Goal: Information Seeking & Learning: Learn about a topic

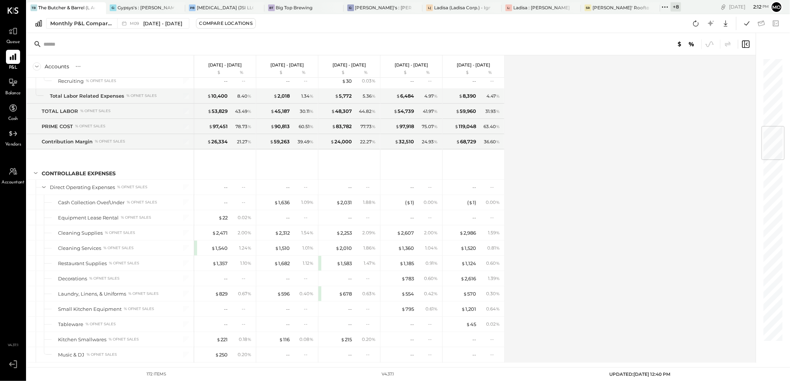
scroll to position [1910, 0]
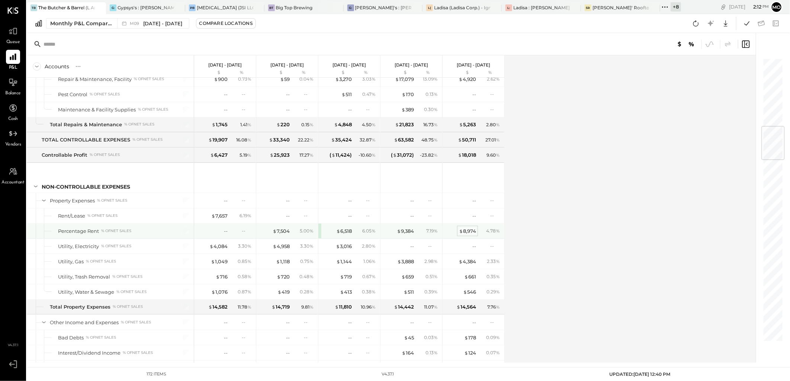
click at [468, 235] on div "$ 8,974" at bounding box center [467, 231] width 17 height 7
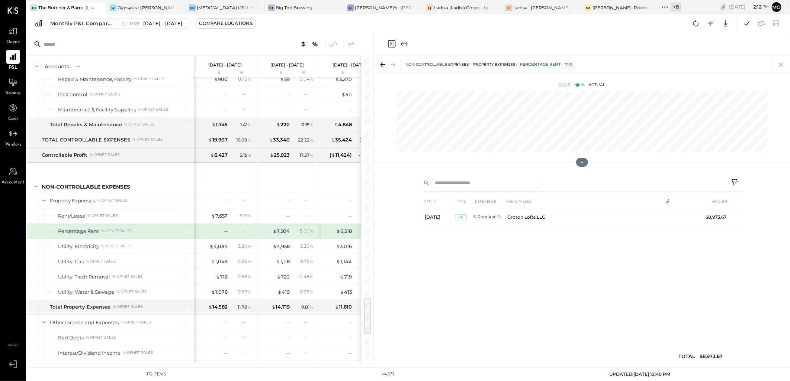
click at [779, 65] on icon at bounding box center [781, 64] width 10 height 10
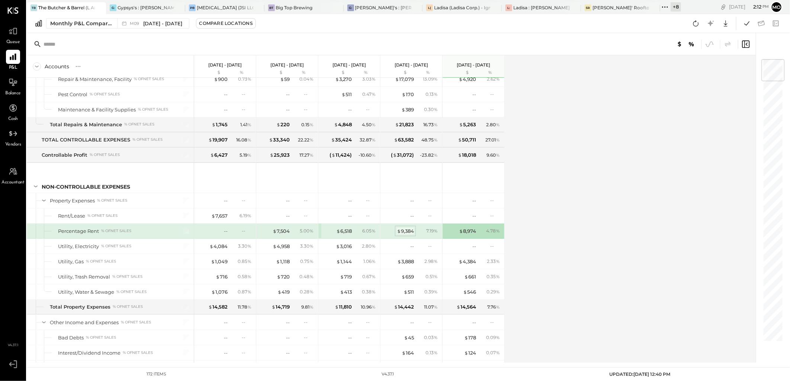
click at [404, 235] on div "$ 9,384" at bounding box center [405, 231] width 17 height 7
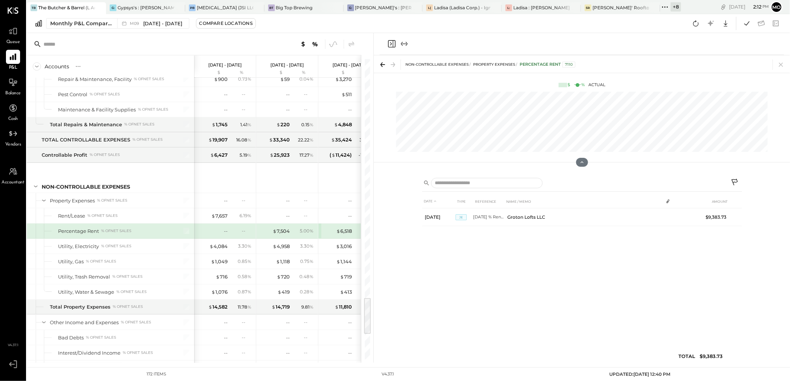
click at [783, 65] on icon at bounding box center [781, 64] width 10 height 10
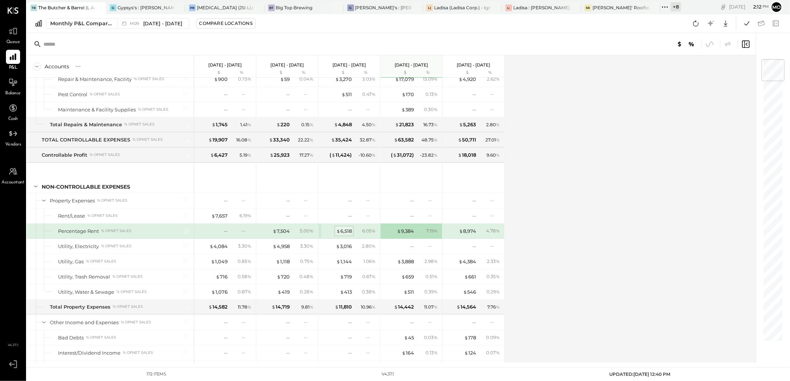
click at [338, 234] on span "$" at bounding box center [338, 231] width 4 height 6
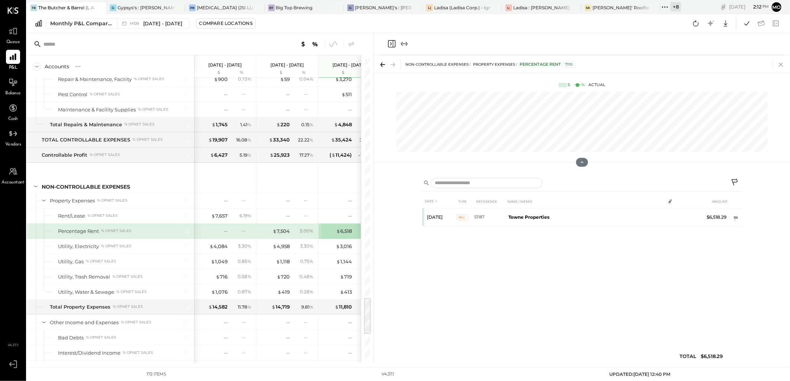
click at [780, 64] on icon at bounding box center [781, 64] width 10 height 10
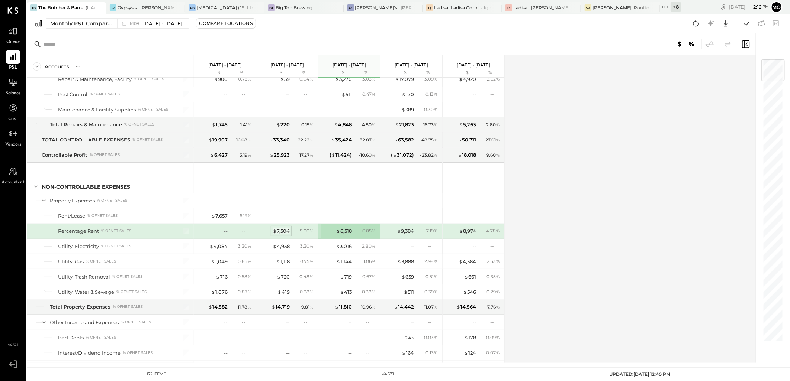
click at [283, 235] on div "$ 7,504" at bounding box center [281, 231] width 17 height 7
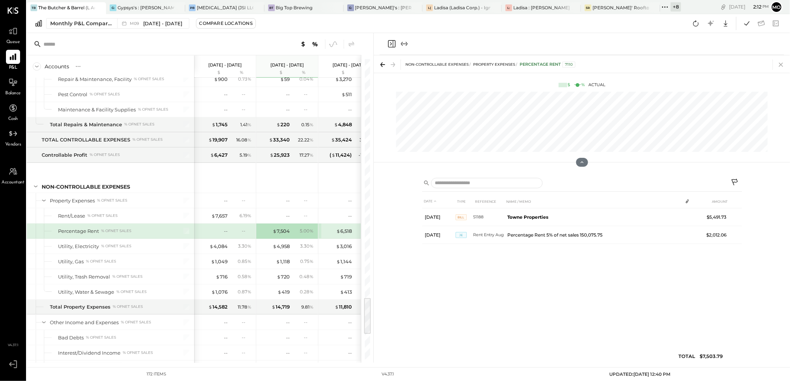
click at [783, 66] on icon at bounding box center [781, 65] width 4 height 4
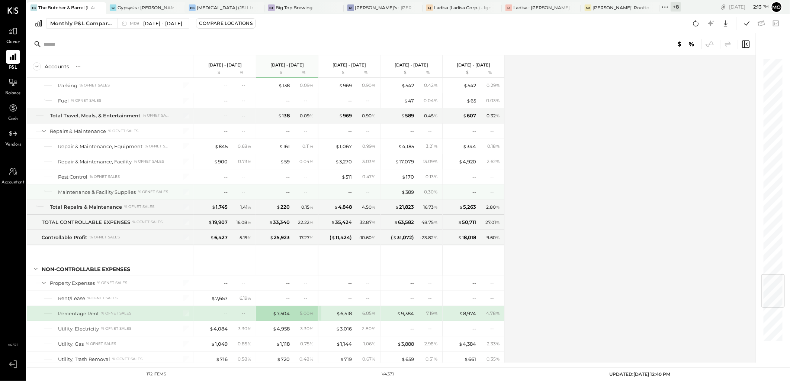
scroll to position [1745, 0]
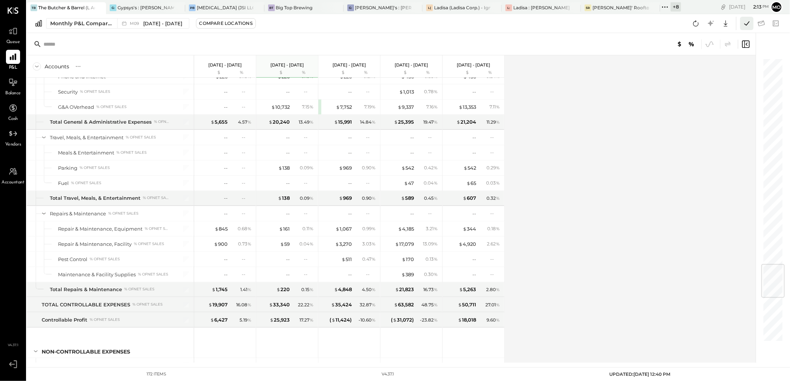
click at [742, 25] on icon at bounding box center [747, 24] width 10 height 10
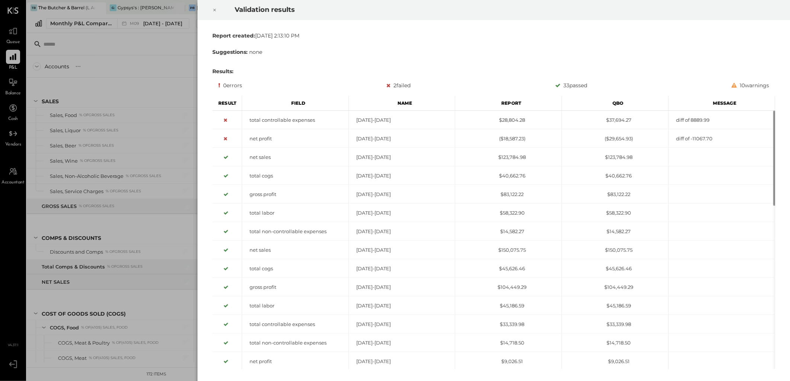
scroll to position [1918, 0]
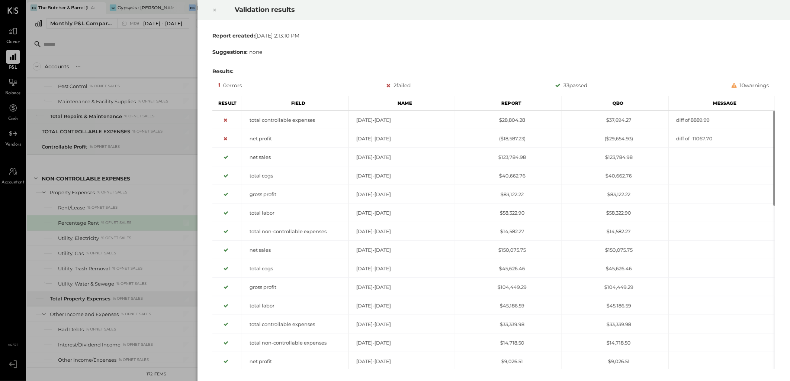
click at [213, 11] on icon at bounding box center [214, 10] width 3 height 3
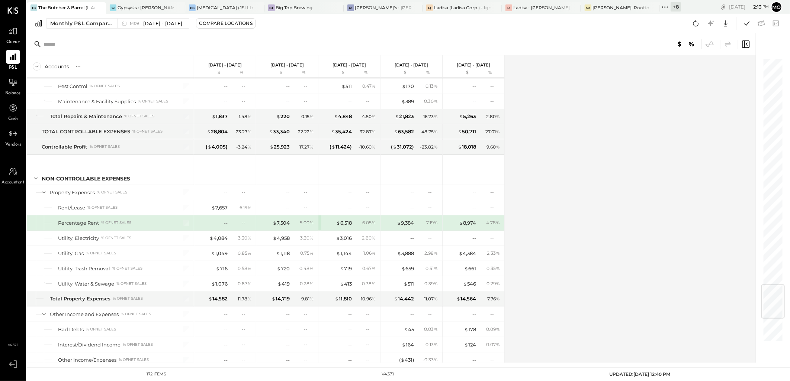
click at [694, 26] on icon at bounding box center [696, 24] width 10 height 10
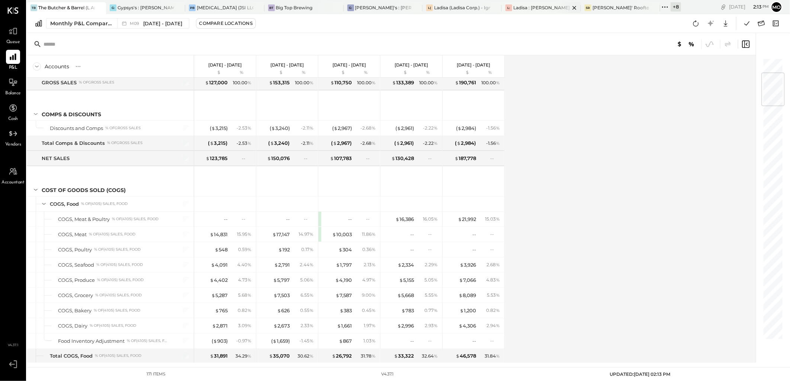
scroll to position [1589, 0]
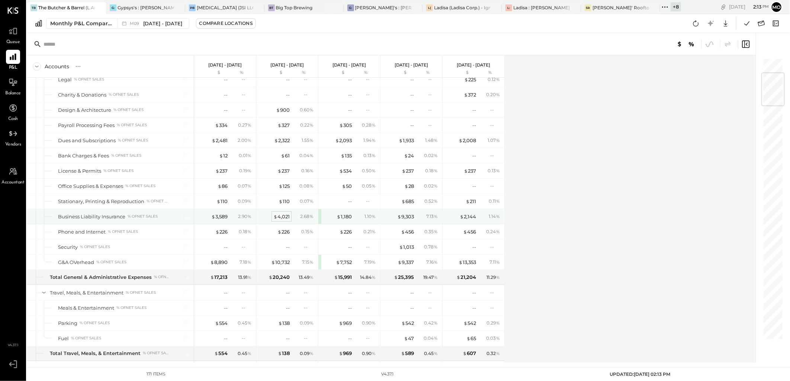
click at [288, 220] on div "$ 4,021" at bounding box center [281, 216] width 16 height 7
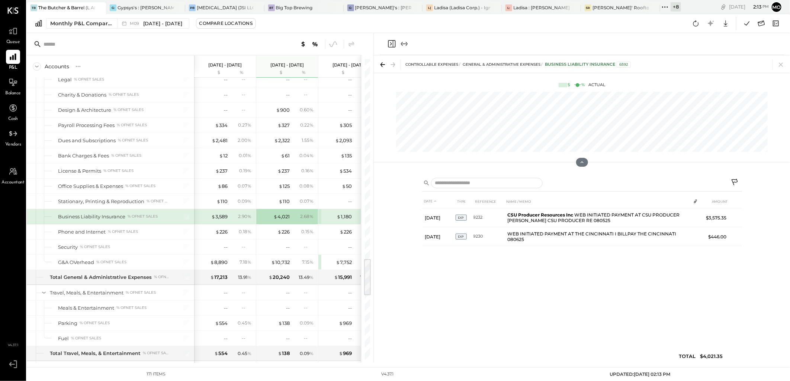
click at [783, 63] on icon at bounding box center [781, 64] width 10 height 10
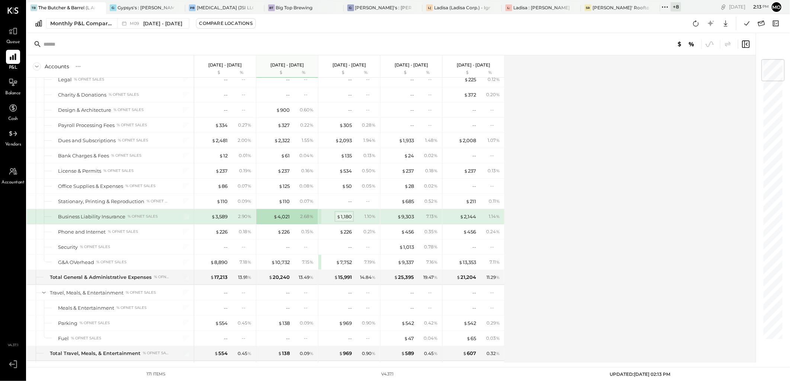
click at [341, 220] on div "$ 1,180" at bounding box center [344, 216] width 15 height 7
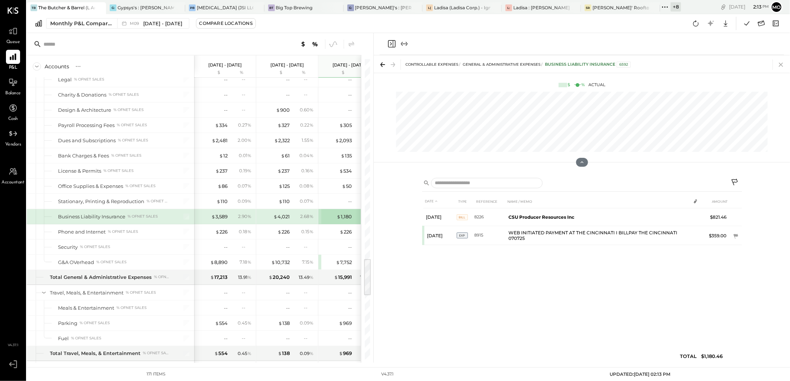
click at [782, 61] on icon at bounding box center [781, 64] width 10 height 10
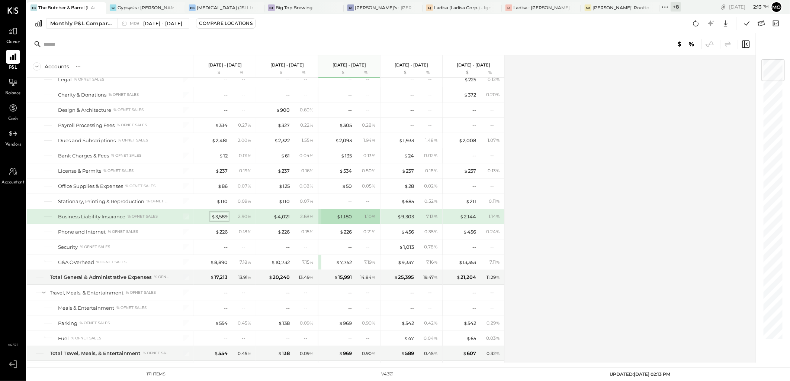
click at [219, 218] on div "$ 3,589" at bounding box center [219, 216] width 16 height 7
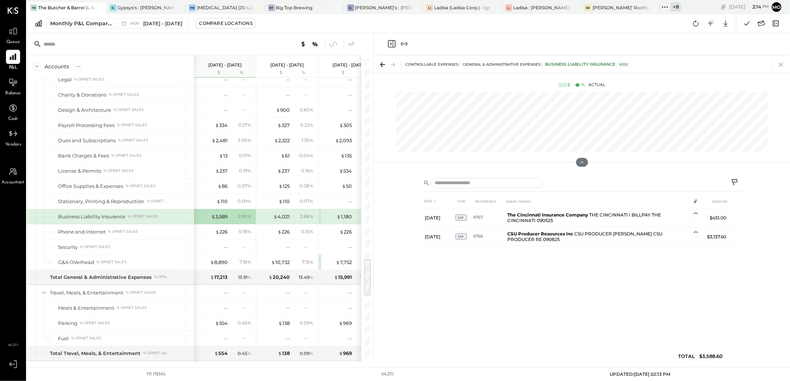
click at [780, 64] on icon at bounding box center [781, 64] width 10 height 10
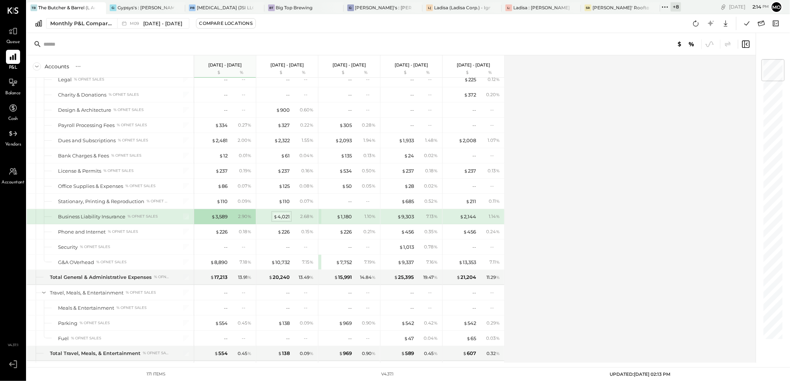
click at [279, 220] on div "$ 4,021" at bounding box center [281, 216] width 16 height 7
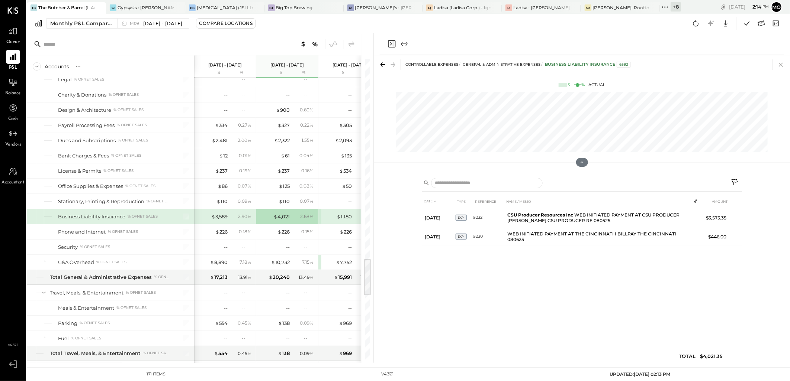
click at [782, 63] on icon at bounding box center [781, 64] width 10 height 10
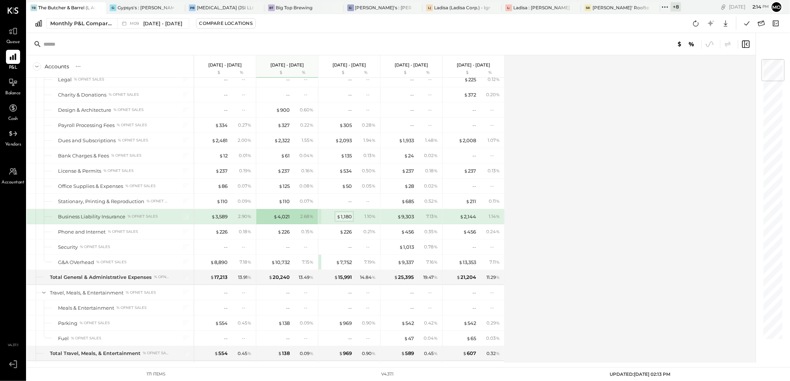
click at [350, 220] on div "$ 1,180" at bounding box center [344, 216] width 15 height 7
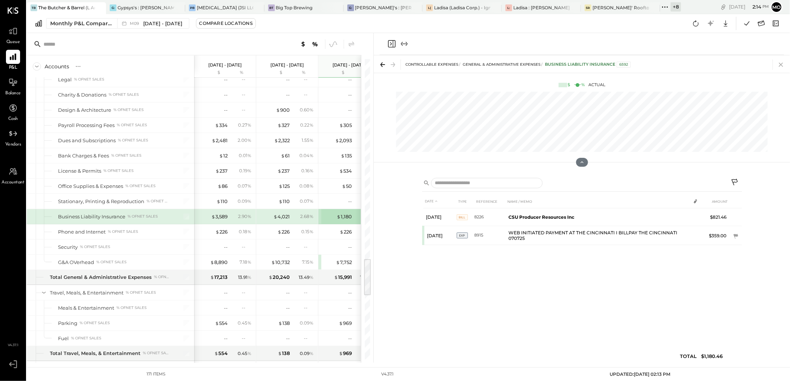
click at [782, 65] on icon at bounding box center [781, 64] width 10 height 10
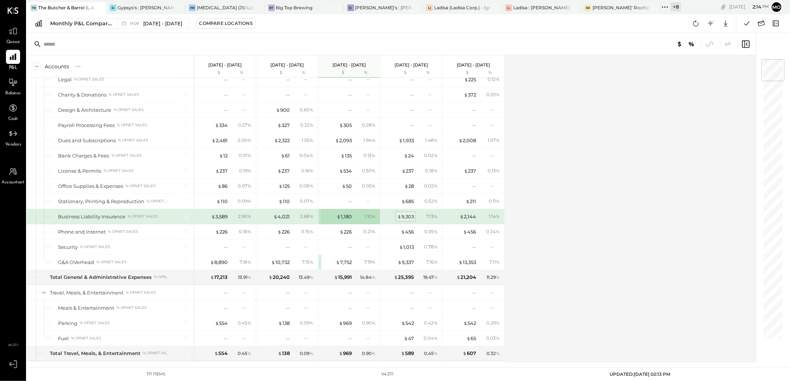
click at [402, 219] on div "$ 9,303" at bounding box center [405, 216] width 17 height 7
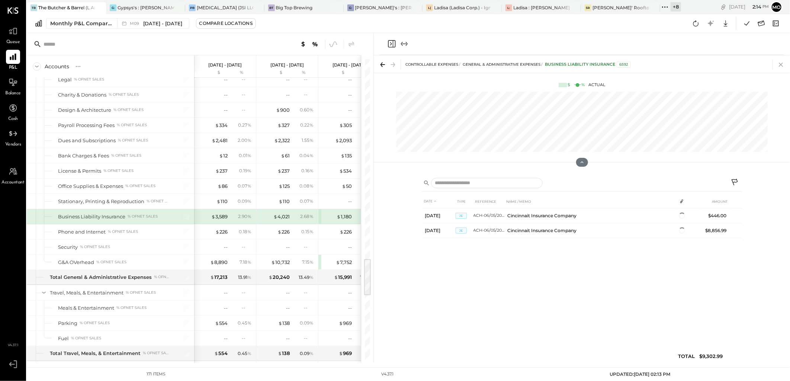
click at [782, 65] on icon at bounding box center [781, 65] width 4 height 4
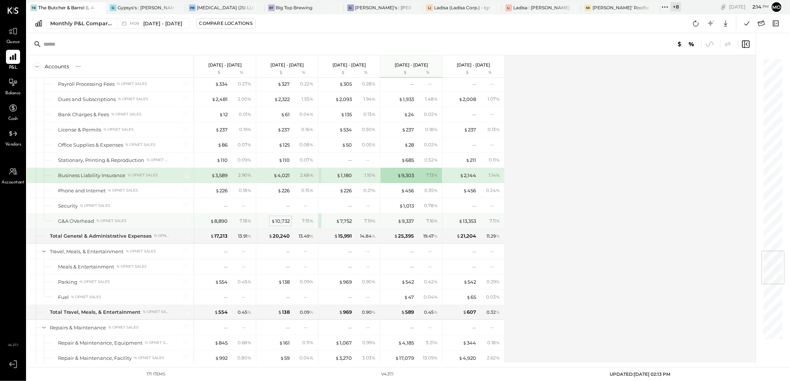
scroll to position [1589, 0]
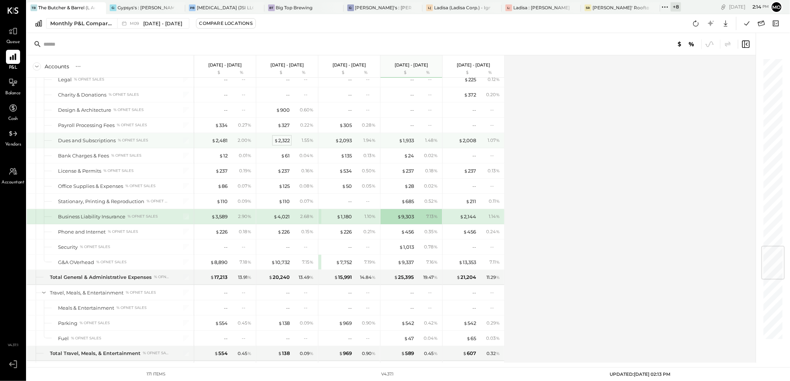
click at [284, 144] on div "$ 2,322" at bounding box center [282, 140] width 16 height 7
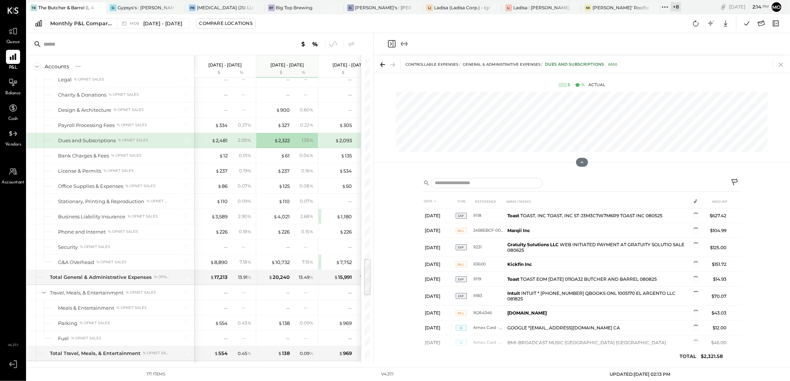
click at [780, 63] on icon at bounding box center [781, 64] width 10 height 10
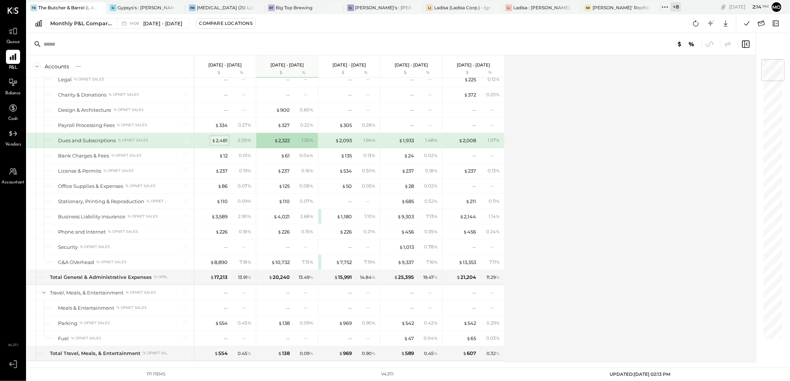
click at [217, 142] on div "$ 2,481" at bounding box center [220, 140] width 16 height 7
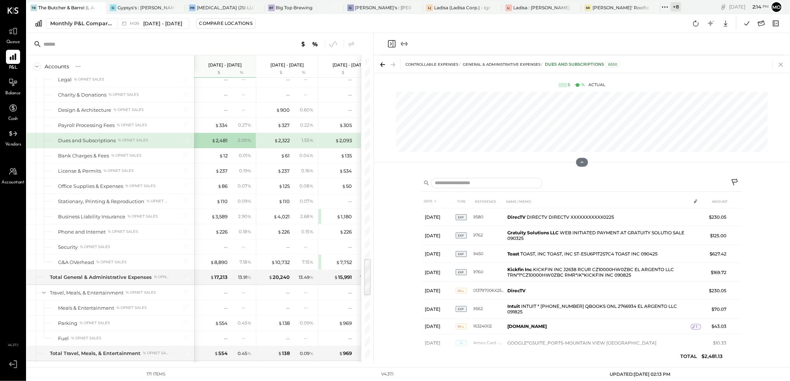
click at [781, 64] on icon at bounding box center [781, 65] width 4 height 4
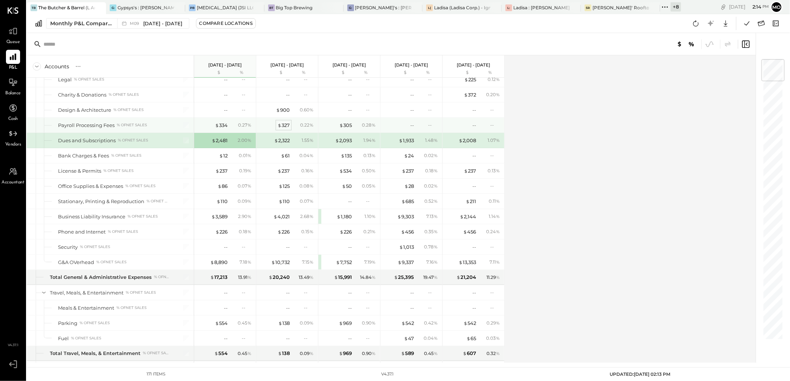
click at [283, 129] on div "$ 327" at bounding box center [283, 125] width 12 height 7
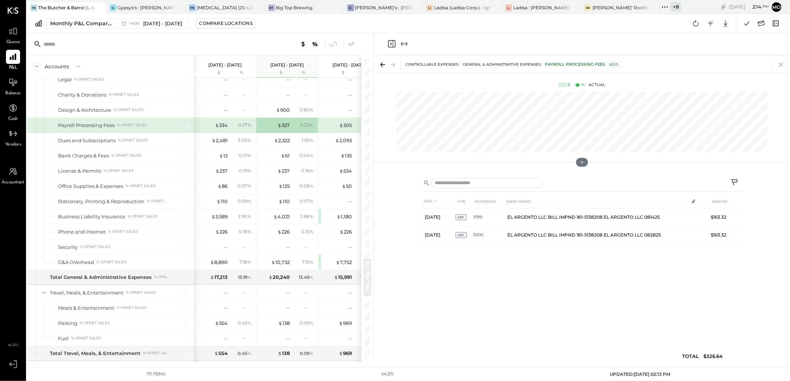
click at [779, 65] on icon at bounding box center [781, 64] width 10 height 10
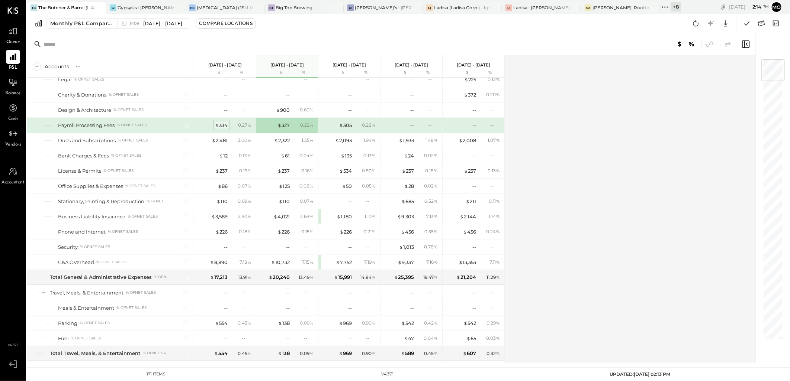
click at [224, 126] on div "$ 334" at bounding box center [221, 125] width 13 height 7
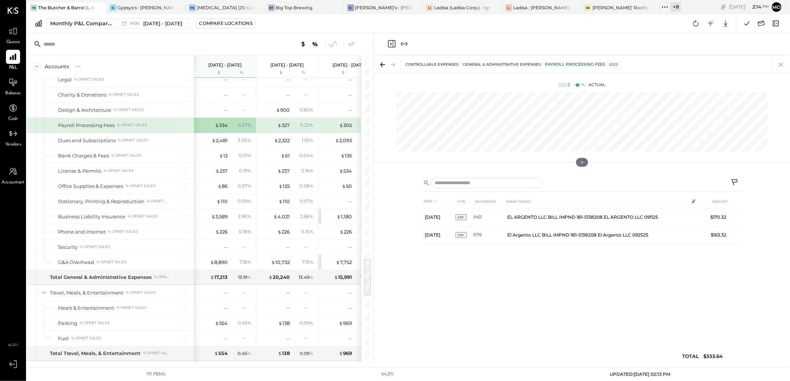
click at [780, 65] on icon at bounding box center [781, 65] width 4 height 4
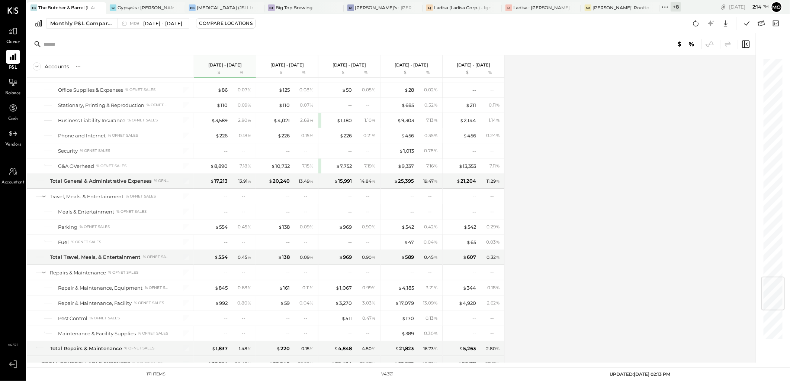
scroll to position [1892, 0]
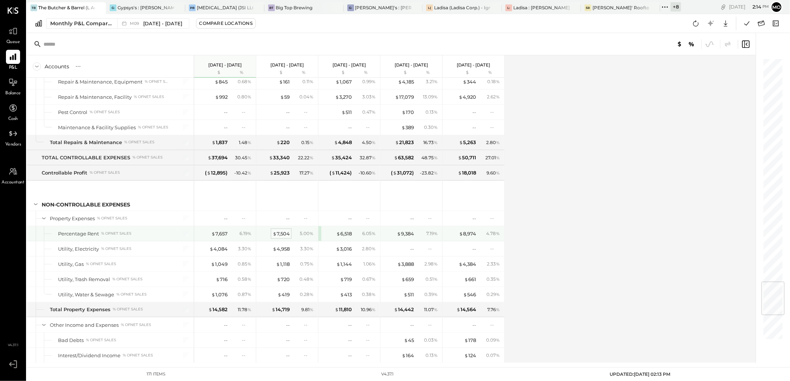
click at [284, 236] on div "$ 7,504" at bounding box center [281, 234] width 17 height 7
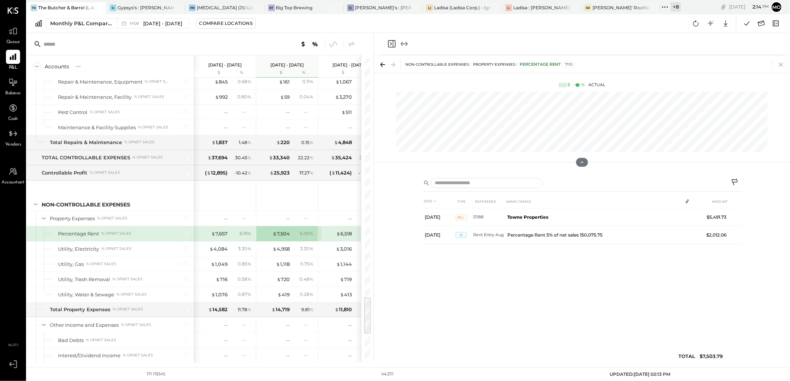
click at [780, 65] on icon at bounding box center [781, 65] width 4 height 4
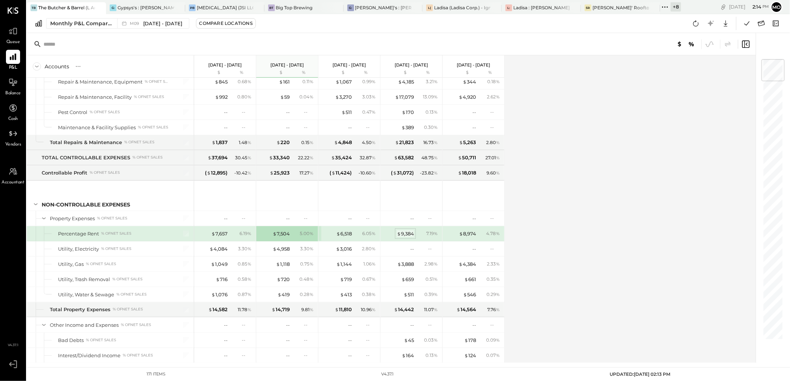
click at [406, 237] on div "$ 9,384" at bounding box center [405, 234] width 17 height 7
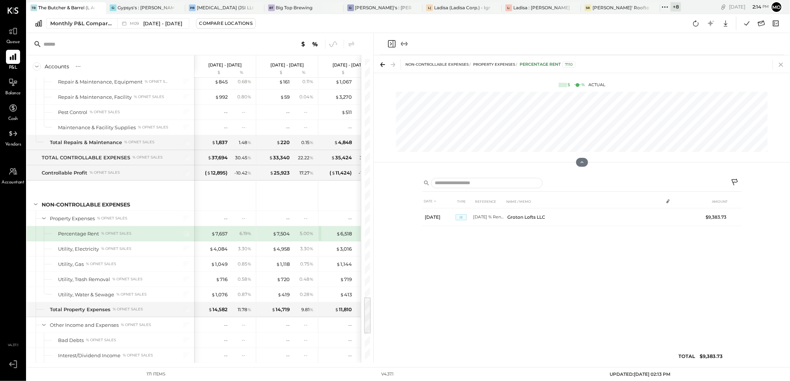
click at [781, 66] on icon at bounding box center [781, 64] width 10 height 10
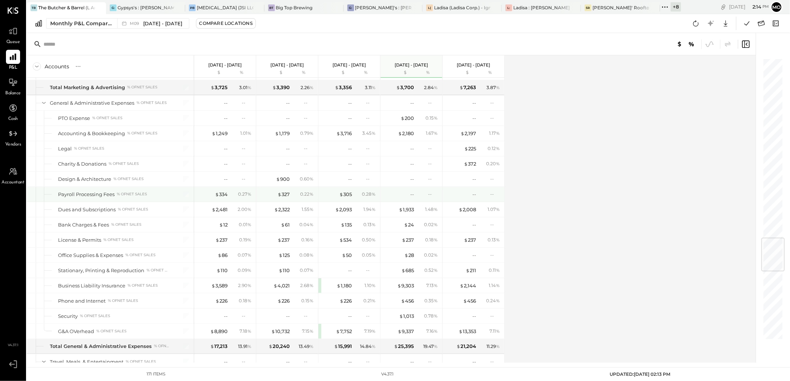
scroll to position [1479, 0]
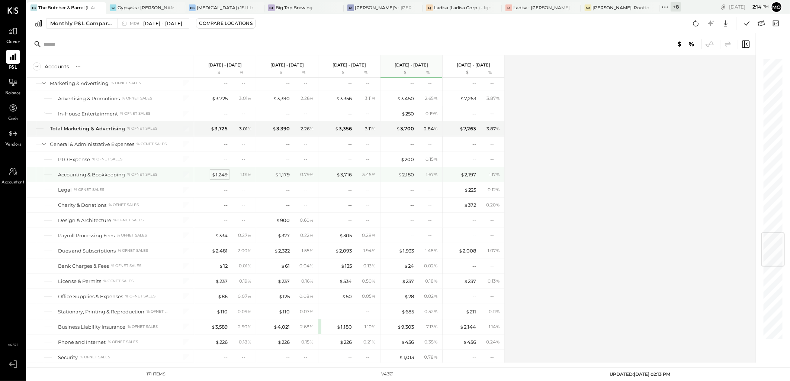
click at [223, 178] on div "$ 1,249" at bounding box center [220, 174] width 16 height 7
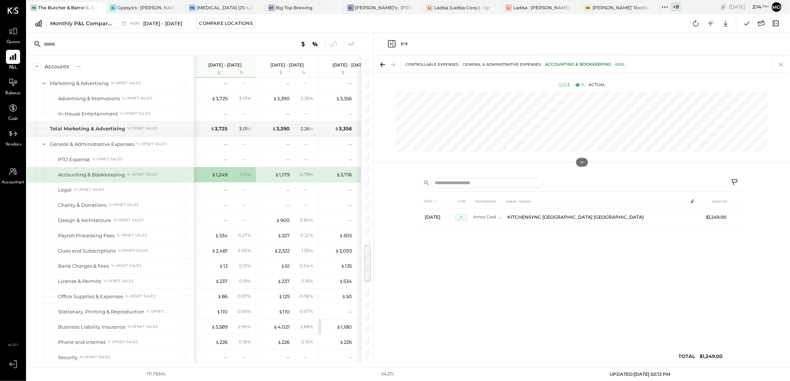
click at [777, 64] on icon at bounding box center [781, 64] width 10 height 10
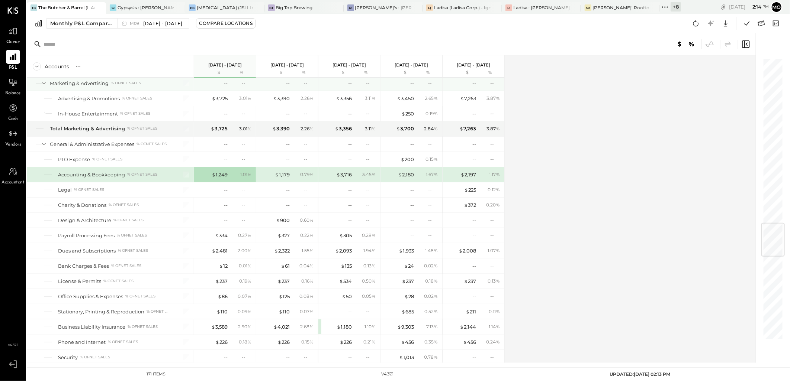
scroll to position [1396, 0]
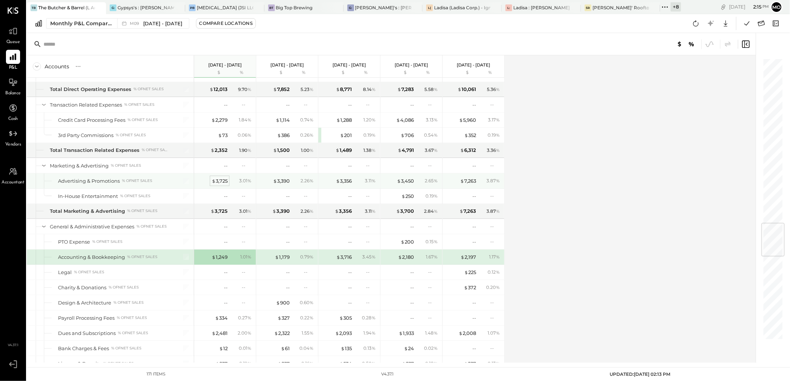
click at [223, 183] on div "$ 3,725" at bounding box center [220, 181] width 16 height 7
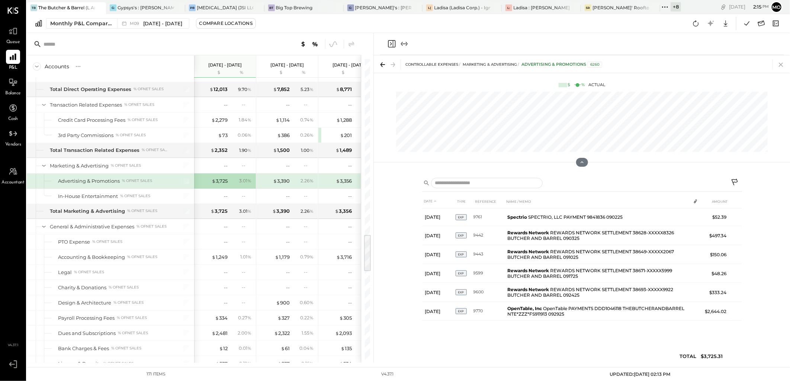
click at [782, 61] on icon at bounding box center [781, 64] width 10 height 10
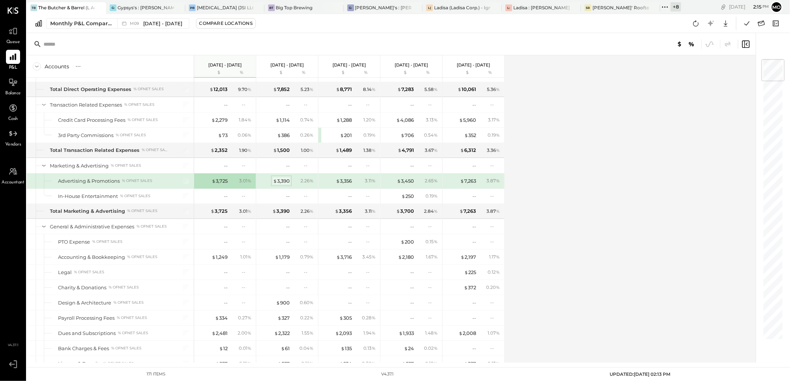
click at [281, 184] on div "$ 3,390" at bounding box center [281, 181] width 17 height 7
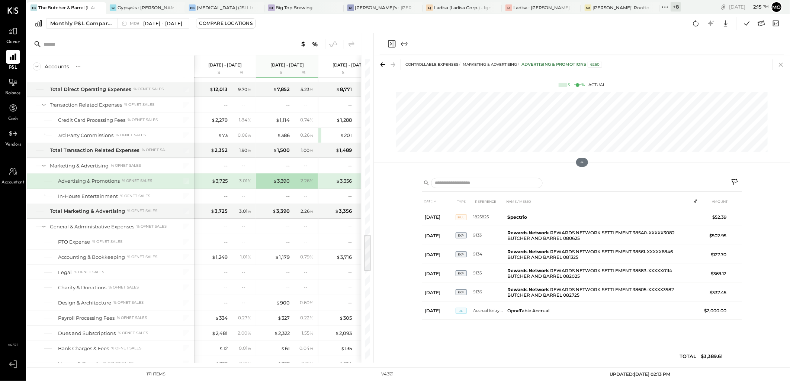
click at [782, 65] on icon at bounding box center [781, 64] width 10 height 10
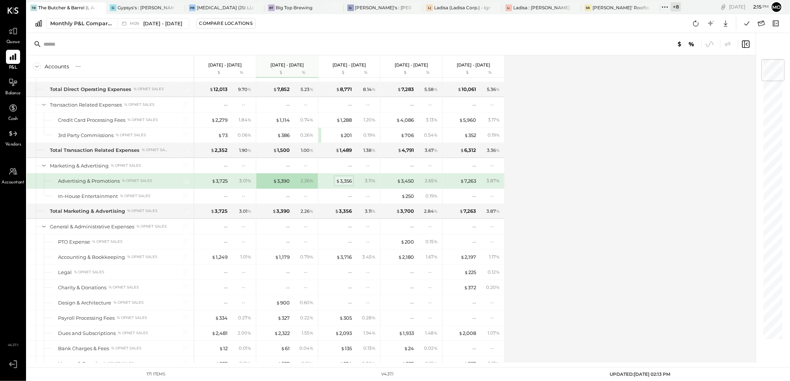
click at [339, 184] on span "$" at bounding box center [338, 181] width 4 height 6
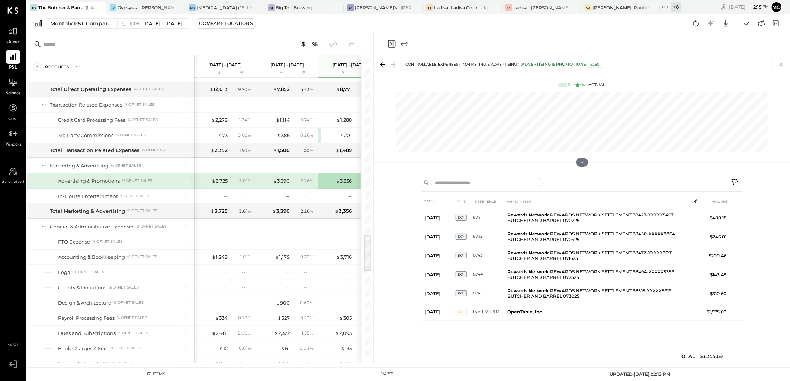
click at [780, 64] on icon at bounding box center [781, 65] width 4 height 4
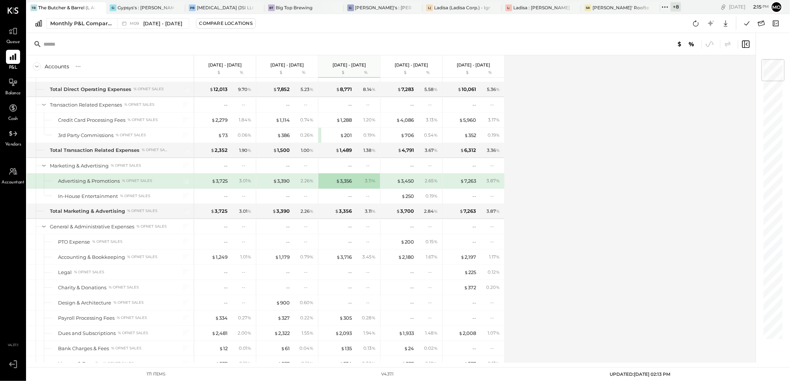
scroll to position [1314, 0]
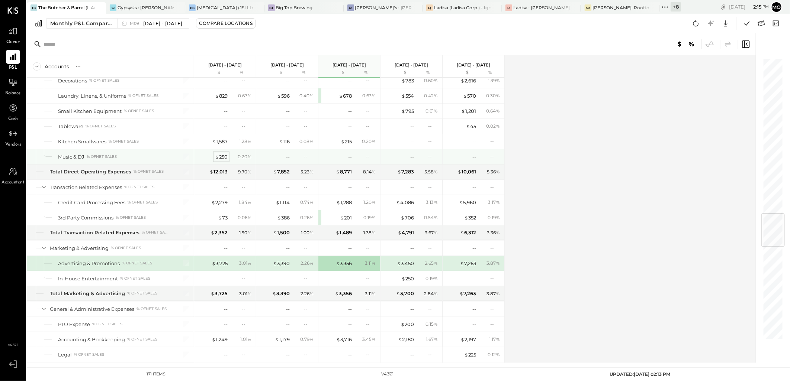
click at [225, 158] on div "$ 250" at bounding box center [221, 157] width 13 height 7
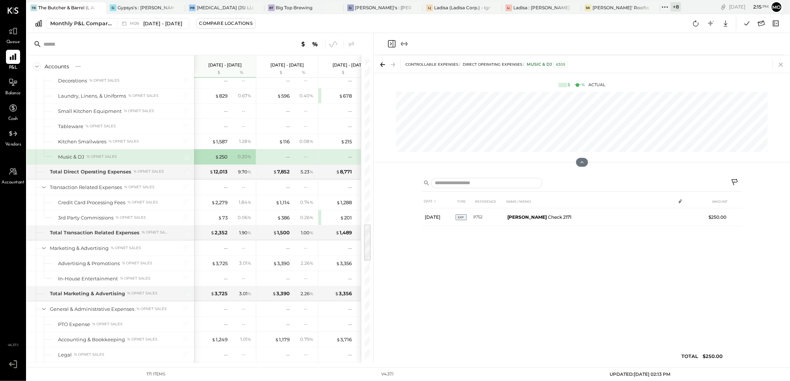
click at [781, 65] on icon at bounding box center [781, 64] width 10 height 10
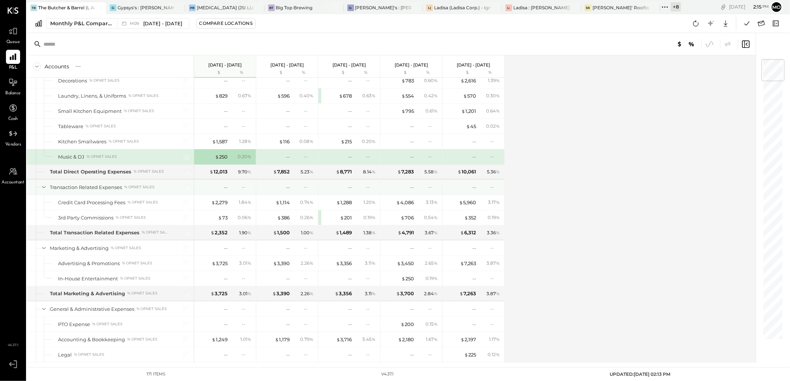
scroll to position [1272, 0]
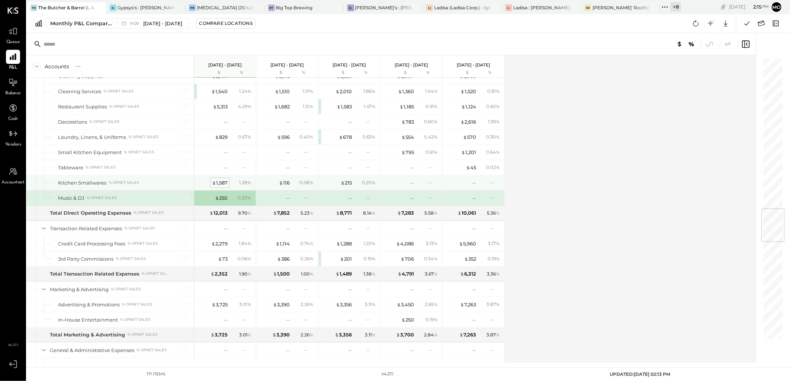
click at [221, 184] on div "$ 1,587" at bounding box center [220, 183] width 16 height 7
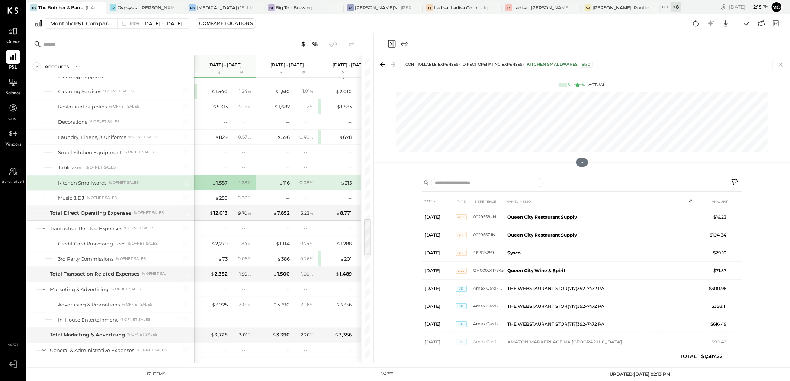
click at [780, 67] on icon at bounding box center [781, 64] width 10 height 10
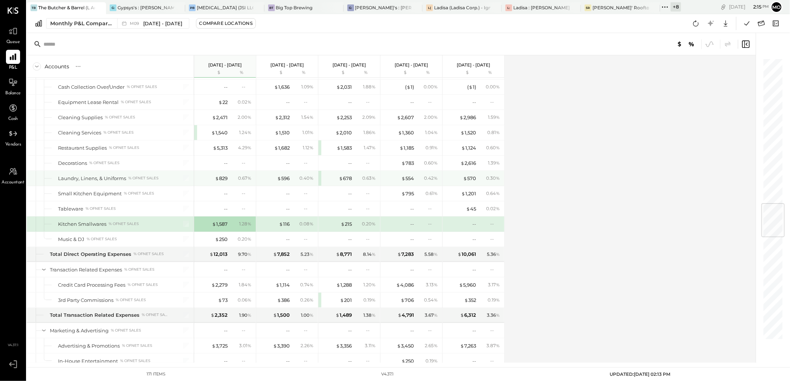
scroll to position [1148, 0]
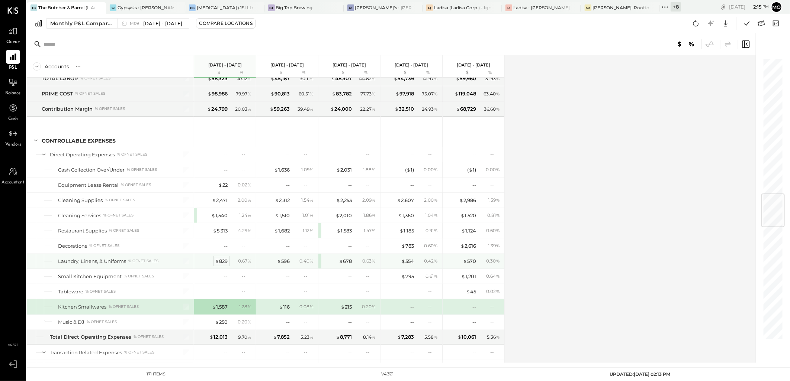
click at [226, 265] on div "$ 829" at bounding box center [221, 261] width 13 height 7
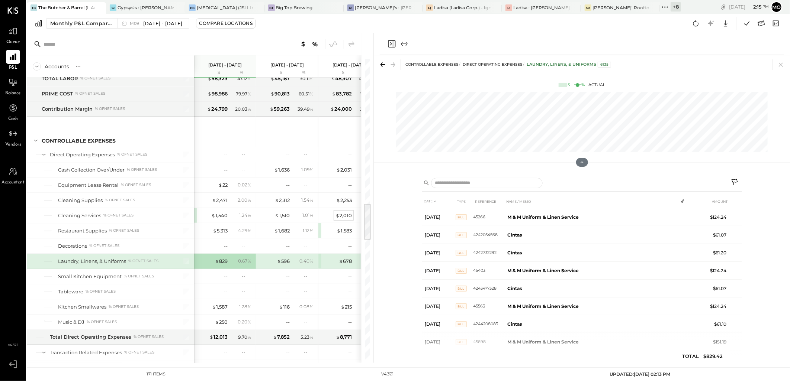
click at [780, 64] on icon at bounding box center [781, 64] width 10 height 10
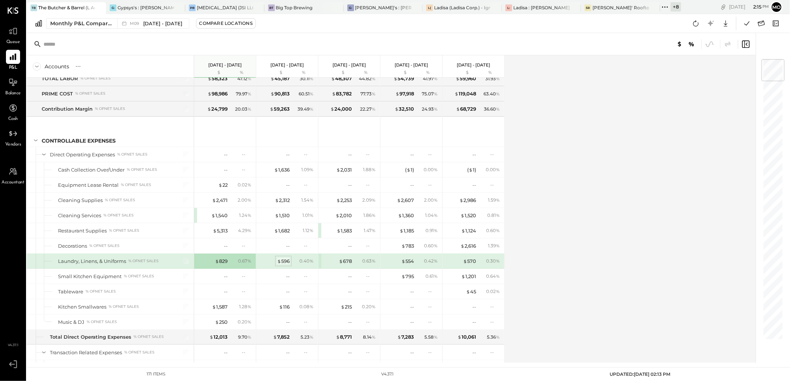
click at [285, 263] on div "$ 596" at bounding box center [283, 261] width 13 height 7
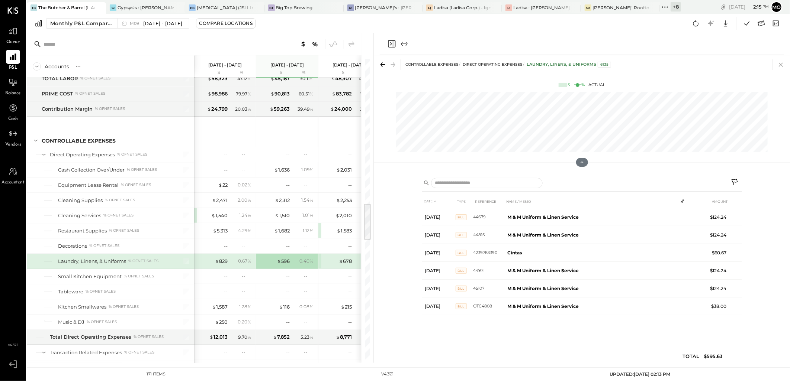
click at [779, 66] on icon at bounding box center [781, 64] width 10 height 10
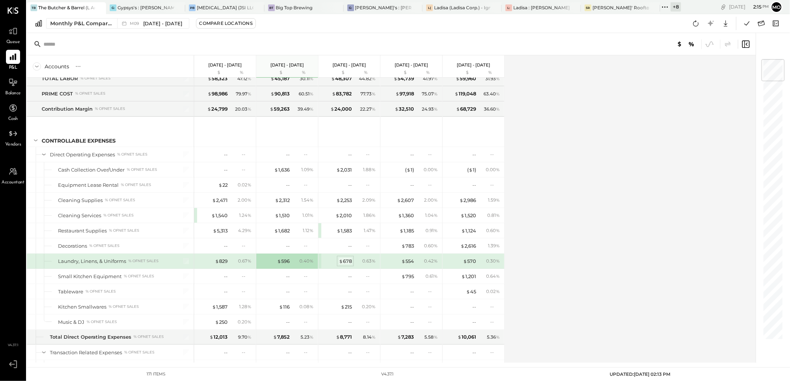
click at [344, 265] on div "$ 678" at bounding box center [345, 261] width 13 height 7
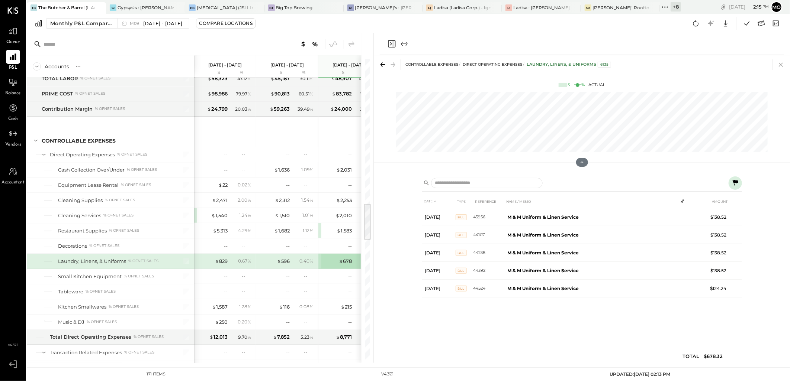
click at [782, 64] on icon at bounding box center [781, 64] width 10 height 10
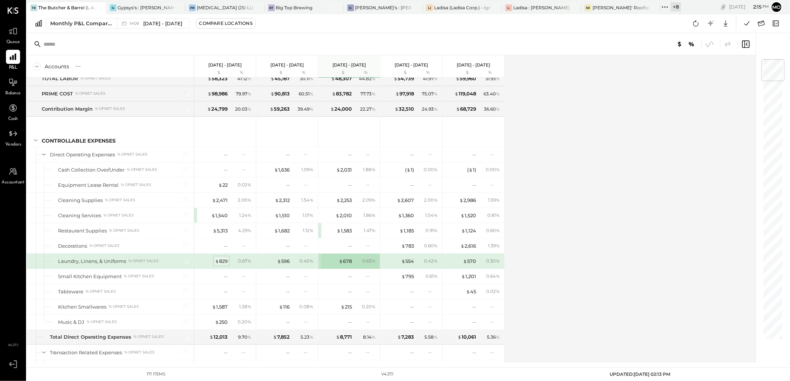
click at [225, 264] on div "$ 829" at bounding box center [221, 261] width 13 height 7
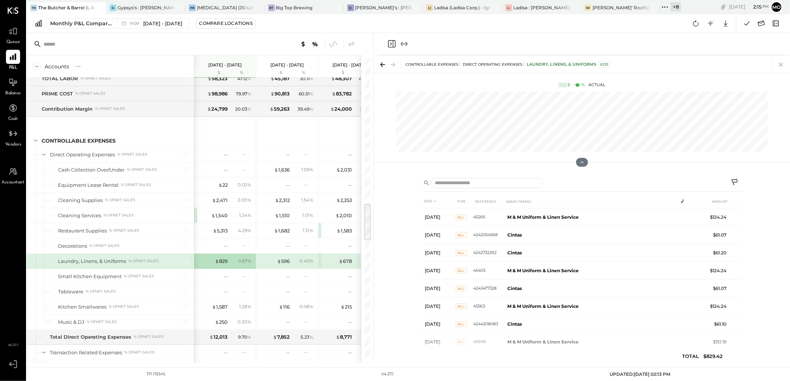
click at [782, 62] on icon at bounding box center [781, 64] width 10 height 10
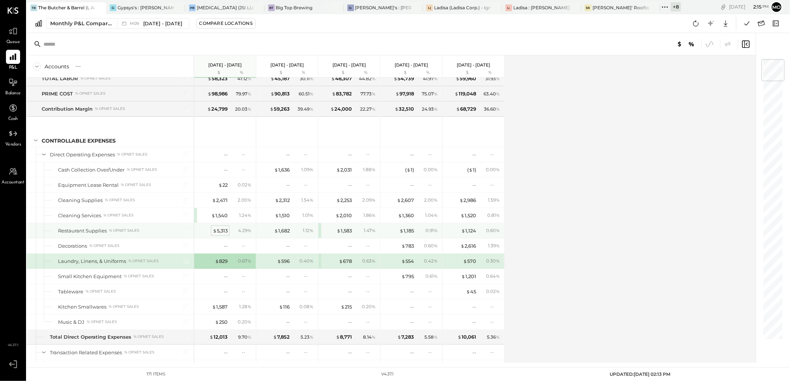
click at [225, 232] on div "$ 5,313" at bounding box center [220, 231] width 15 height 7
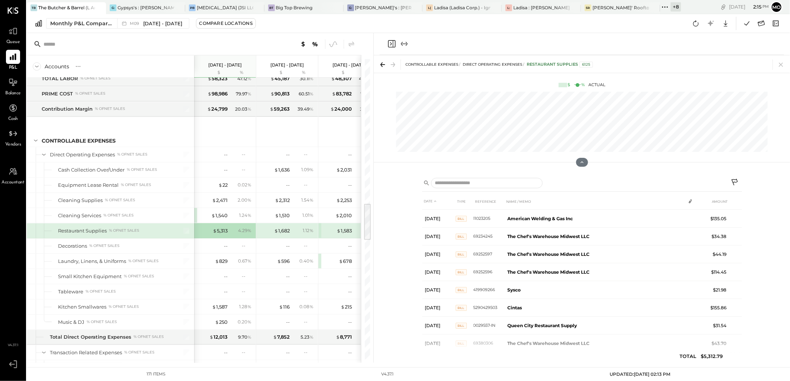
scroll to position [15, 0]
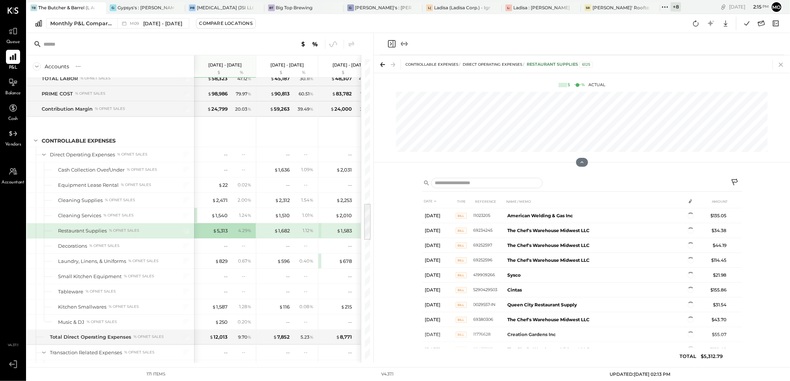
click at [782, 65] on icon at bounding box center [781, 65] width 4 height 4
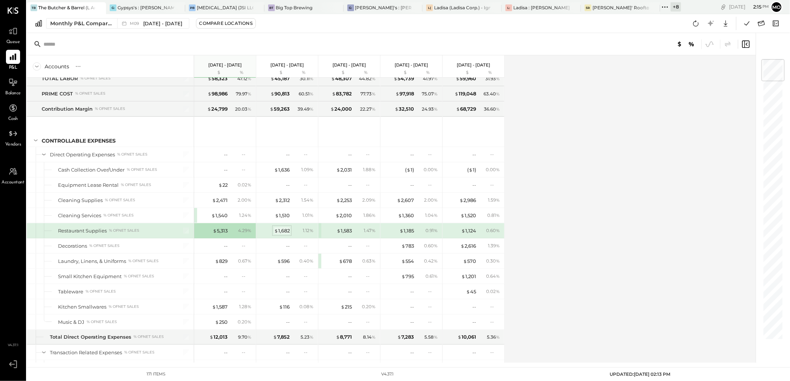
click at [279, 234] on div "$ 1,682" at bounding box center [282, 231] width 16 height 7
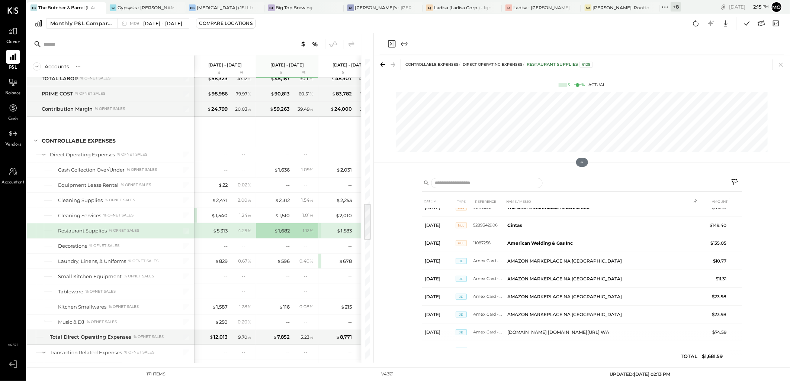
scroll to position [264, 0]
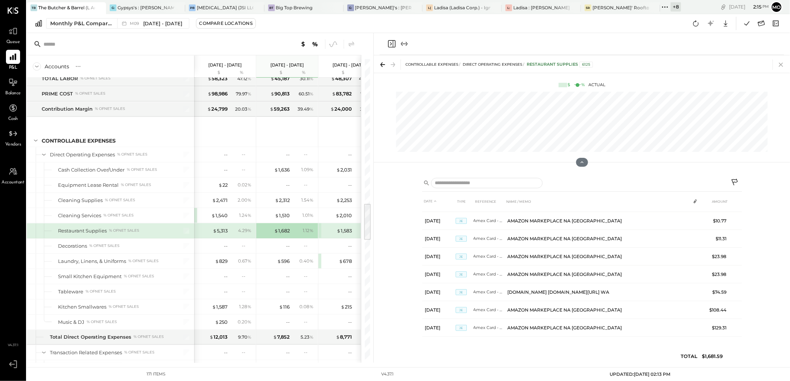
click at [779, 67] on icon at bounding box center [781, 64] width 10 height 10
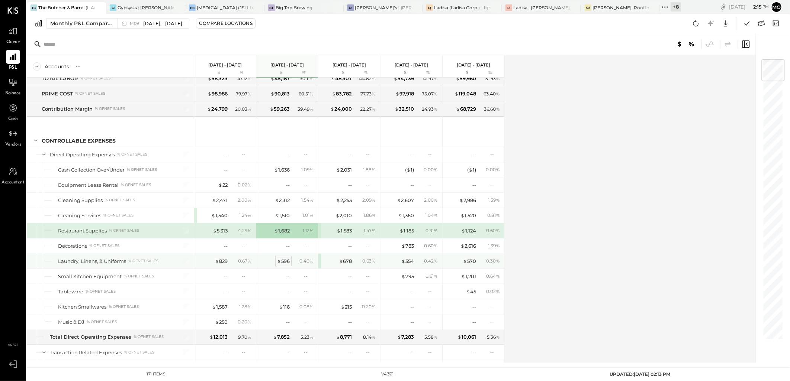
click at [285, 263] on div "$ 596" at bounding box center [283, 261] width 13 height 7
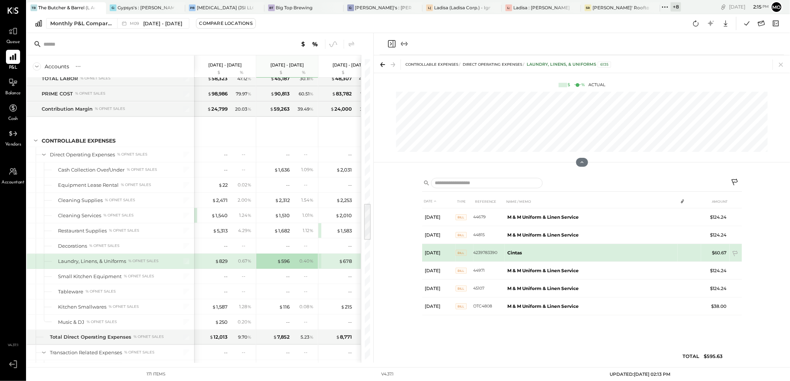
click at [525, 250] on td "Cintas" at bounding box center [591, 253] width 173 height 18
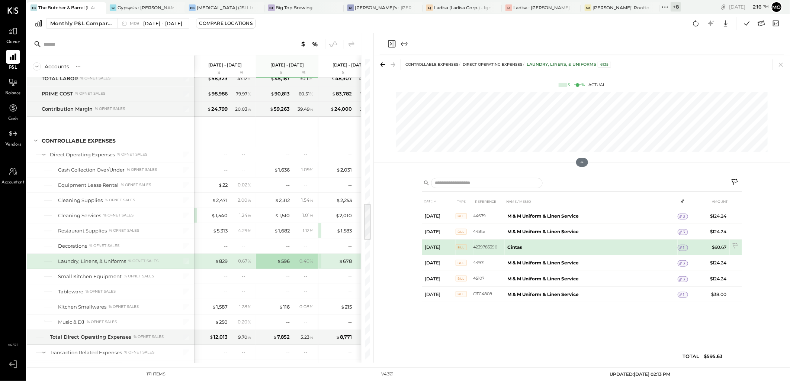
click at [683, 247] on span "1" at bounding box center [683, 247] width 1 height 5
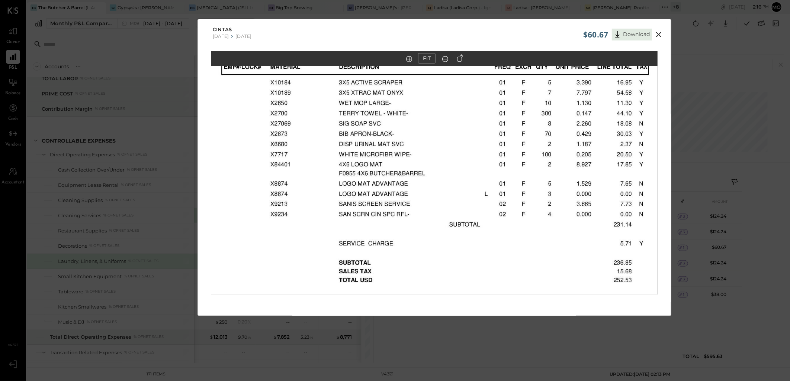
click at [657, 34] on icon at bounding box center [658, 34] width 9 height 9
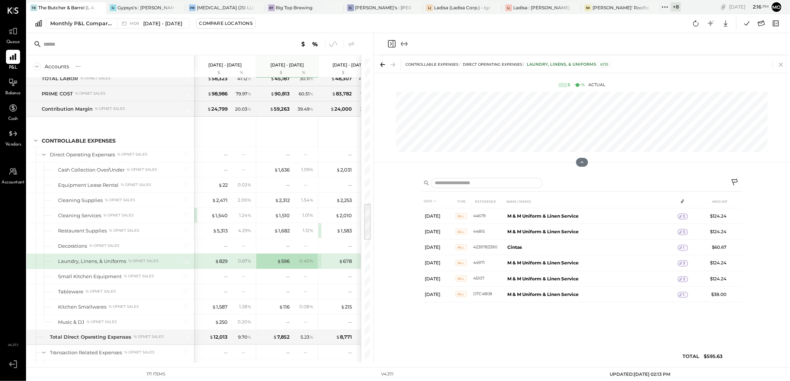
click at [780, 65] on icon at bounding box center [781, 64] width 10 height 10
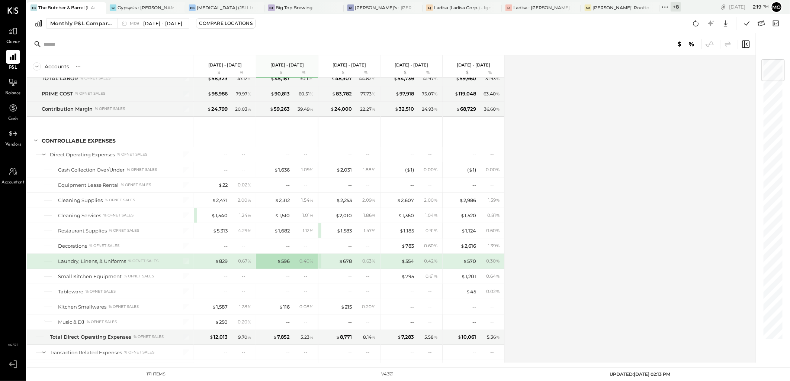
drag, startPoint x: 565, startPoint y: 179, endPoint x: 532, endPoint y: 157, distance: 39.6
click at [565, 179] on div "Accounts S % GL Sep 1 - 30, 2025 $ % Aug 1 - 31, 2025 $ % Jul 1 - 31, 2025 $ % …" at bounding box center [392, 209] width 730 height 308
click at [219, 203] on div "$ 2,471" at bounding box center [220, 200] width 16 height 7
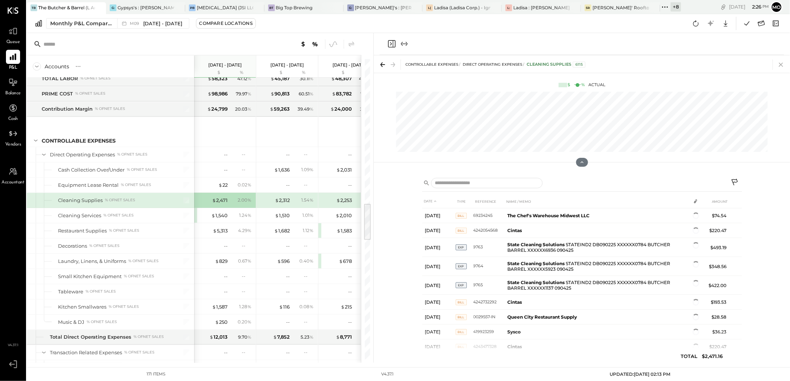
click at [780, 66] on icon at bounding box center [781, 64] width 10 height 10
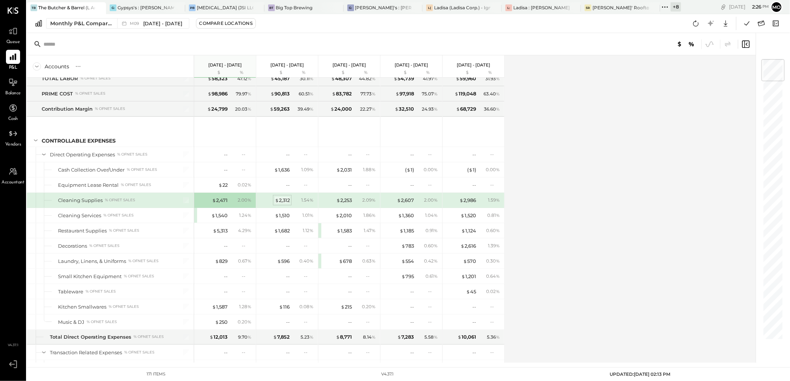
click at [287, 202] on div "$ 2,312" at bounding box center [282, 200] width 15 height 7
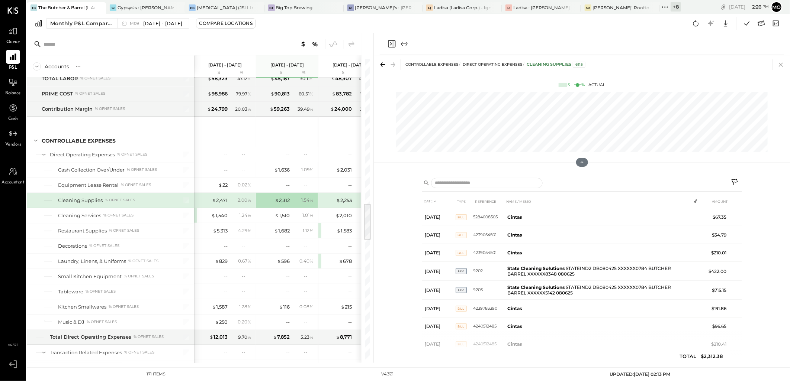
click at [779, 63] on icon at bounding box center [781, 65] width 4 height 4
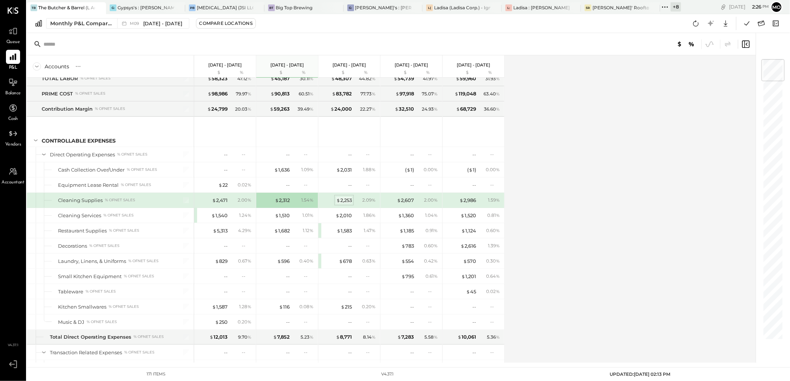
click at [341, 202] on div "$ 2,253" at bounding box center [344, 200] width 16 height 7
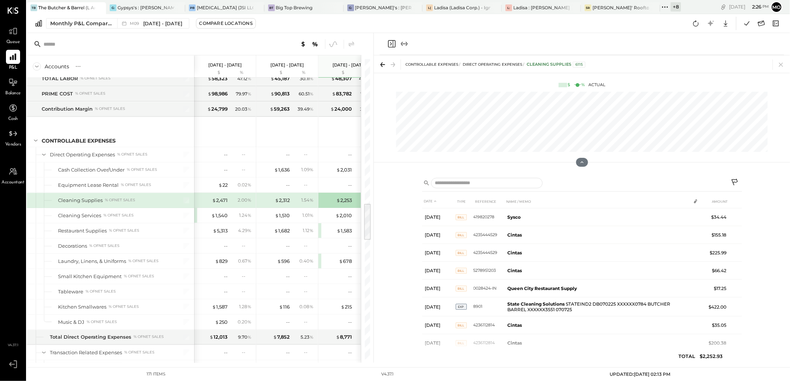
click at [779, 66] on icon at bounding box center [781, 64] width 10 height 10
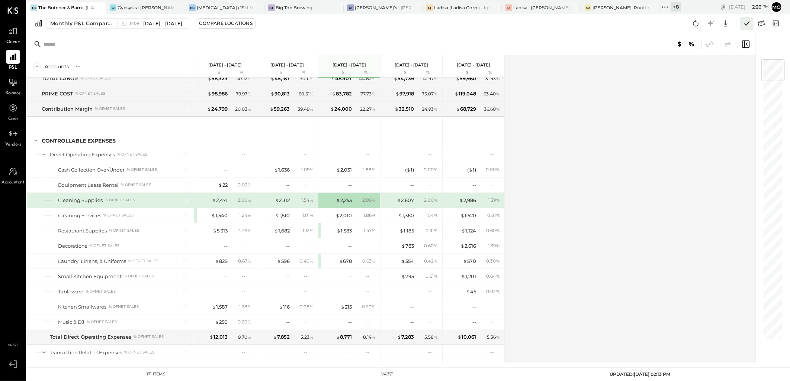
click at [744, 25] on icon at bounding box center [747, 24] width 10 height 10
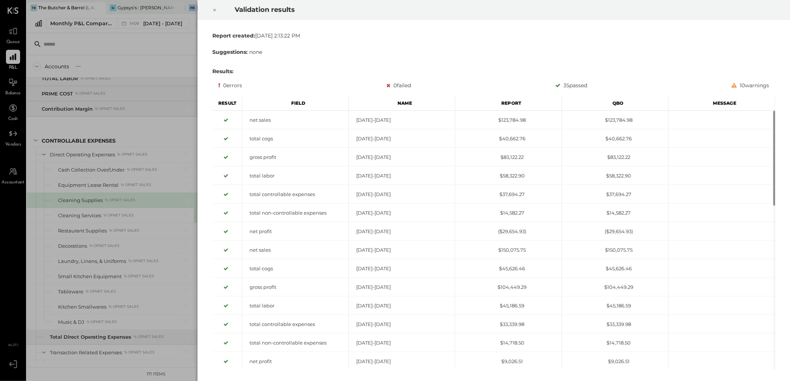
click at [215, 9] on icon at bounding box center [214, 10] width 4 height 9
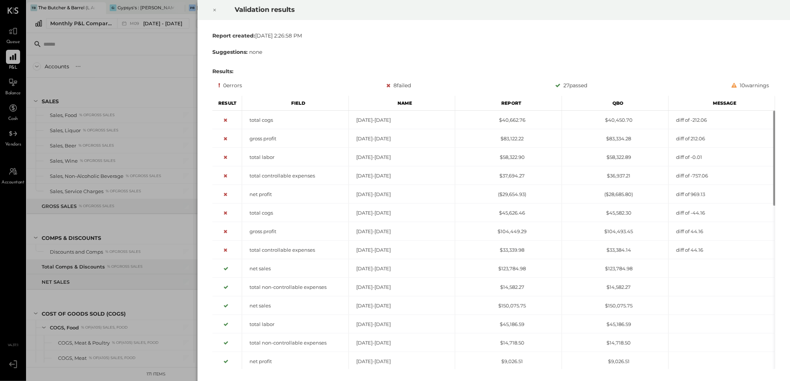
scroll to position [1124, 0]
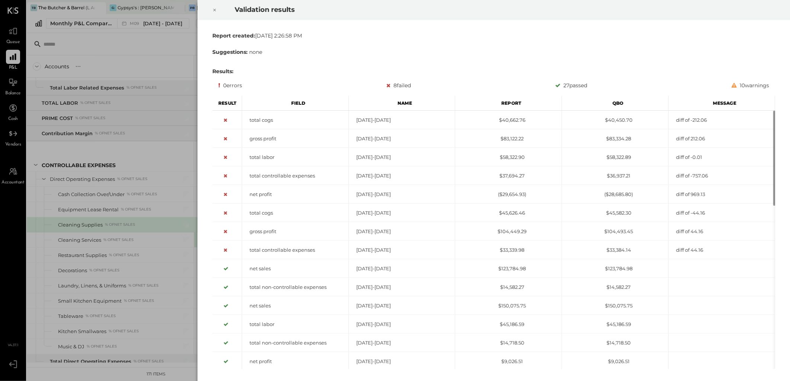
click at [215, 10] on icon at bounding box center [214, 10] width 4 height 9
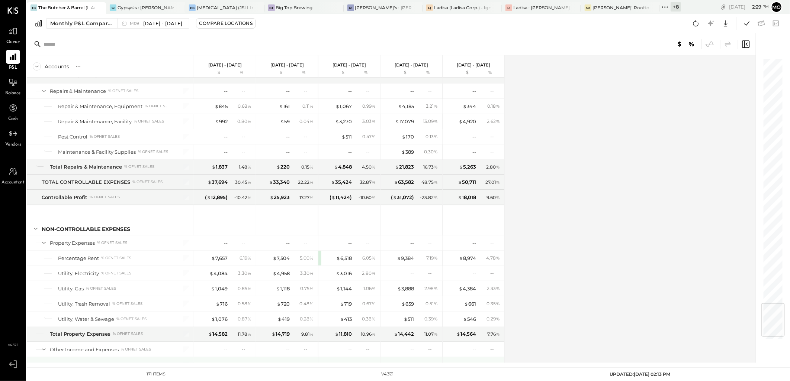
scroll to position [2099, 0]
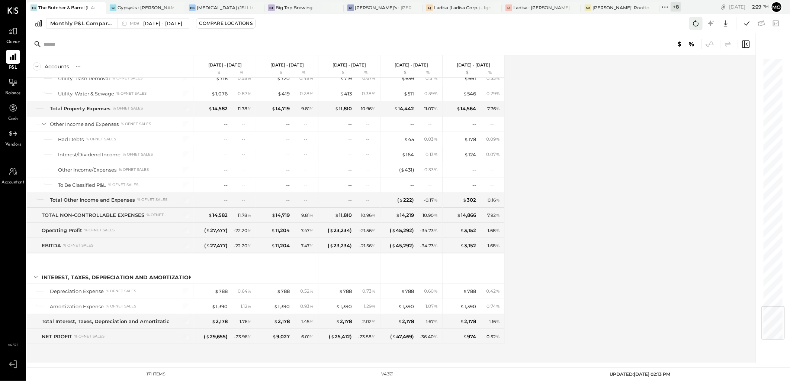
click at [695, 22] on icon at bounding box center [696, 24] width 10 height 10
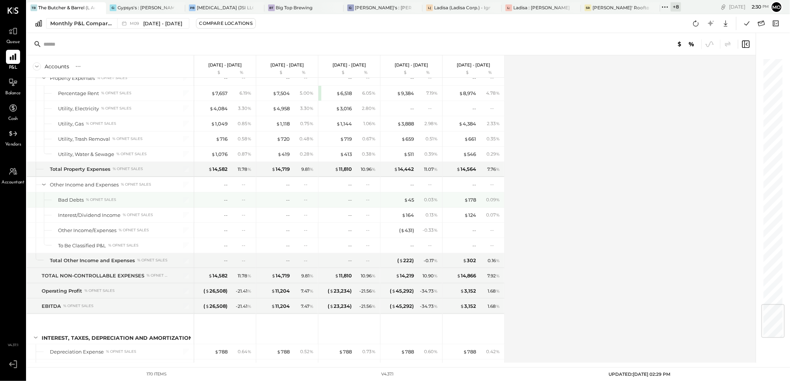
scroll to position [2083, 0]
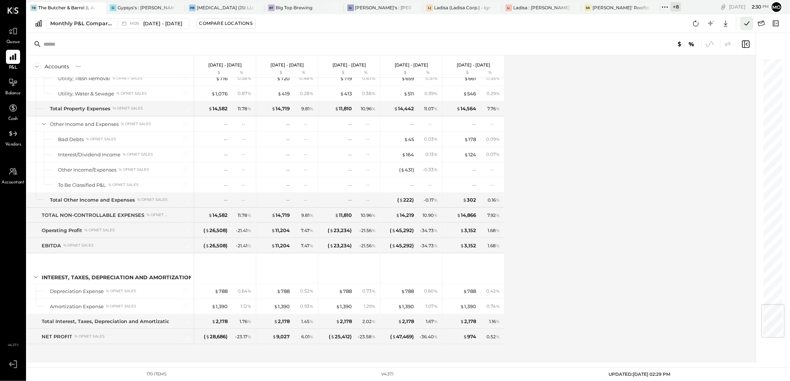
click at [749, 23] on icon at bounding box center [747, 24] width 10 height 10
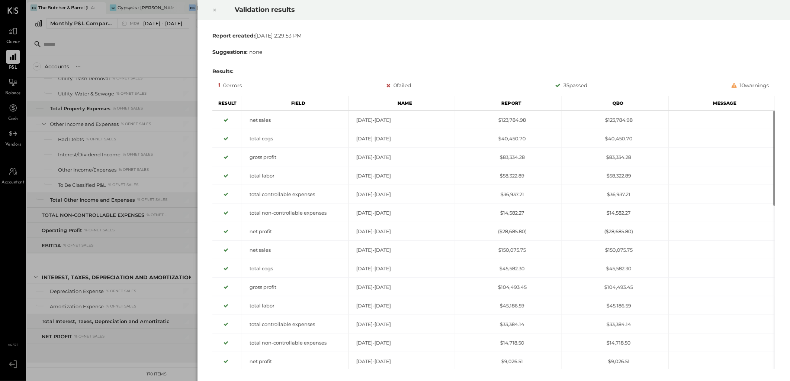
click at [213, 12] on icon at bounding box center [214, 10] width 4 height 9
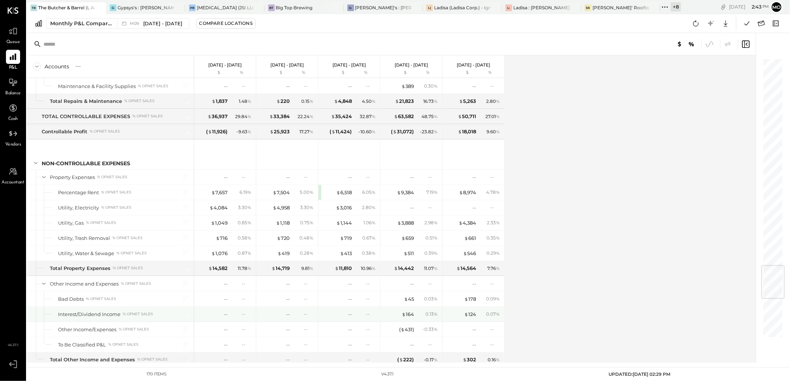
scroll to position [1753, 0]
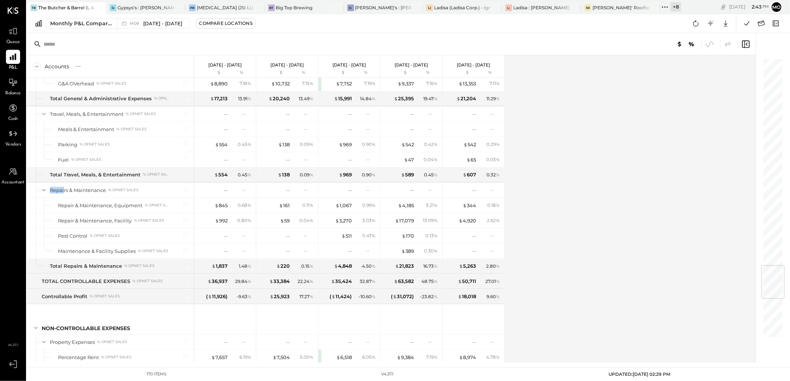
click at [665, 8] on icon at bounding box center [665, 7] width 10 height 10
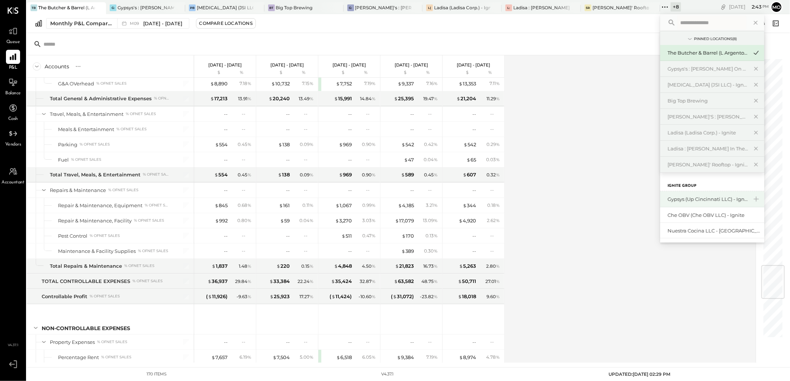
click at [699, 198] on div "Gypsys (Up Cincinnati LLC) - Ignite" at bounding box center [707, 199] width 80 height 7
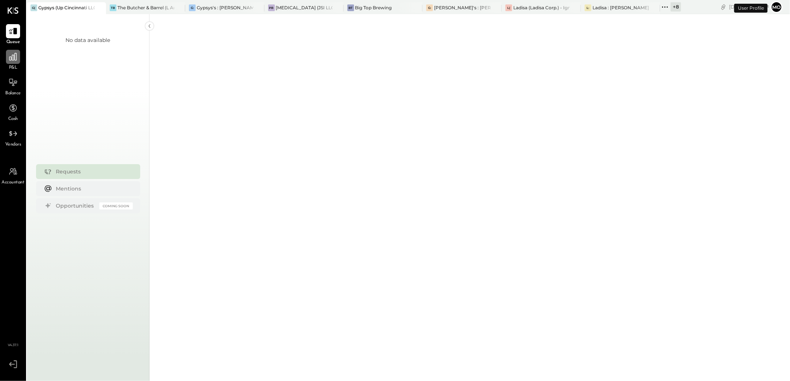
click at [17, 58] on icon at bounding box center [13, 57] width 10 height 10
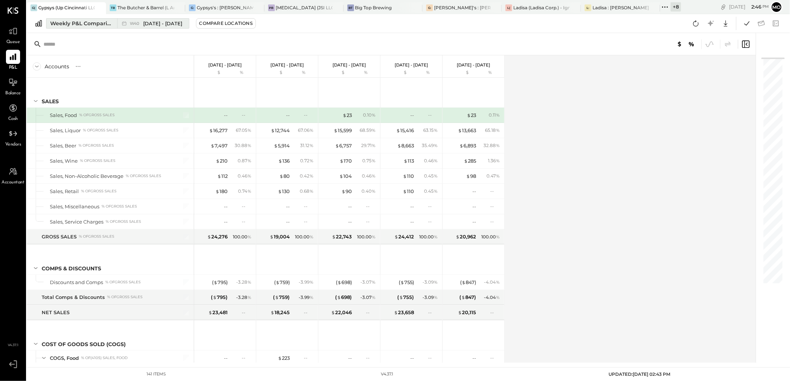
click at [74, 25] on div "Weekly P&L Comparison" at bounding box center [81, 23] width 62 height 7
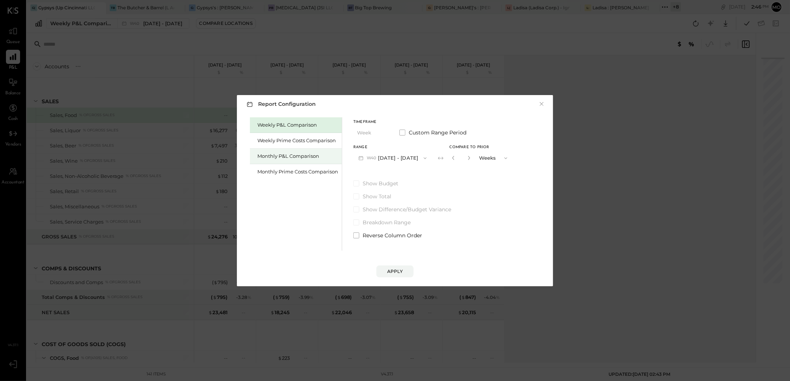
click at [292, 157] on div "Monthly P&L Comparison" at bounding box center [297, 156] width 81 height 7
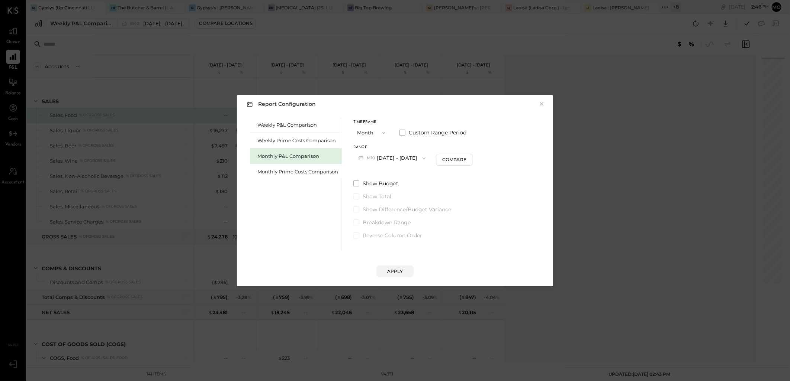
click at [421, 157] on icon "button" at bounding box center [424, 158] width 6 height 6
click at [390, 172] on span "Sep 1 - 30, 2025" at bounding box center [389, 174] width 35 height 6
click at [450, 160] on div "Compare" at bounding box center [454, 160] width 24 height 6
click at [467, 158] on icon "button" at bounding box center [469, 158] width 4 height 4
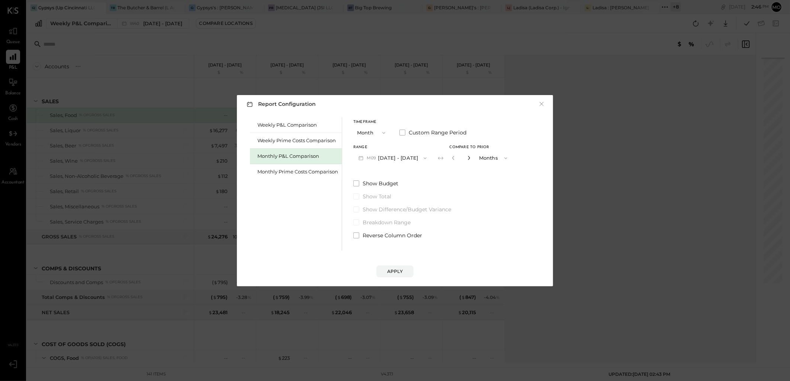
click at [467, 158] on icon "button" at bounding box center [469, 158] width 4 height 4
type input "*"
click at [389, 270] on div "Apply" at bounding box center [395, 271] width 16 height 6
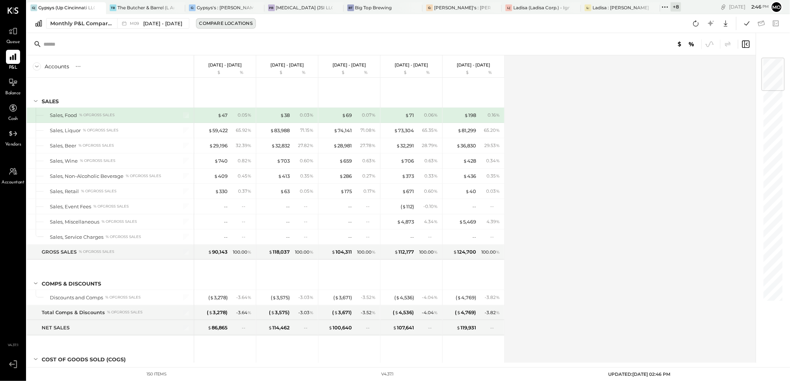
click at [225, 23] on div "Compare Locations" at bounding box center [225, 23] width 53 height 6
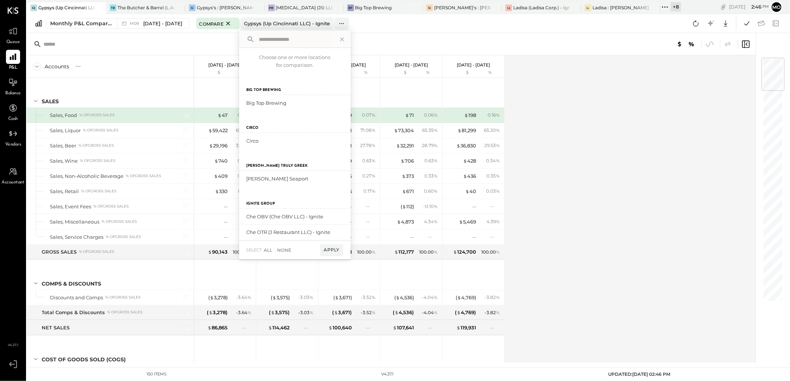
click at [273, 42] on input "text" at bounding box center [294, 39] width 77 height 13
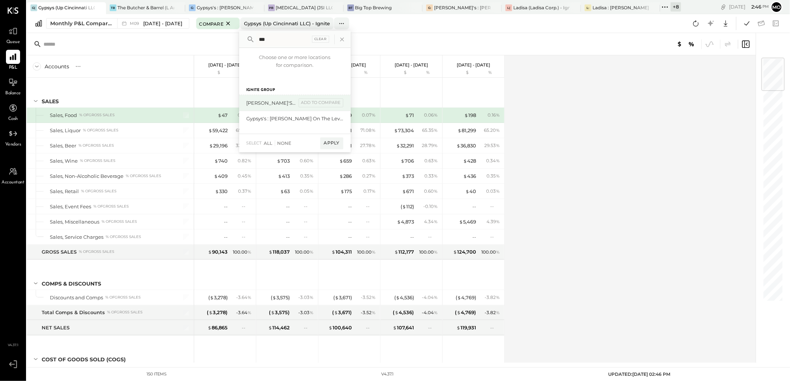
type input "***"
click at [280, 102] on div "[PERSON_NAME]'s : [PERSON_NAME]'s" at bounding box center [272, 103] width 50 height 7
click at [326, 103] on div "add to compare" at bounding box center [321, 103] width 45 height 9
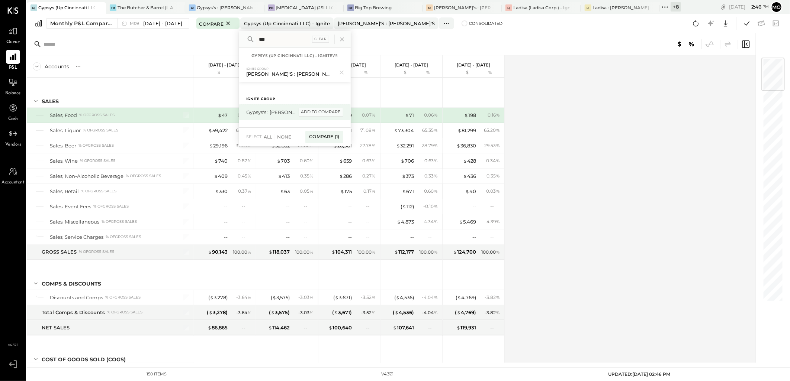
click at [329, 112] on div "add to compare" at bounding box center [321, 112] width 45 height 9
click at [327, 136] on div "Compare (2)" at bounding box center [323, 139] width 39 height 12
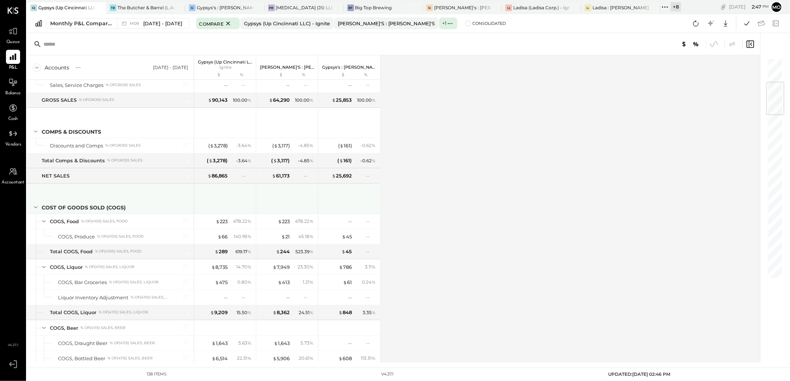
scroll to position [248, 0]
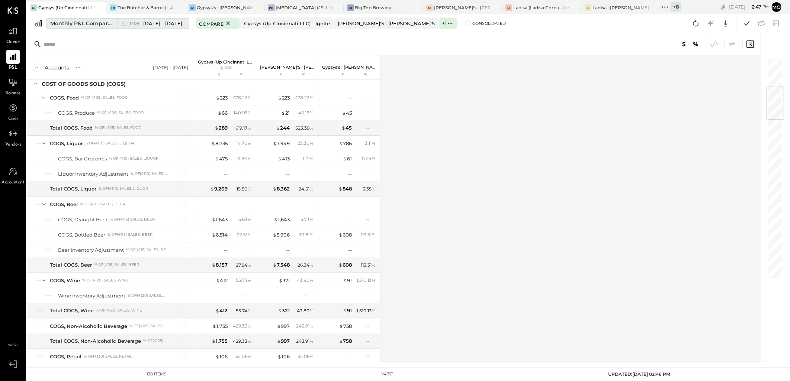
click at [154, 27] on span "[DATE] - [DATE]" at bounding box center [162, 23] width 39 height 7
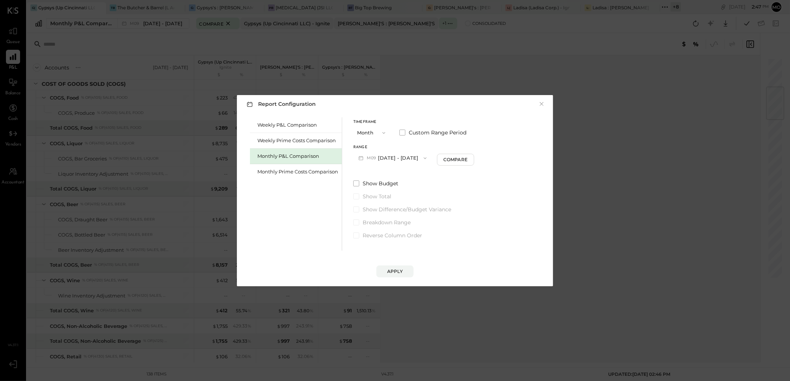
click at [422, 157] on icon "button" at bounding box center [425, 158] width 6 height 6
click at [447, 161] on div "Compare" at bounding box center [455, 160] width 24 height 6
click at [467, 158] on icon "button" at bounding box center [469, 158] width 4 height 4
drag, startPoint x: 466, startPoint y: 158, endPoint x: 468, endPoint y: 162, distance: 4.5
click at [467, 158] on icon "button" at bounding box center [469, 158] width 4 height 4
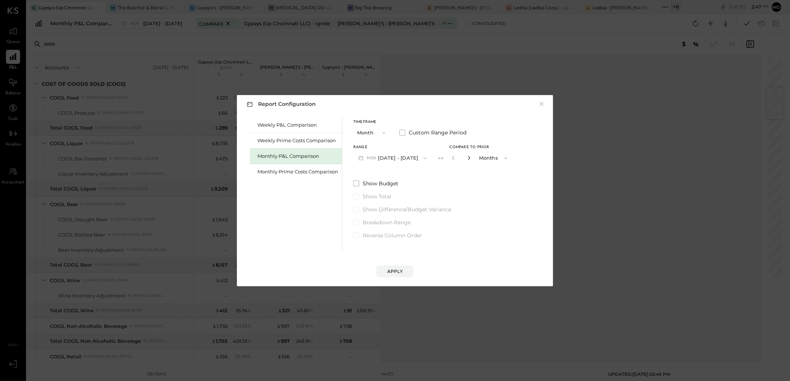
click at [468, 157] on icon "button" at bounding box center [469, 158] width 4 height 4
type input "*"
click at [402, 273] on div "Apply" at bounding box center [395, 271] width 16 height 6
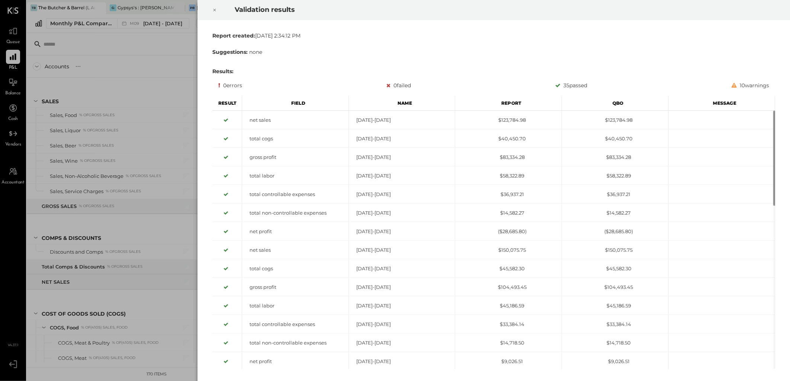
scroll to position [1108, 0]
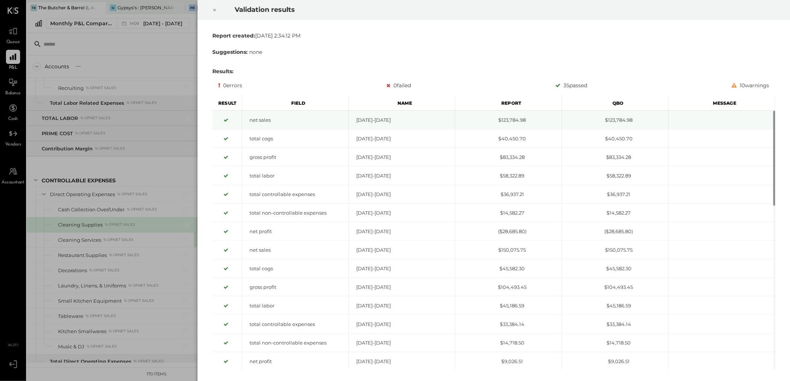
drag, startPoint x: 212, startPoint y: 9, endPoint x: 354, endPoint y: 112, distance: 175.2
click at [212, 9] on icon at bounding box center [214, 10] width 4 height 9
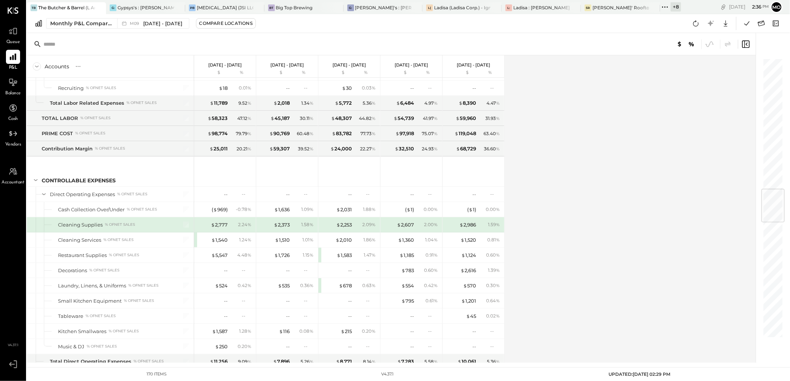
drag, startPoint x: 13, startPoint y: 88, endPoint x: 25, endPoint y: 88, distance: 11.9
click at [13, 88] on div at bounding box center [13, 82] width 14 height 14
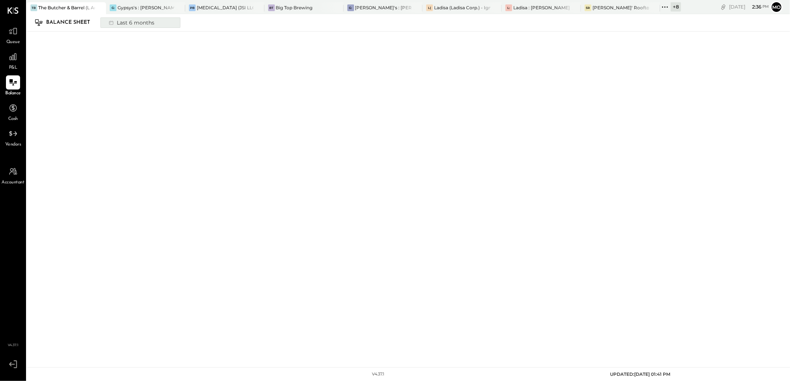
click at [117, 25] on div "Last 6 months" at bounding box center [130, 23] width 53 height 10
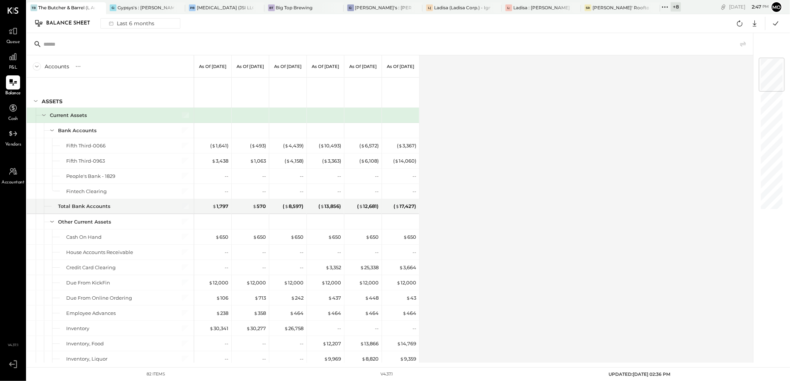
click at [519, 150] on div "Accounts S GL As of Apr 30th 2025 As of May 31st 2025 As of Jun 30th 2025 As of…" at bounding box center [390, 209] width 727 height 308
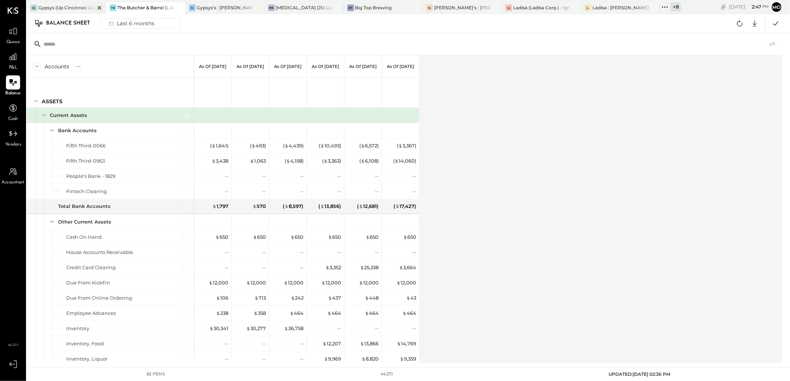
click at [59, 6] on div "Gypsys (Up Cincinnati LLC) - Ignite" at bounding box center [66, 7] width 57 height 6
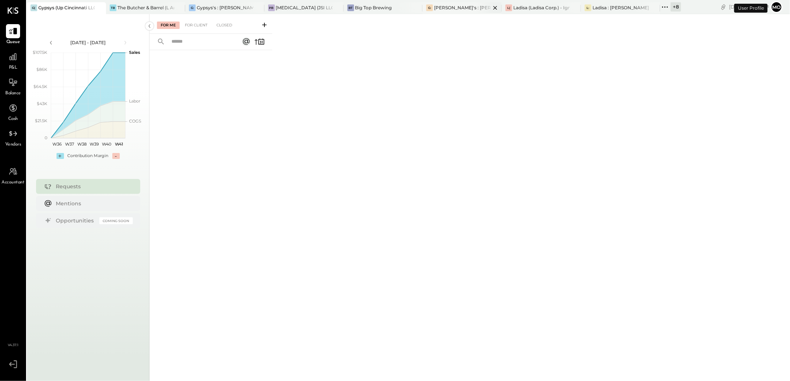
click at [461, 6] on div "[PERSON_NAME]'s : [PERSON_NAME]'s" at bounding box center [462, 7] width 57 height 6
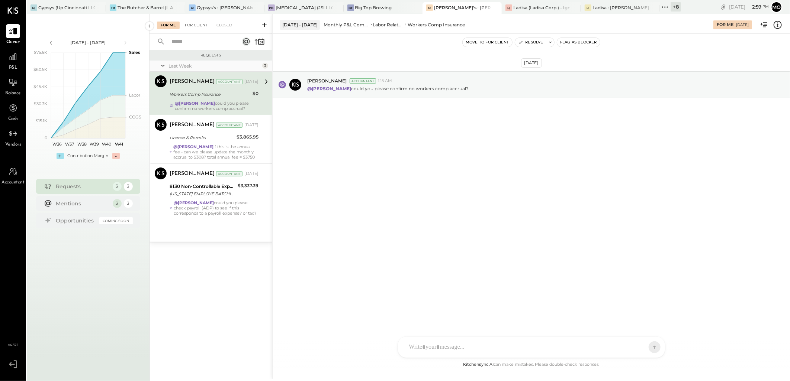
click at [191, 28] on div "For Client" at bounding box center [196, 25] width 30 height 7
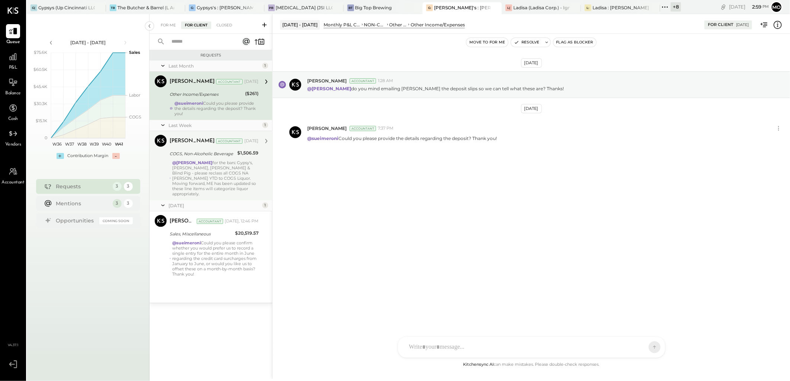
click at [244, 169] on div "@Mohammadsalkin Ansari for the bars: Gypsy's, [PERSON_NAME], [PERSON_NAME] & Bl…" at bounding box center [215, 178] width 86 height 36
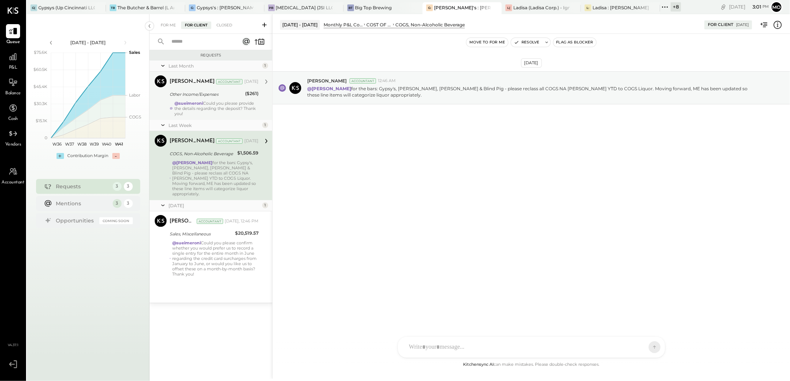
click at [196, 93] on div "Other Income/Expenses" at bounding box center [206, 94] width 73 height 7
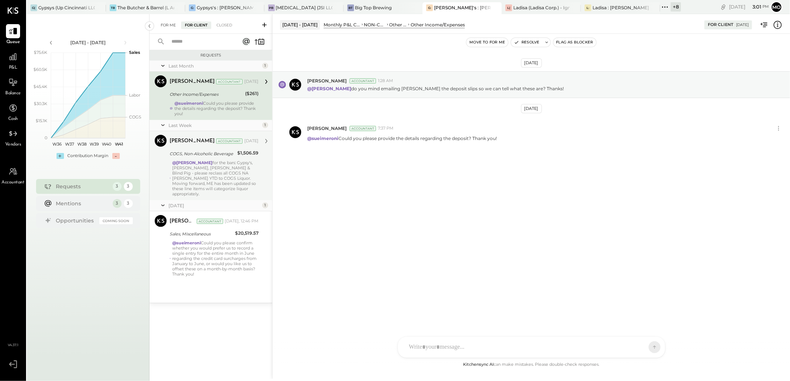
click at [168, 25] on div "For Me" at bounding box center [168, 25] width 23 height 7
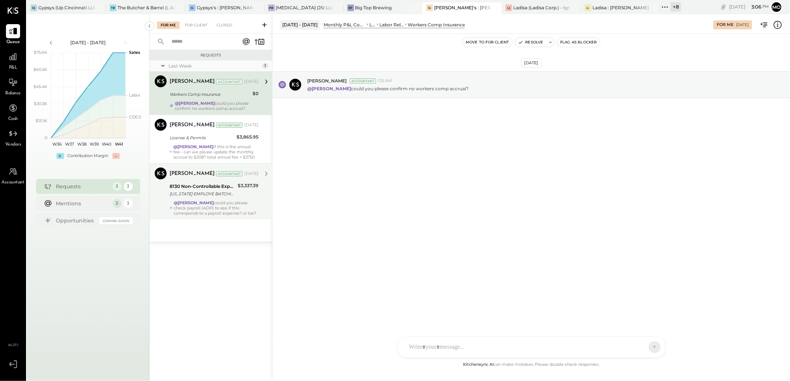
click at [269, 195] on div "[PERSON_NAME] Accountant [PERSON_NAME] Accountant [DATE] 8130 Non-Controllable …" at bounding box center [210, 192] width 123 height 56
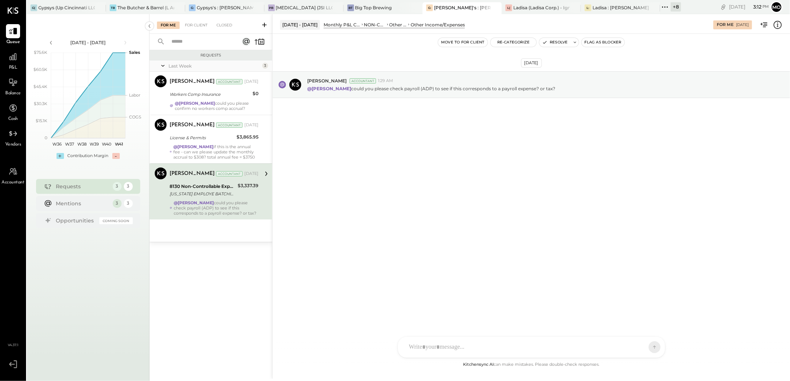
click at [431, 341] on div at bounding box center [524, 347] width 239 height 16
click at [577, 314] on div "**********" at bounding box center [531, 316] width 252 height 30
click at [592, 316] on div "**********" at bounding box center [531, 316] width 252 height 30
click at [604, 312] on div "**********" at bounding box center [531, 316] width 252 height 30
drag, startPoint x: 460, startPoint y: 324, endPoint x: 385, endPoint y: 301, distance: 77.9
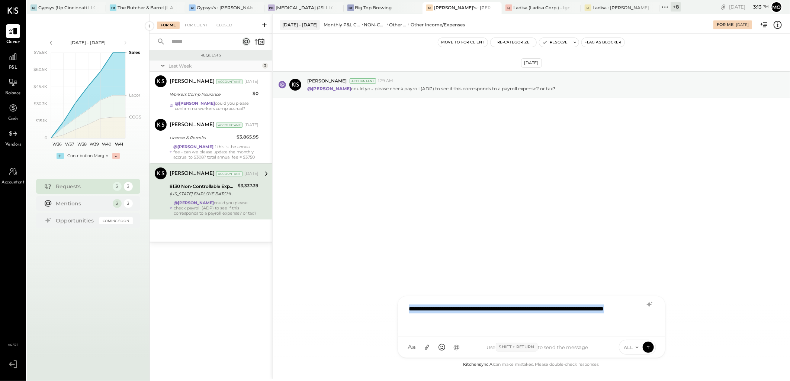
click at [385, 301] on div "**********" at bounding box center [531, 196] width 518 height 365
click at [648, 304] on icon at bounding box center [648, 304] width 5 height 5
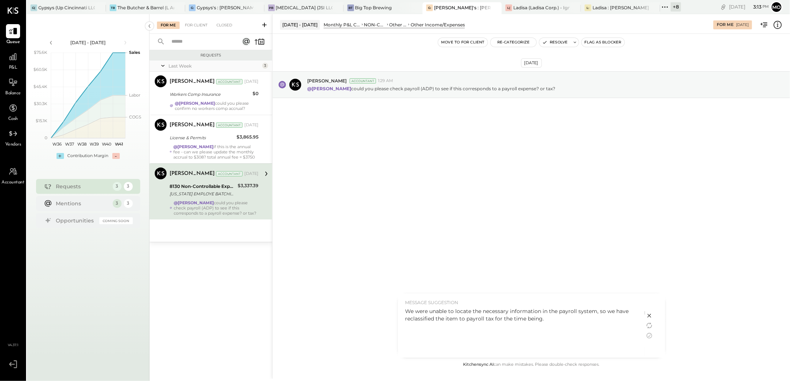
click at [544, 315] on div "We were unable to locate the necessary information in the payroll system, so we…" at bounding box center [521, 315] width 232 height 15
click at [550, 324] on div "We were unable to locate the necessary information in the payroll system, so we…" at bounding box center [521, 331] width 232 height 46
click at [650, 336] on icon at bounding box center [649, 337] width 6 height 6
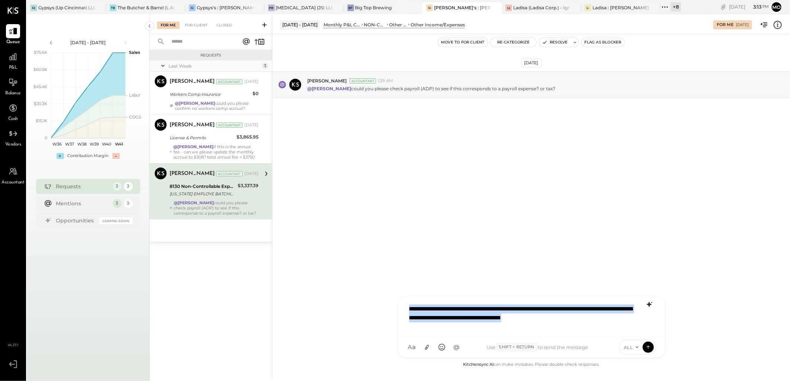
drag, startPoint x: 413, startPoint y: 310, endPoint x: 368, endPoint y: 309, distance: 45.0
click at [369, 309] on div "[DATE] - [DATE] Monthly P&L Comparison NON-CONTROLLABLE EXPENSES Other Income a…" at bounding box center [531, 196] width 518 height 365
click at [406, 309] on div "**********" at bounding box center [531, 316] width 252 height 30
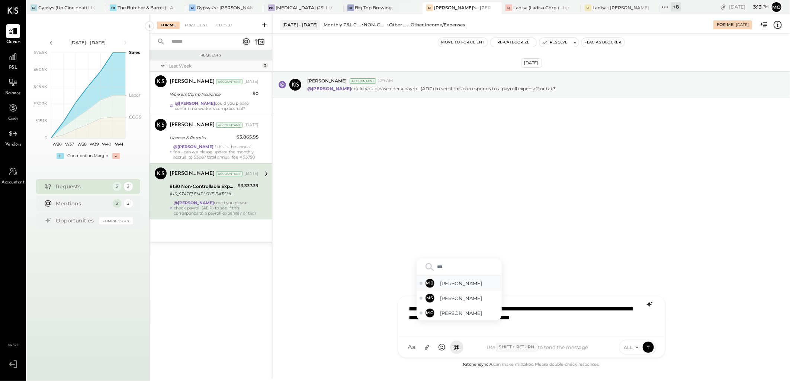
click at [459, 281] on span "[PERSON_NAME]" at bounding box center [469, 283] width 58 height 7
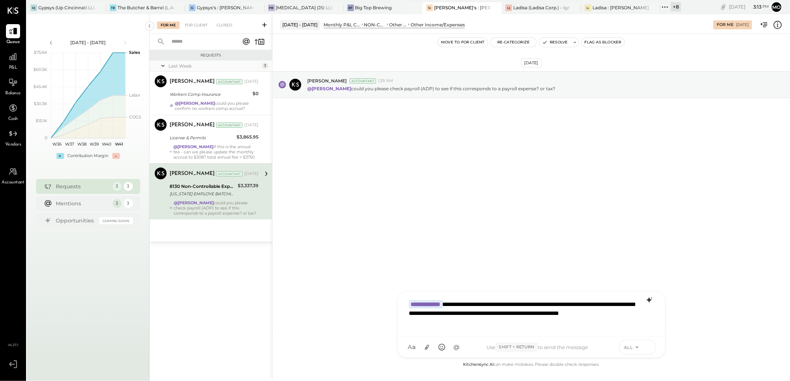
click at [650, 344] on icon at bounding box center [648, 347] width 7 height 7
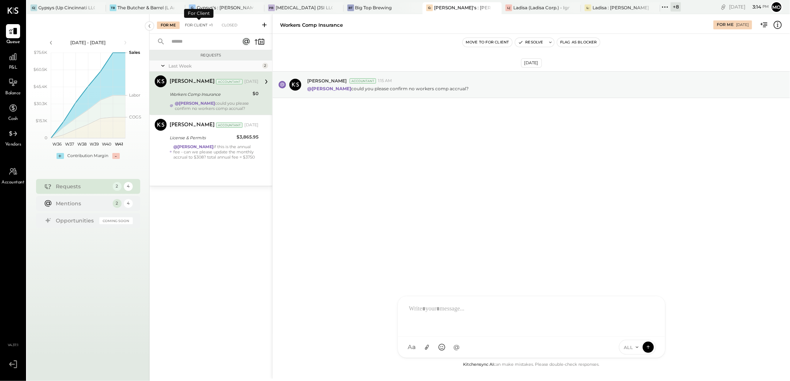
click at [201, 25] on div "For Client +1" at bounding box center [198, 25] width 35 height 7
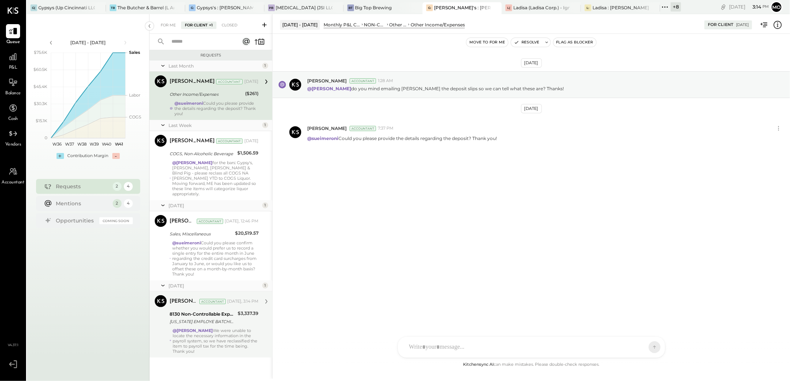
click at [237, 328] on div "@[PERSON_NAME] We were unable to locate the necessary information in the payrol…" at bounding box center [216, 341] width 86 height 26
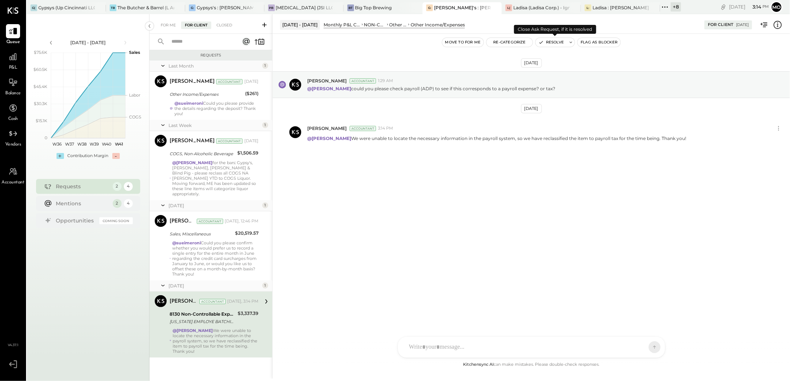
click at [553, 40] on button "Resolve" at bounding box center [550, 42] width 31 height 9
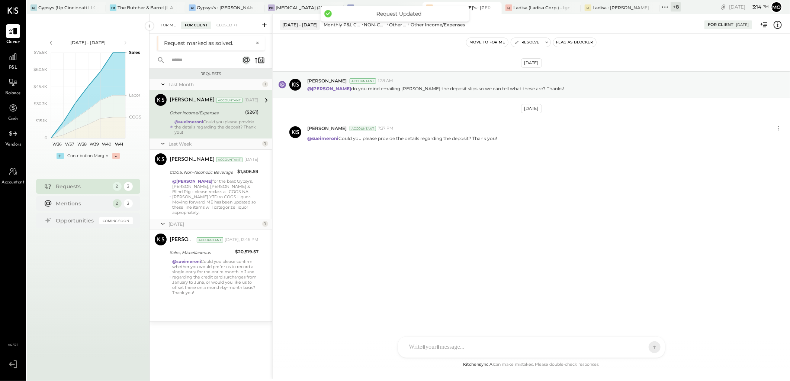
click at [170, 23] on div "For Me" at bounding box center [168, 25] width 23 height 7
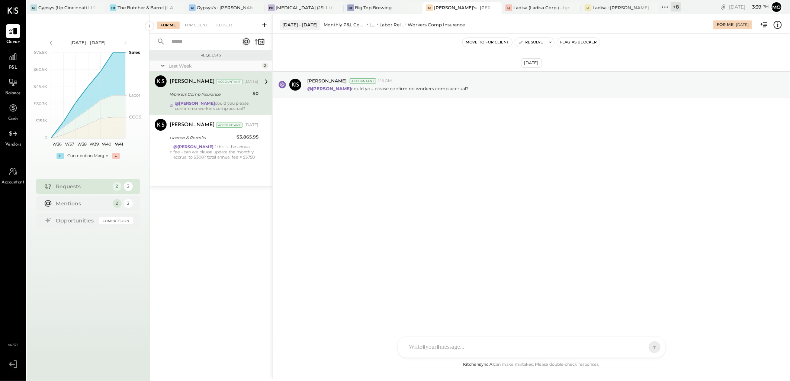
click at [440, 339] on div at bounding box center [531, 347] width 267 height 21
click at [432, 347] on div at bounding box center [524, 347] width 239 height 16
drag, startPoint x: 495, startPoint y: 314, endPoint x: 529, endPoint y: 309, distance: 34.1
click at [495, 314] on div "**********" at bounding box center [531, 316] width 252 height 30
click at [554, 305] on div "**********" at bounding box center [531, 316] width 252 height 30
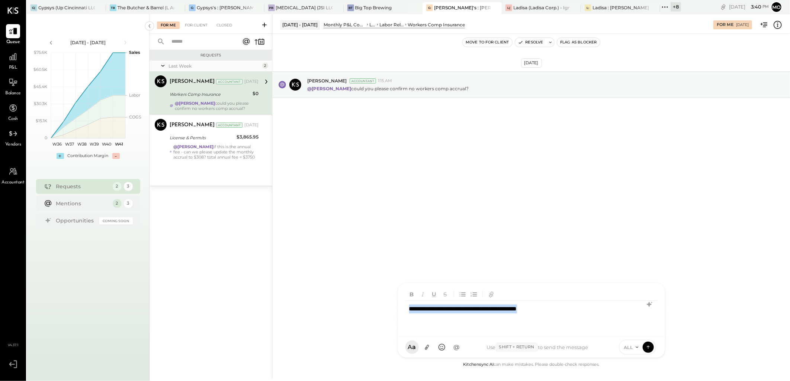
drag, startPoint x: 575, startPoint y: 310, endPoint x: 336, endPoint y: 314, distance: 239.1
click at [336, 314] on div "**********" at bounding box center [531, 196] width 518 height 365
click at [648, 303] on icon at bounding box center [649, 304] width 9 height 9
click at [648, 337] on icon at bounding box center [649, 336] width 9 height 9
drag, startPoint x: 583, startPoint y: 313, endPoint x: 384, endPoint y: 312, distance: 199.3
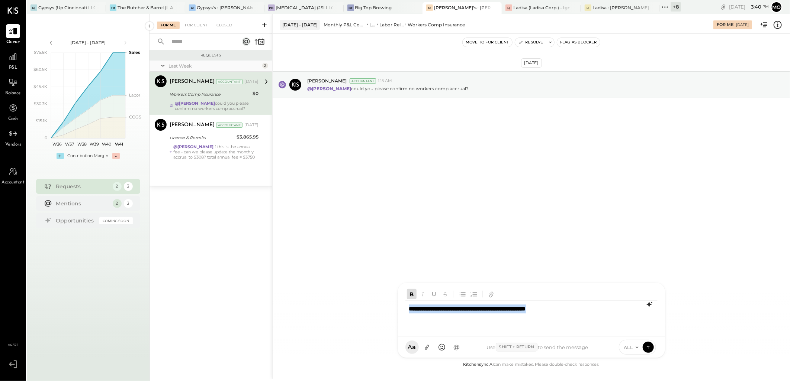
click at [384, 312] on div "**********" at bounding box center [531, 196] width 518 height 365
click at [413, 308] on div "**********" at bounding box center [531, 316] width 252 height 30
drag, startPoint x: 580, startPoint y: 308, endPoint x: 354, endPoint y: 310, distance: 225.7
click at [354, 310] on div "**********" at bounding box center [531, 196] width 518 height 365
drag, startPoint x: 462, startPoint y: 315, endPoint x: 588, endPoint y: 267, distance: 135.0
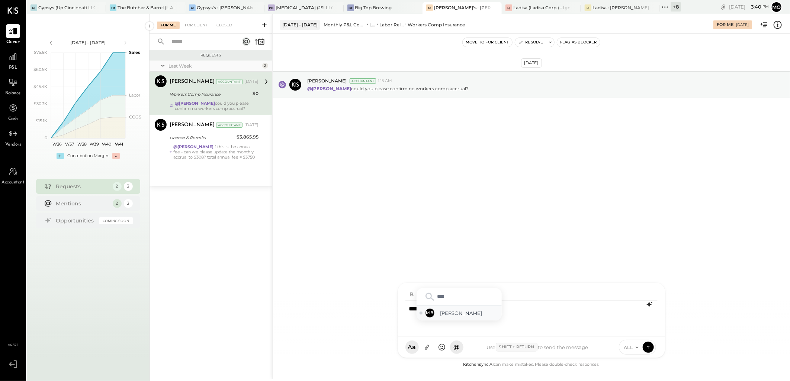
click at [463, 315] on span "[PERSON_NAME]" at bounding box center [469, 313] width 58 height 7
click at [651, 348] on icon at bounding box center [648, 347] width 7 height 7
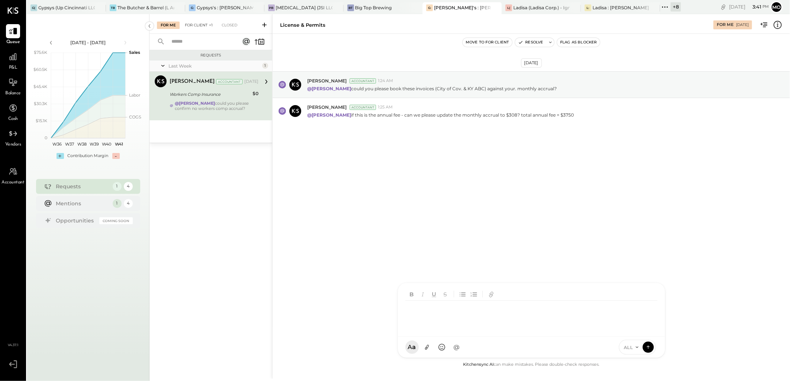
click at [196, 25] on div "For Client +1" at bounding box center [198, 25] width 35 height 7
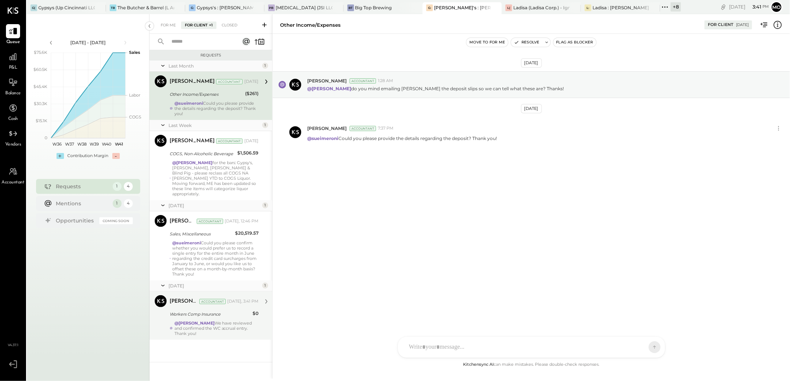
click at [235, 329] on div "@[PERSON_NAME] We have reviewed and confirmed the WC accrual entry. Thank you!" at bounding box center [216, 329] width 84 height 16
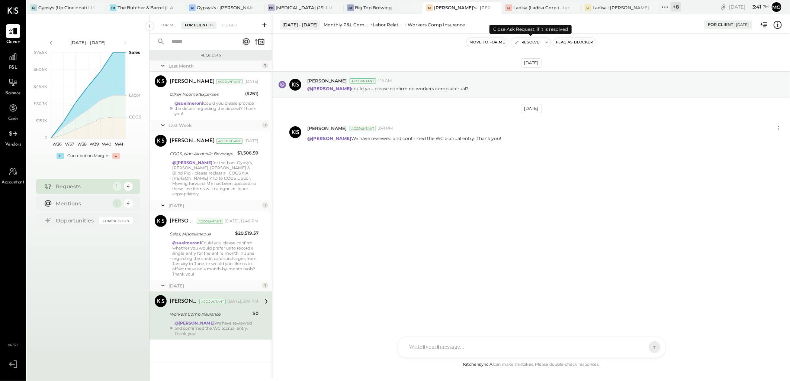
click at [523, 41] on button "Resolve" at bounding box center [526, 42] width 31 height 9
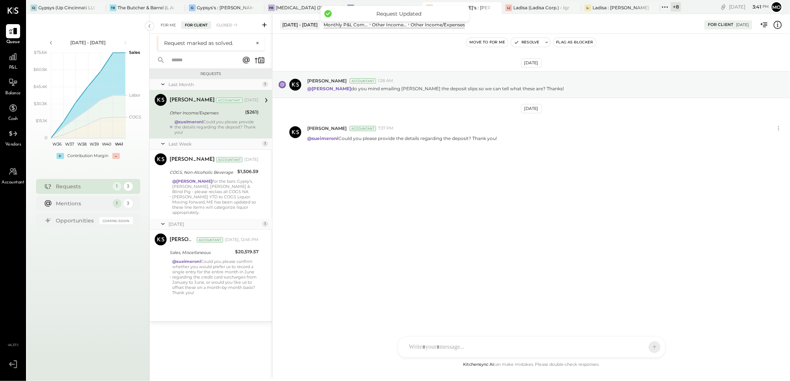
click at [172, 23] on div "For Me" at bounding box center [168, 25] width 23 height 7
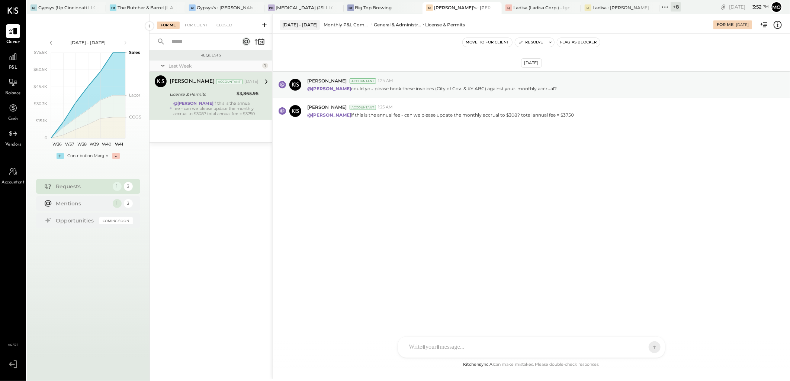
drag, startPoint x: 387, startPoint y: 276, endPoint x: 447, endPoint y: 344, distance: 90.8
click at [387, 276] on div "[DATE] [PERSON_NAME] Accountant 1:24 AM @[PERSON_NAME] could you please book th…" at bounding box center [531, 197] width 517 height 327
click at [434, 350] on div at bounding box center [524, 347] width 239 height 16
click at [444, 341] on div "A a @ Use Shift + Return to send the message ALL" at bounding box center [531, 347] width 267 height 21
click at [451, 310] on div at bounding box center [531, 316] width 252 height 30
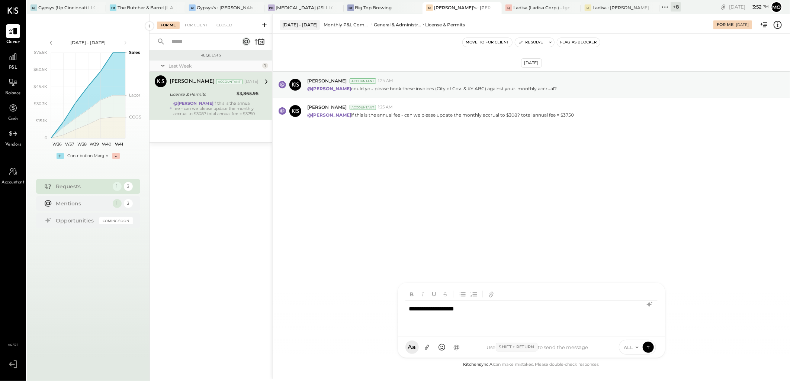
drag, startPoint x: 485, startPoint y: 314, endPoint x: 517, endPoint y: 314, distance: 31.6
click at [486, 314] on div "**********" at bounding box center [531, 316] width 252 height 30
click at [651, 304] on icon at bounding box center [649, 304] width 9 height 9
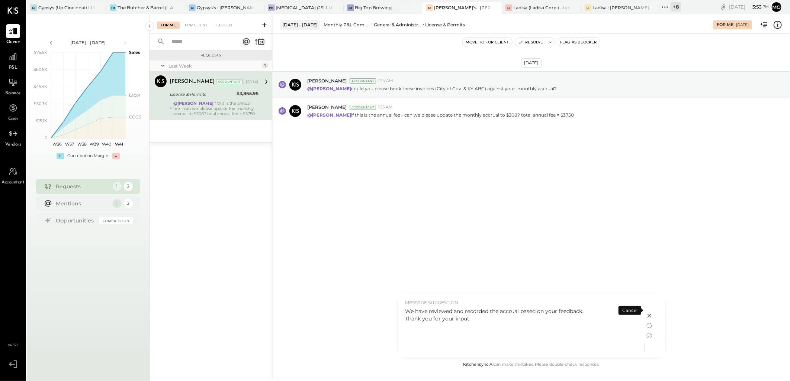
click at [479, 323] on div "We have reviewed and recorded the accrual based on your feedback. Thank you for…" at bounding box center [521, 331] width 232 height 46
click at [650, 338] on icon at bounding box center [649, 336] width 9 height 9
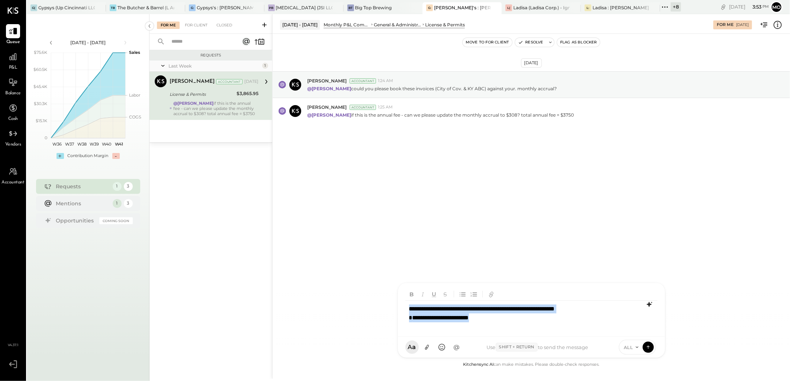
drag, startPoint x: 489, startPoint y: 320, endPoint x: 378, endPoint y: 289, distance: 115.4
click at [378, 289] on div "[DATE] - [DATE] Monthly P&L Comparison CONTROLLABLE EXPENSES General & Administ…" at bounding box center [531, 196] width 518 height 365
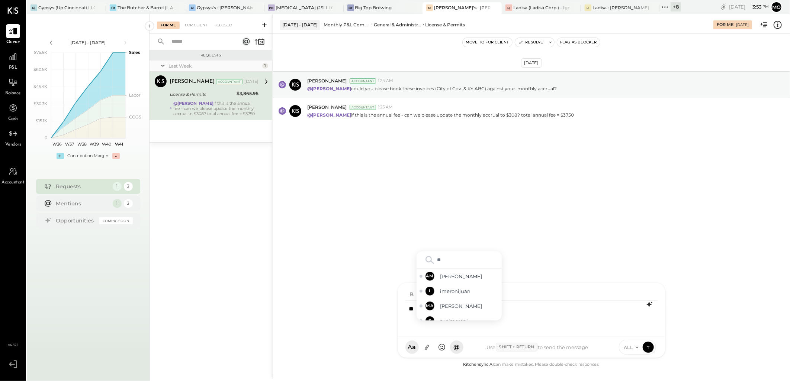
type input "***"
click at [453, 285] on span "[PERSON_NAME]" at bounding box center [469, 283] width 58 height 7
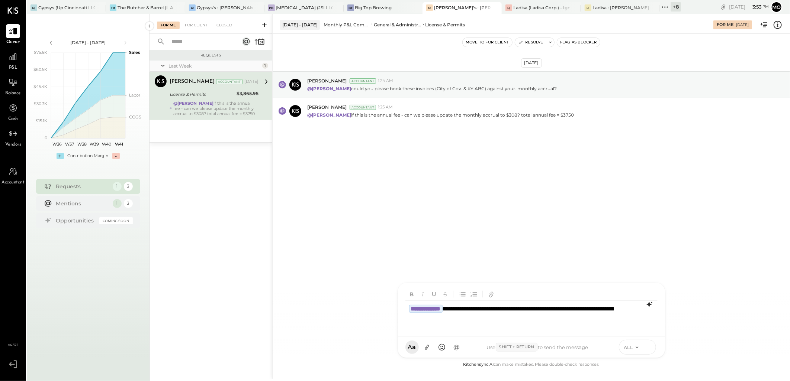
click at [648, 348] on icon at bounding box center [648, 347] width 7 height 7
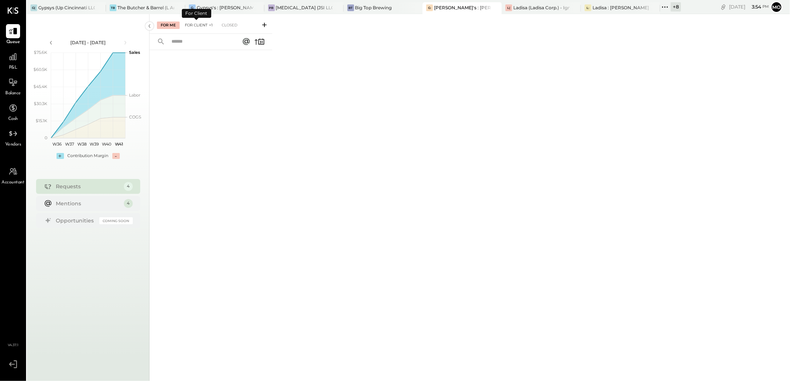
click at [201, 26] on div "For Client +1" at bounding box center [198, 25] width 35 height 7
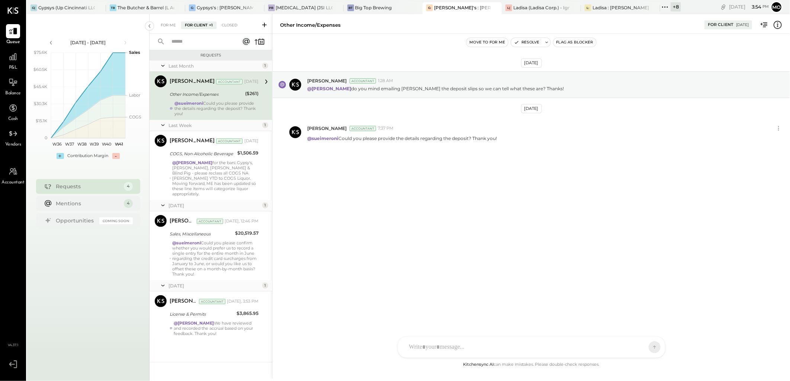
click at [248, 325] on div "@[PERSON_NAME] We have reviewed and recorded the accrual based on your feedback…" at bounding box center [216, 329] width 84 height 16
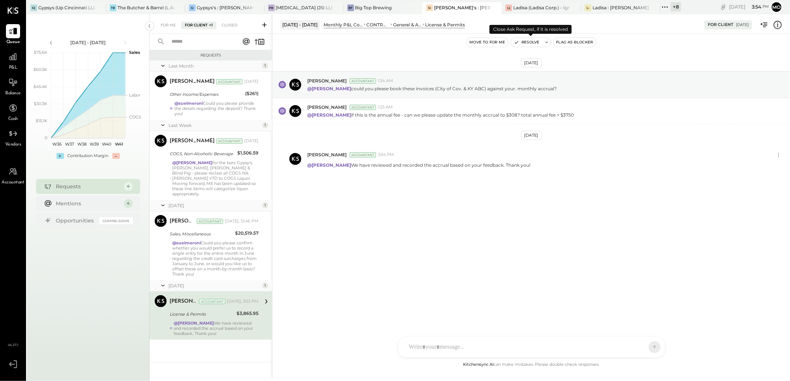
click at [535, 42] on button "Resolve" at bounding box center [526, 42] width 31 height 9
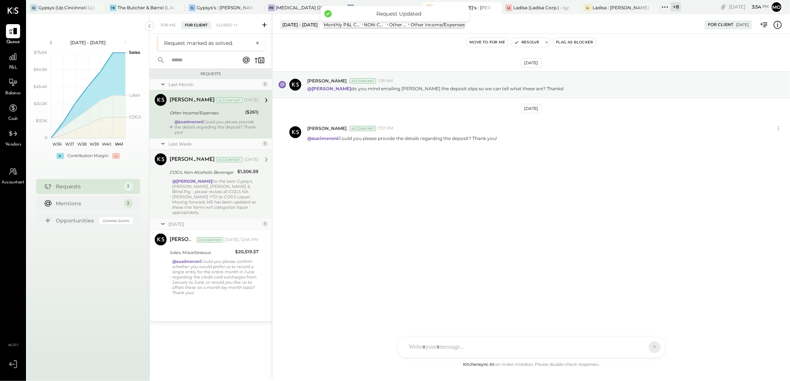
click at [245, 190] on div "@Mohammadsalkin Ansari for the bars: Gypsy's, [PERSON_NAME], [PERSON_NAME] & Bl…" at bounding box center [215, 197] width 86 height 36
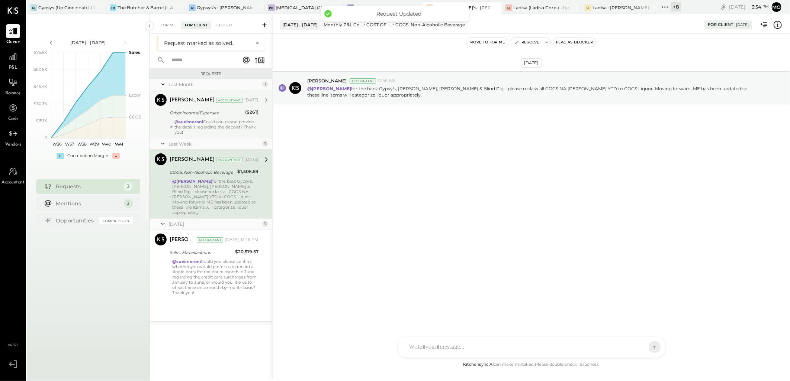
click at [244, 116] on div "Other Income/Expenses ($261)" at bounding box center [214, 113] width 89 height 9
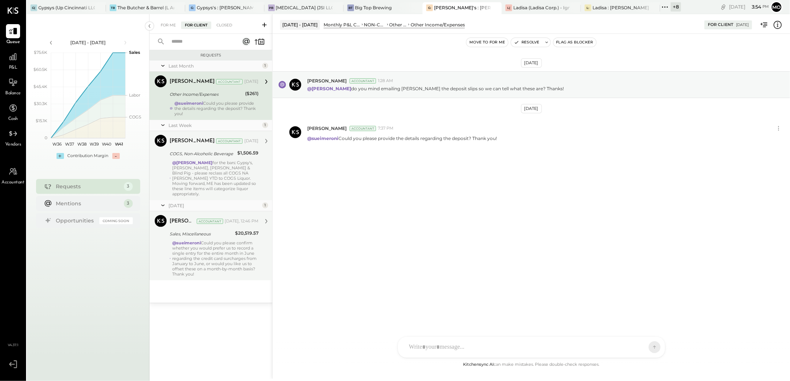
click at [205, 272] on div "[PERSON_NAME] Accountant [PERSON_NAME] Accountant [DATE], 12:46 PM Sales, Misce…" at bounding box center [210, 246] width 123 height 69
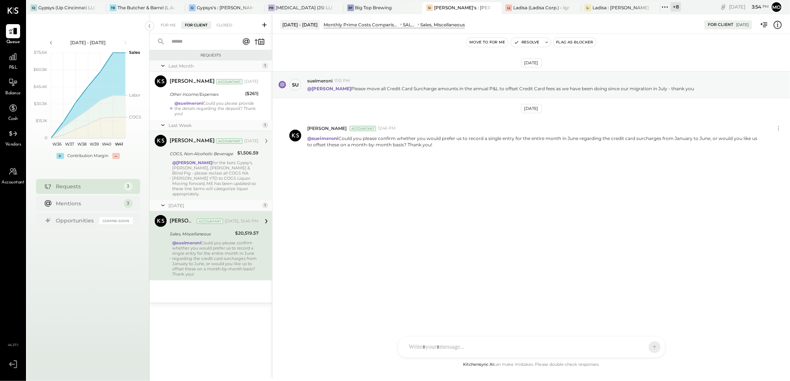
click at [202, 169] on div "@Mohammadsalkin Ansari for the bars: Gypsy's, [PERSON_NAME], [PERSON_NAME] & Bl…" at bounding box center [215, 178] width 86 height 36
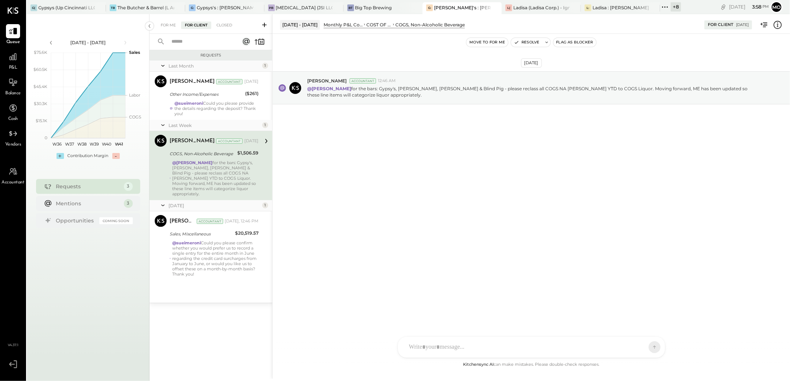
drag, startPoint x: 480, startPoint y: 181, endPoint x: 522, endPoint y: 209, distance: 50.3
click at [480, 181] on div "[DATE] [PERSON_NAME] Accountant 12:46 AM @[PERSON_NAME] for the bars: Gypsy's, …" at bounding box center [531, 197] width 517 height 327
click at [203, 107] on div "@sueimeroni Could you please provide the details regarding the deposit? Thank y…" at bounding box center [216, 109] width 84 height 16
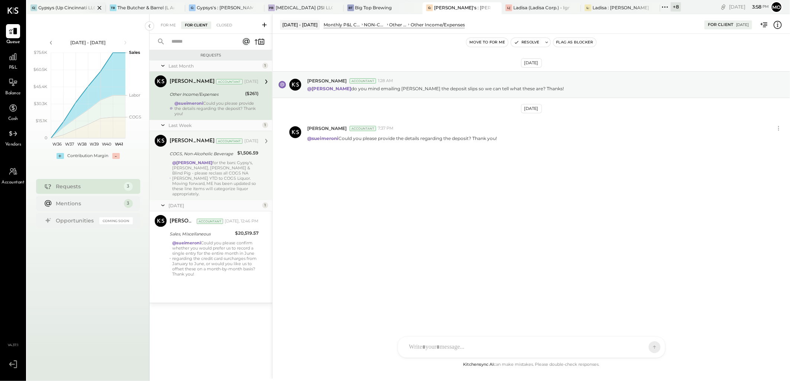
click at [64, 9] on div "Gypsys (Up Cincinnati LLC) - Ignite" at bounding box center [66, 7] width 57 height 6
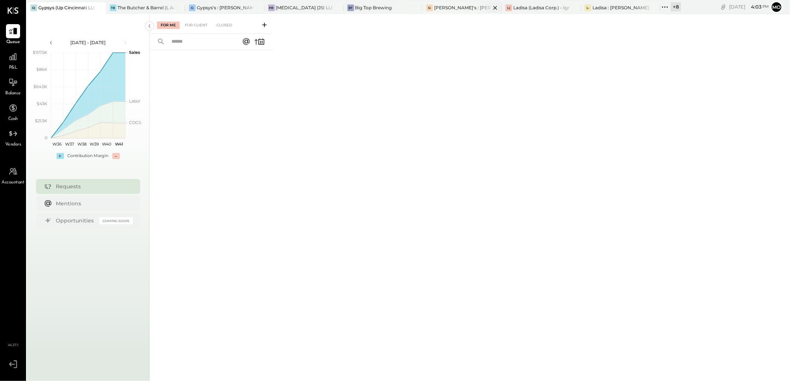
click at [447, 7] on div "[PERSON_NAME]'s : [PERSON_NAME]'s" at bounding box center [462, 7] width 57 height 6
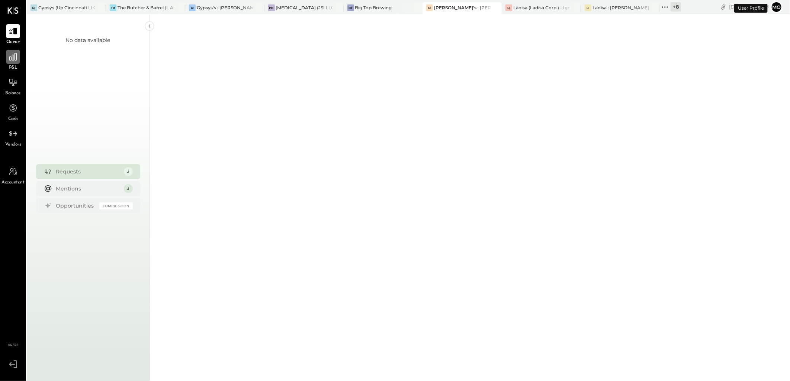
click at [13, 58] on icon at bounding box center [13, 57] width 10 height 10
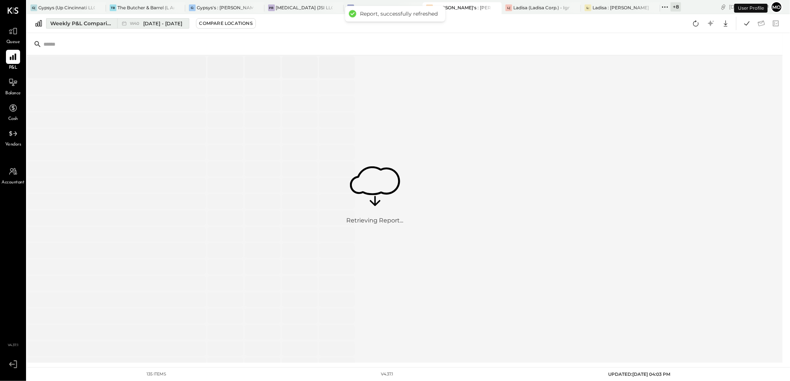
click at [90, 26] on div "Weekly P&L Comparison" at bounding box center [81, 23] width 62 height 7
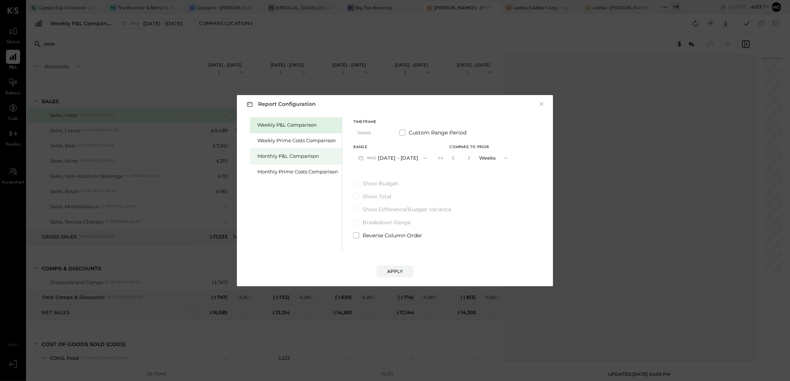
click at [305, 154] on div "Monthly P&L Comparison" at bounding box center [297, 156] width 81 height 7
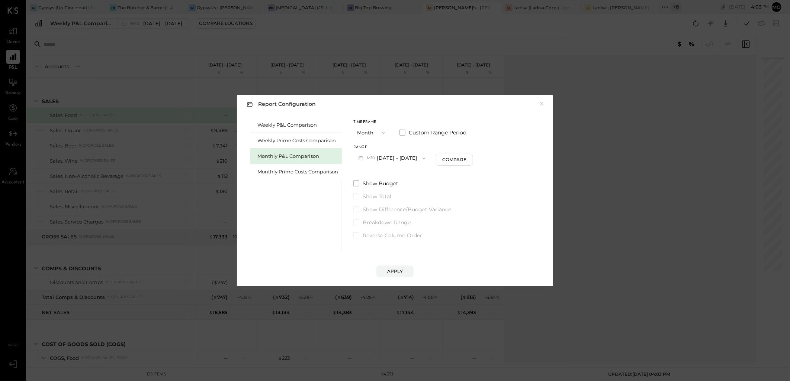
click at [417, 158] on span "button" at bounding box center [422, 158] width 10 height 6
click at [387, 178] on span "[DATE] - [DATE]" at bounding box center [389, 174] width 35 height 6
click at [457, 157] on div "Compare" at bounding box center [455, 160] width 24 height 6
click at [466, 158] on button "button" at bounding box center [469, 158] width 6 height 8
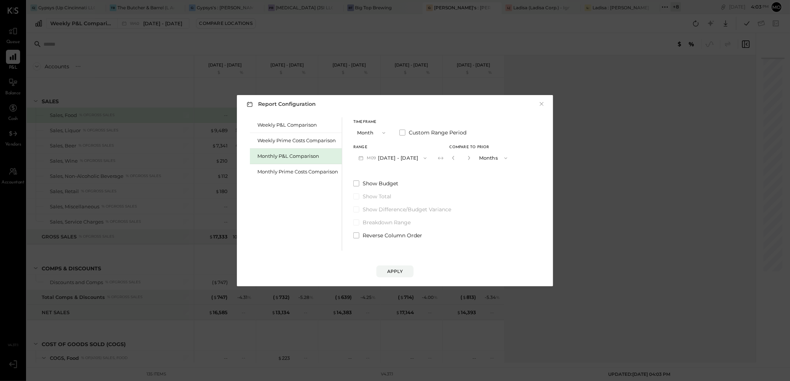
click at [466, 158] on button "button" at bounding box center [469, 158] width 6 height 8
type input "*"
click at [386, 270] on button "Apply" at bounding box center [394, 272] width 37 height 12
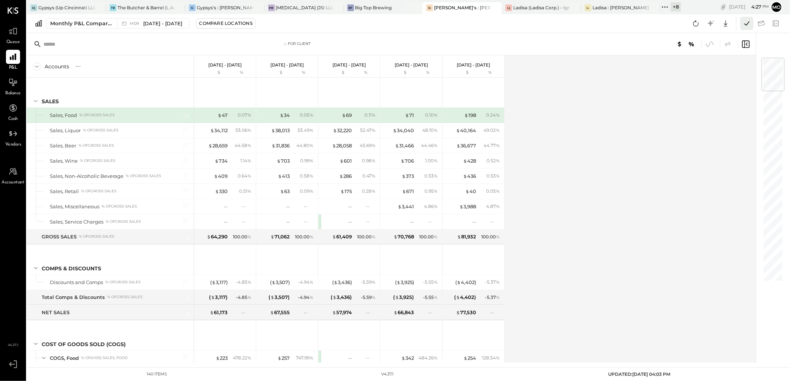
click at [746, 22] on icon at bounding box center [747, 24] width 10 height 10
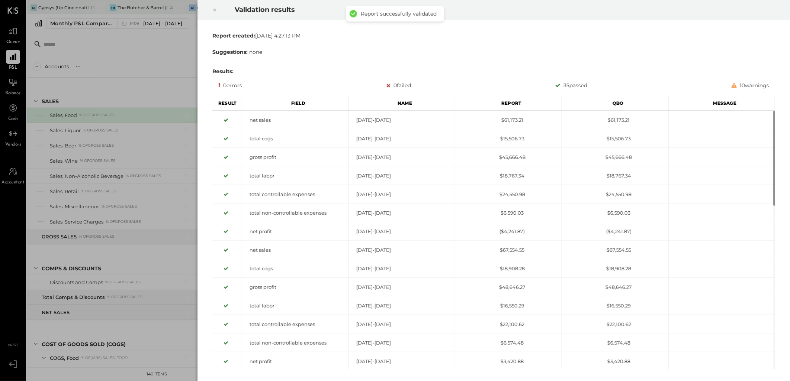
click at [213, 10] on icon at bounding box center [214, 10] width 4 height 9
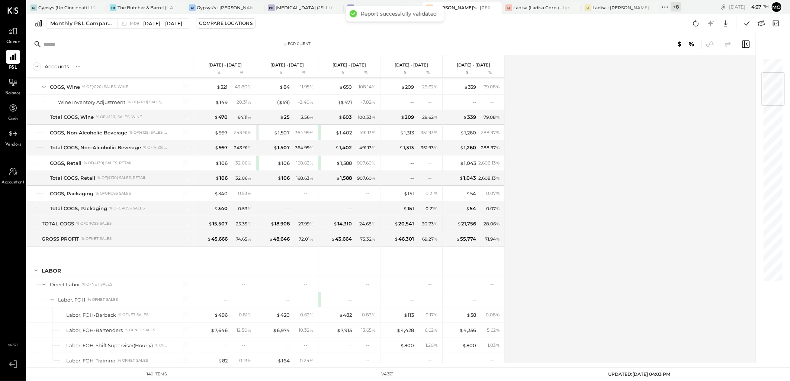
scroll to position [124, 0]
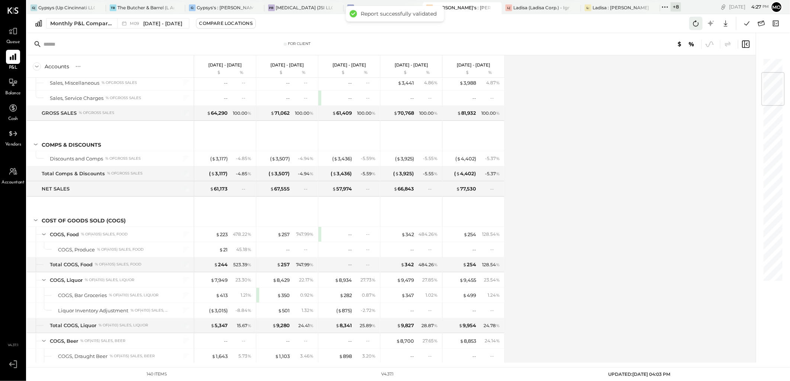
click at [698, 21] on icon at bounding box center [696, 24] width 10 height 10
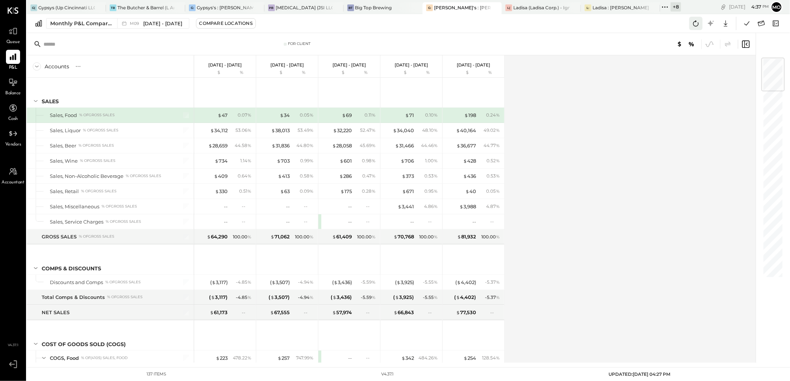
click at [692, 23] on icon at bounding box center [696, 24] width 10 height 10
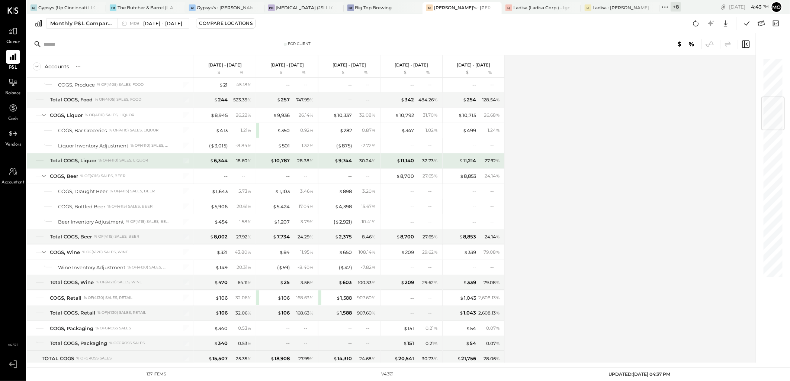
scroll to position [330, 0]
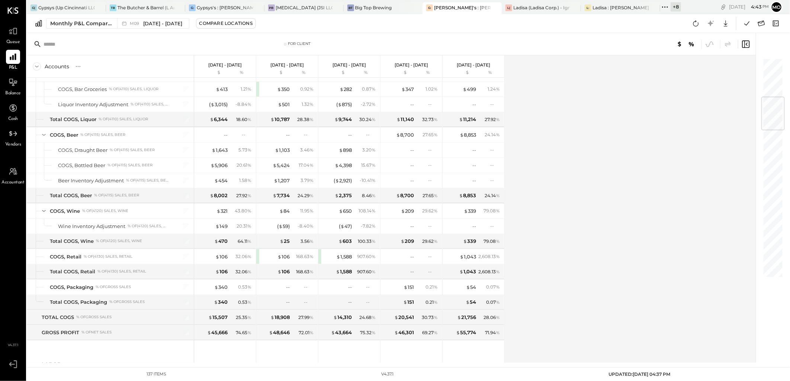
click at [693, 24] on icon at bounding box center [696, 23] width 6 height 6
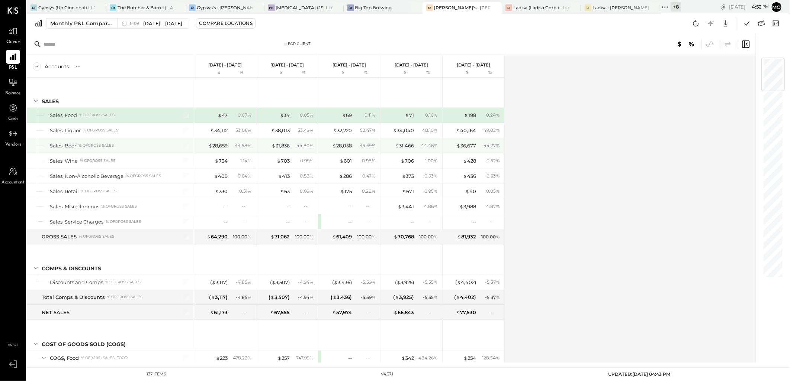
scroll to position [0, 0]
click at [698, 24] on icon at bounding box center [696, 24] width 10 height 10
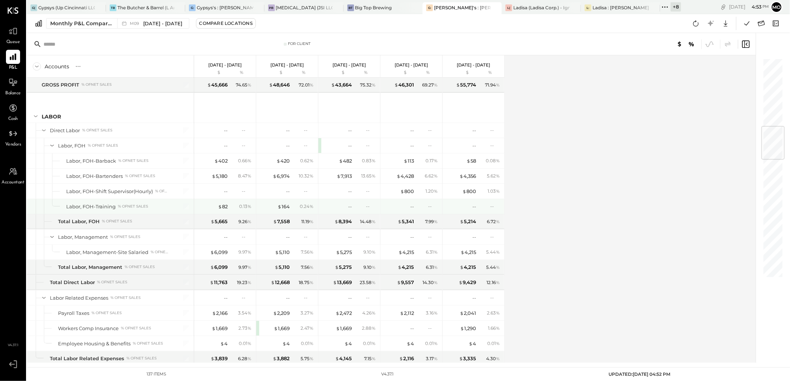
scroll to position [619, 0]
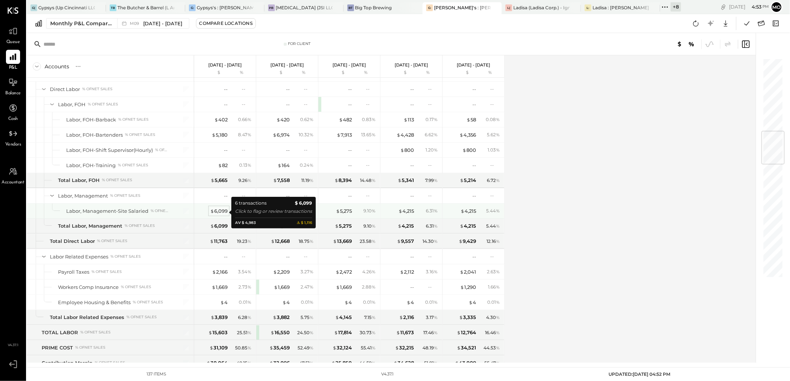
click at [226, 213] on div "$ 6,099" at bounding box center [218, 211] width 17 height 7
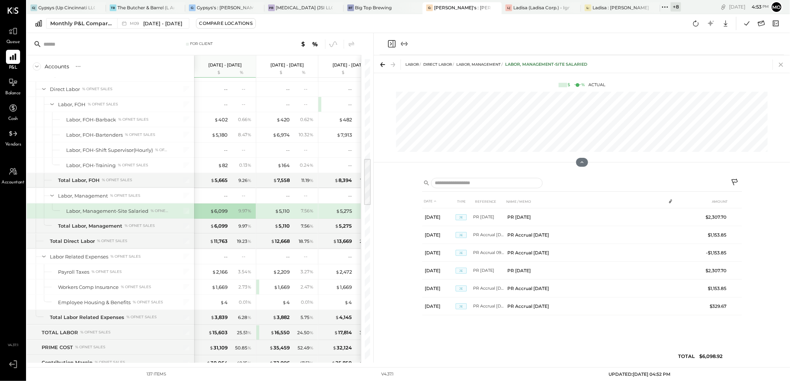
click at [778, 64] on icon at bounding box center [781, 64] width 10 height 10
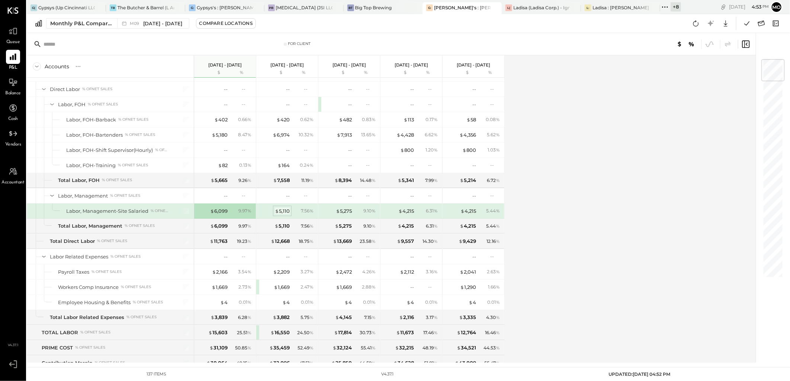
click at [284, 210] on div "$ 5,110" at bounding box center [282, 211] width 15 height 7
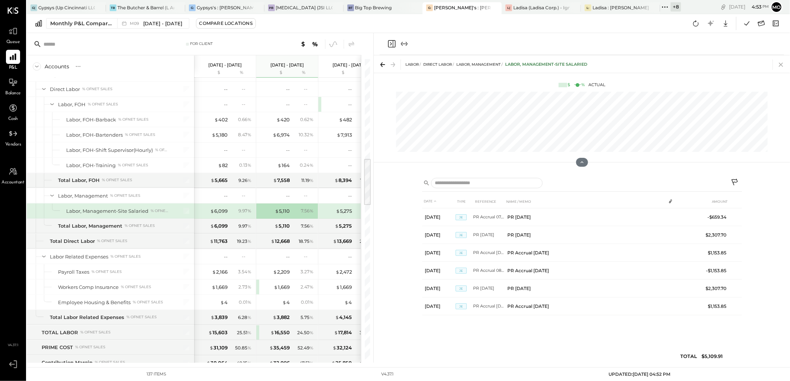
click at [779, 64] on icon at bounding box center [781, 64] width 10 height 10
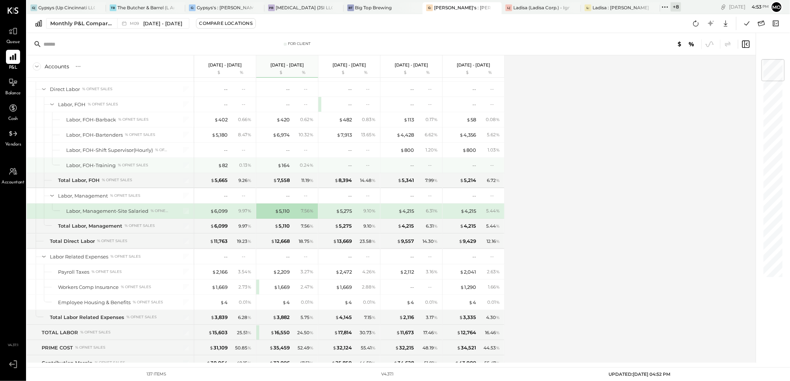
scroll to position [661, 0]
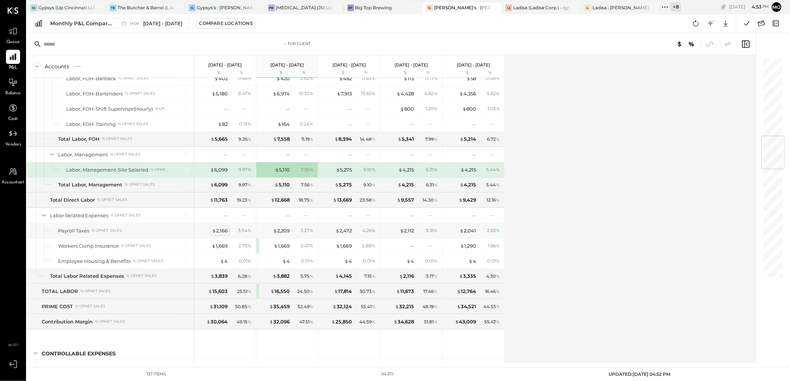
click at [223, 233] on div "$ 2,166" at bounding box center [220, 231] width 16 height 7
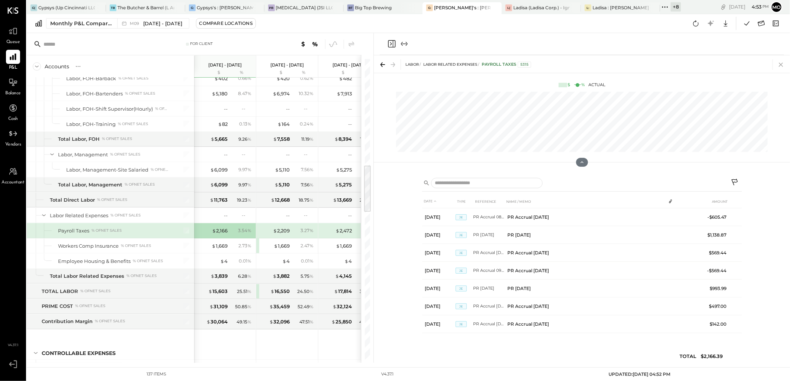
click at [782, 66] on icon at bounding box center [781, 64] width 10 height 10
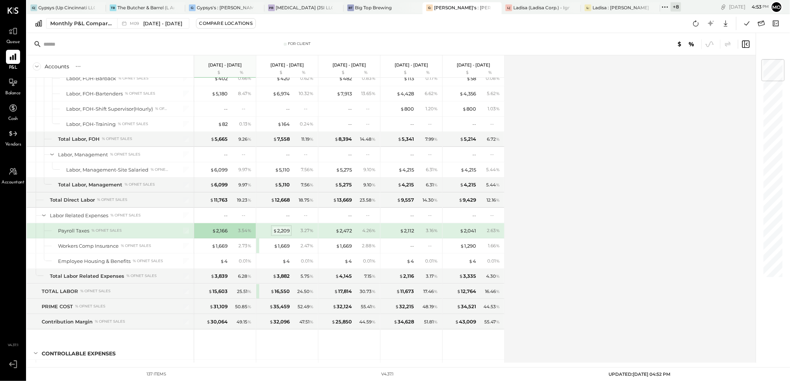
click at [280, 234] on div "$ 2,209" at bounding box center [281, 231] width 17 height 7
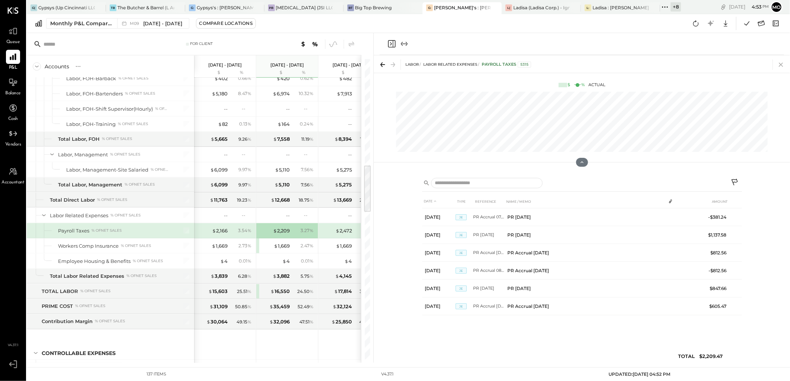
click at [780, 64] on icon at bounding box center [781, 64] width 10 height 10
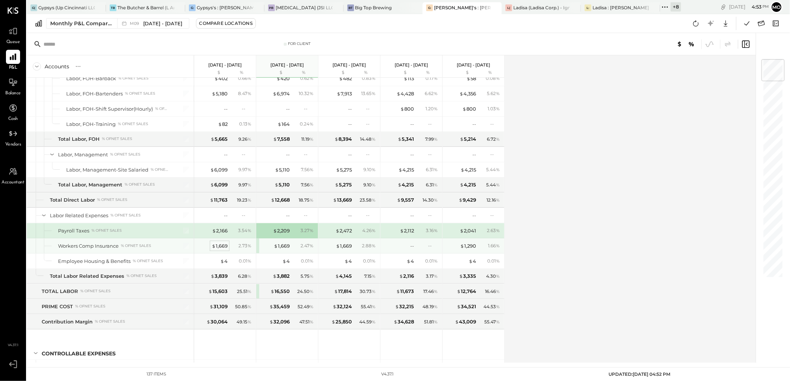
click at [221, 248] on div "$ 1,669" at bounding box center [220, 246] width 16 height 7
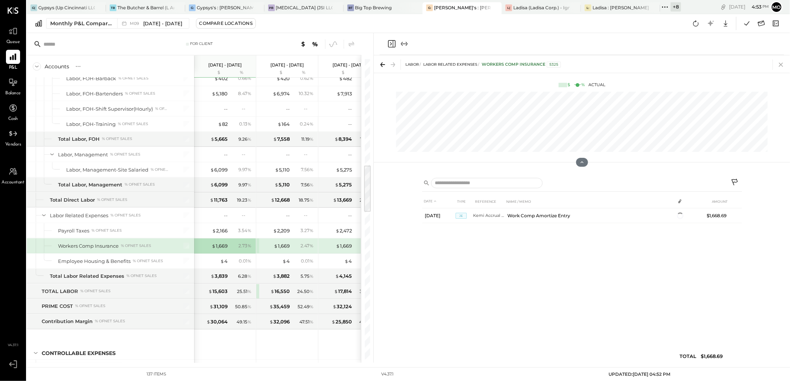
click at [780, 66] on icon at bounding box center [781, 64] width 10 height 10
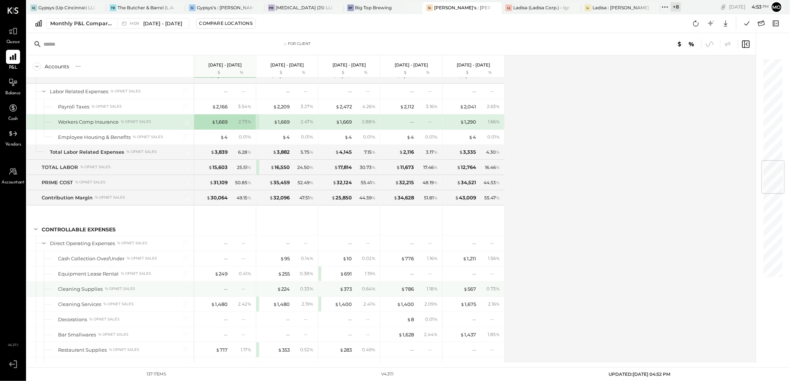
scroll to position [867, 0]
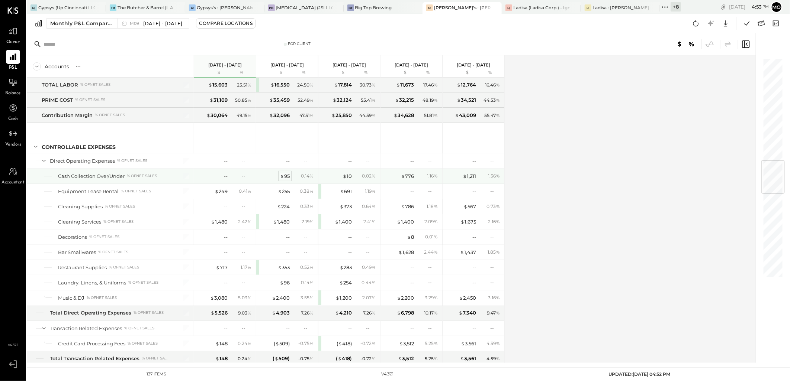
click at [284, 177] on div "$ 95" at bounding box center [285, 176] width 10 height 7
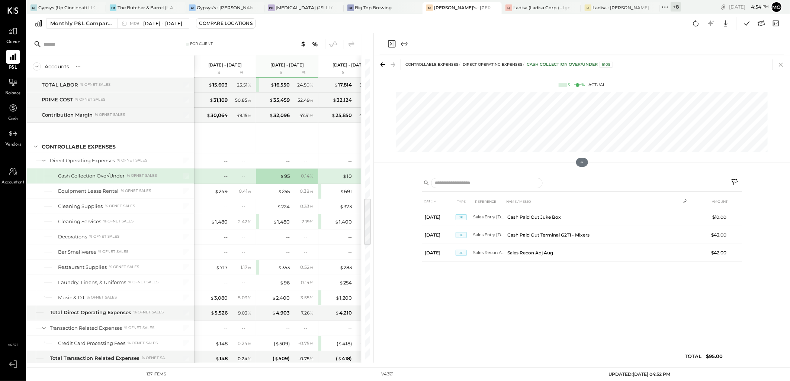
click at [779, 64] on icon at bounding box center [781, 64] width 10 height 10
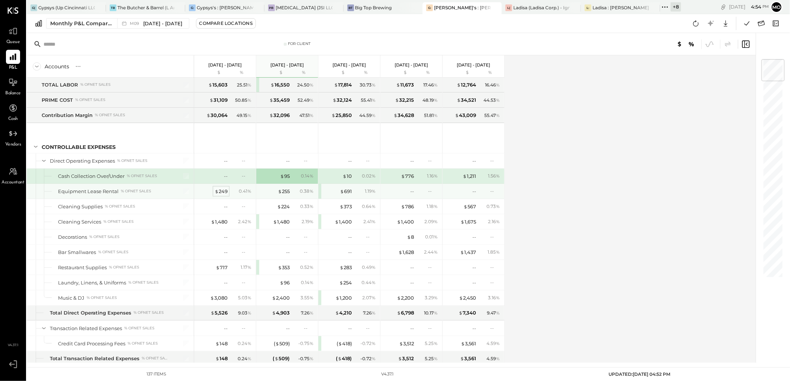
click at [224, 192] on div "$ 249" at bounding box center [221, 191] width 13 height 7
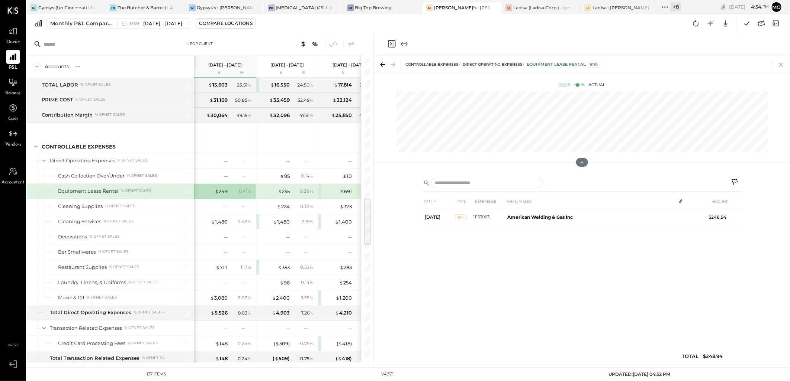
click at [781, 66] on icon at bounding box center [781, 64] width 10 height 10
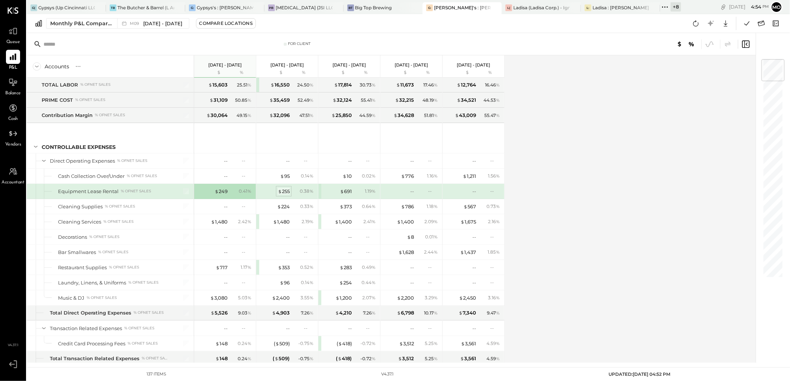
click at [285, 191] on div "$ 255" at bounding box center [284, 191] width 12 height 7
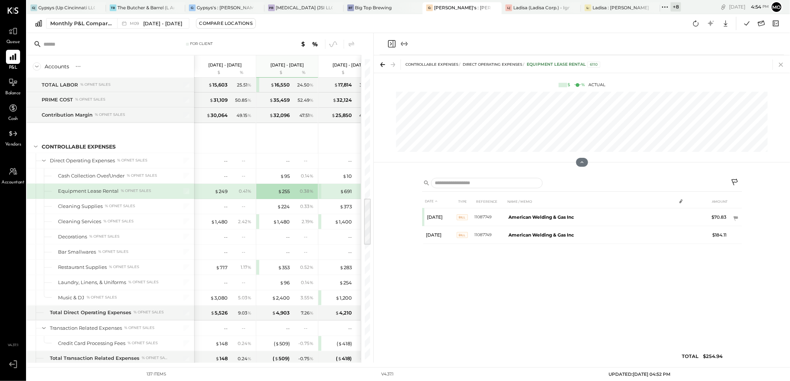
click at [782, 67] on icon at bounding box center [781, 64] width 10 height 10
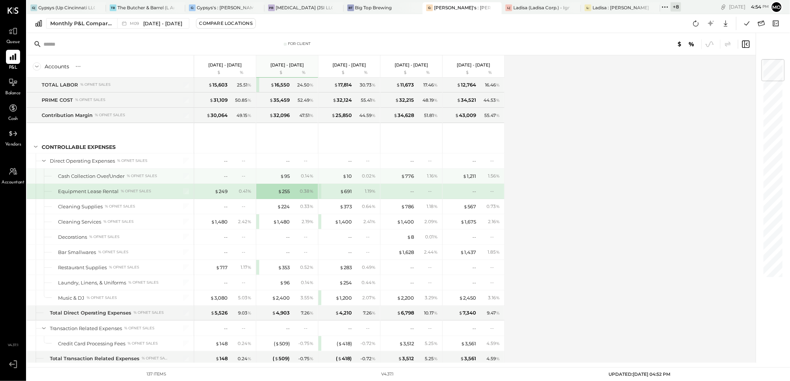
scroll to position [950, 0]
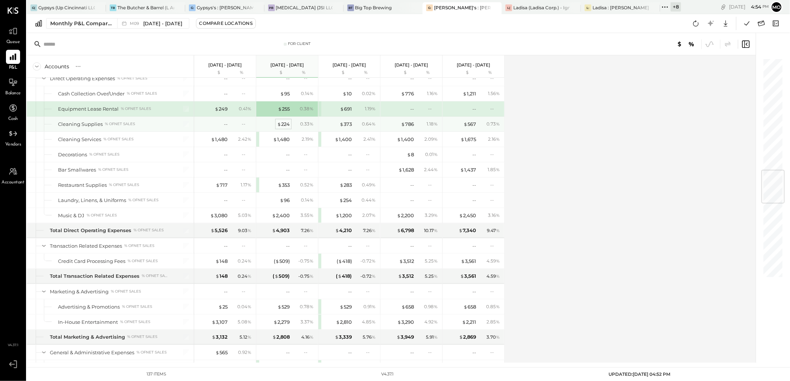
click at [284, 125] on div "$ 224" at bounding box center [283, 124] width 13 height 7
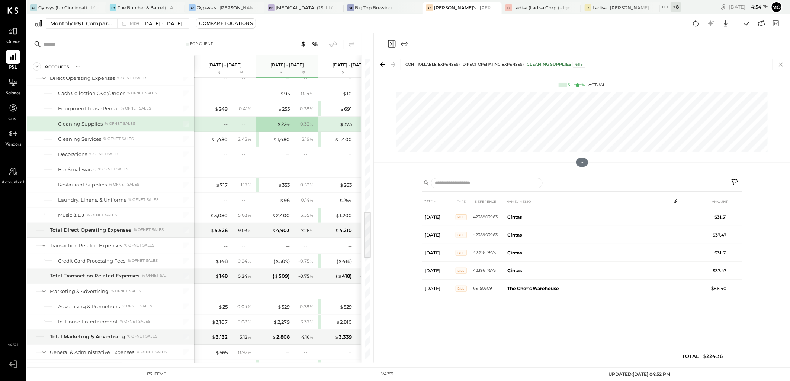
click at [780, 66] on icon at bounding box center [781, 64] width 10 height 10
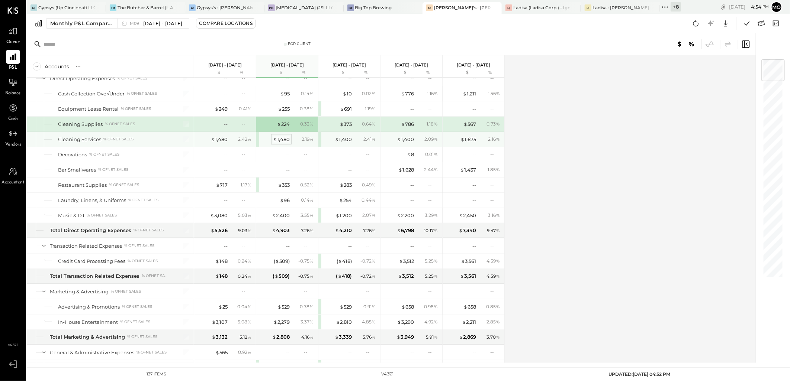
click at [283, 141] on div "$ 1,480" at bounding box center [281, 139] width 17 height 7
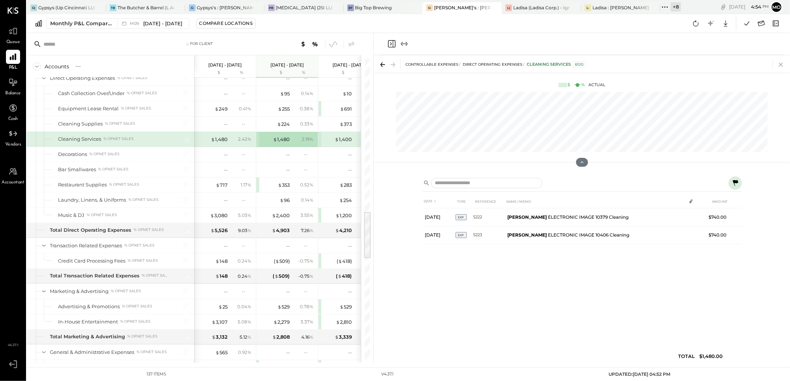
click at [781, 66] on icon at bounding box center [781, 64] width 10 height 10
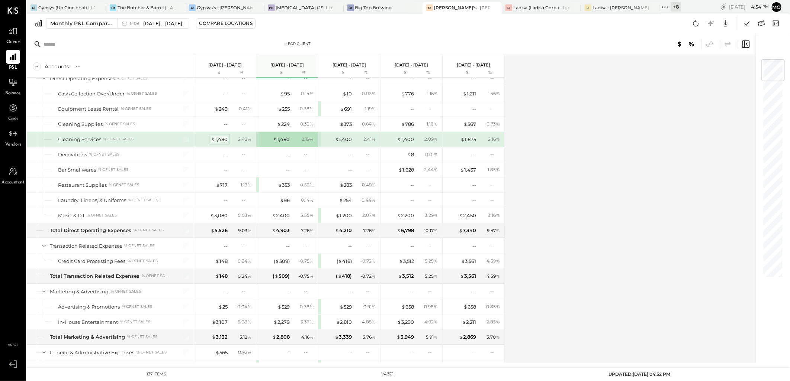
click at [223, 142] on div "$ 1,480" at bounding box center [219, 139] width 17 height 7
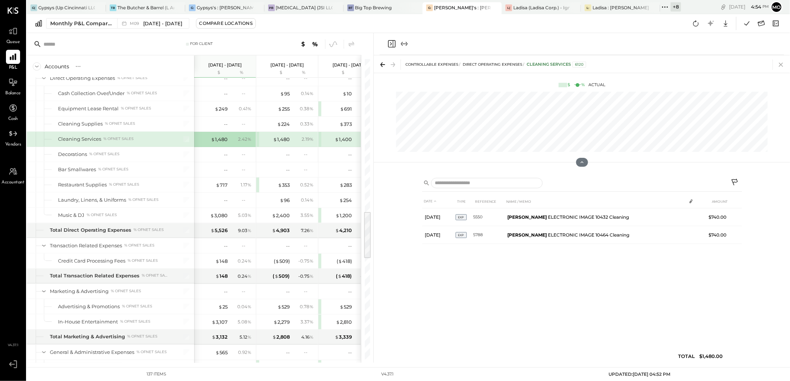
click at [782, 65] on icon at bounding box center [781, 64] width 10 height 10
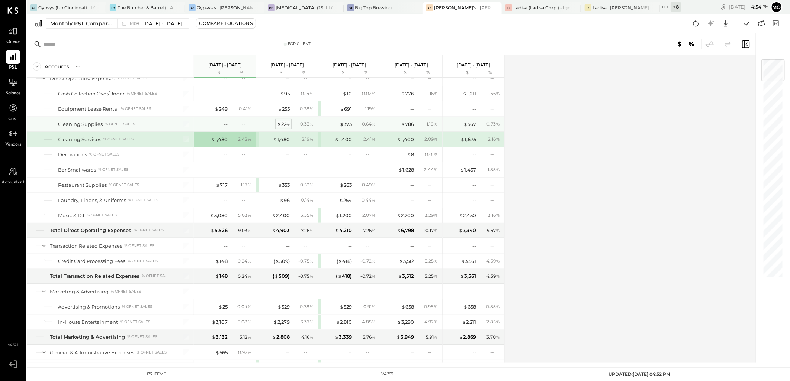
click at [287, 125] on div "$ 224" at bounding box center [283, 124] width 13 height 7
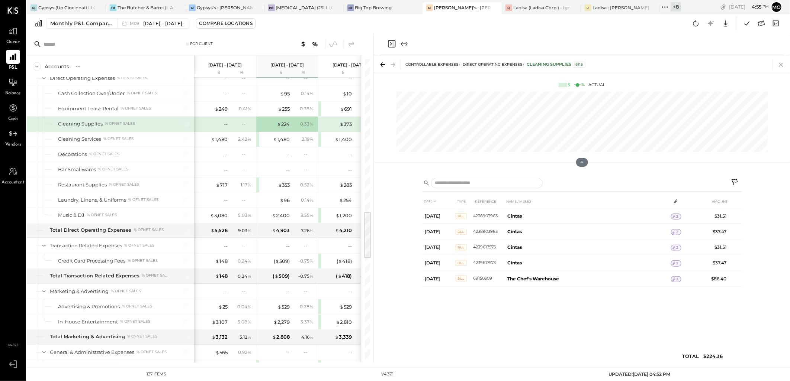
click at [778, 65] on icon at bounding box center [781, 64] width 10 height 10
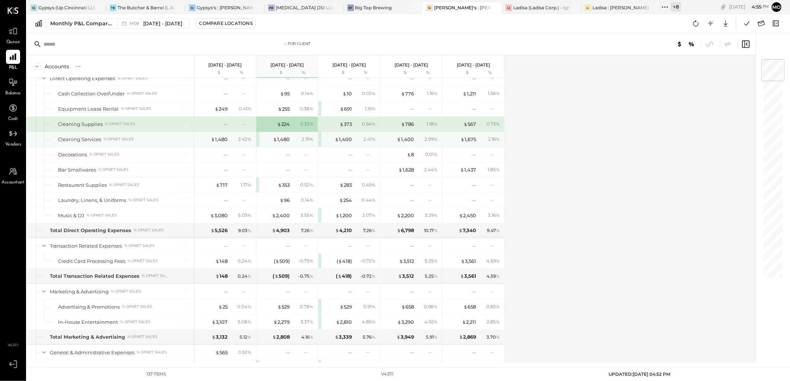
scroll to position [991, 0]
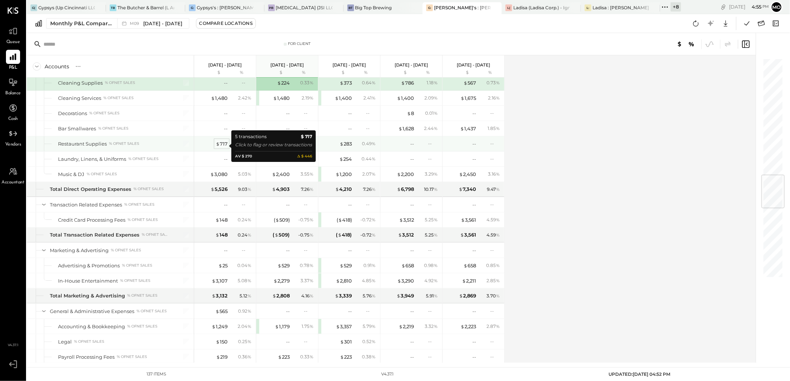
click at [219, 145] on span "$" at bounding box center [218, 144] width 4 height 6
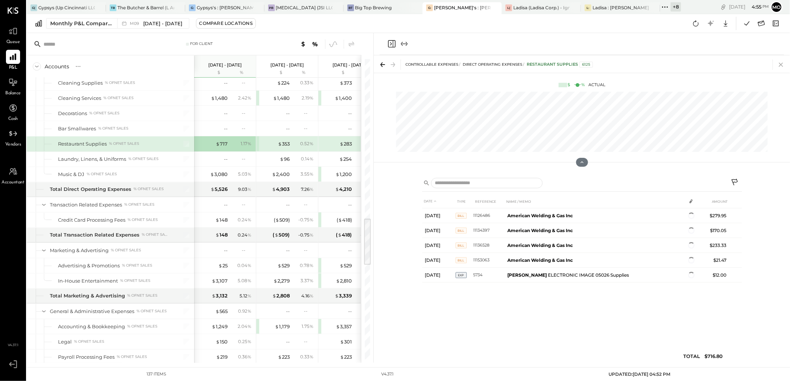
click at [780, 63] on icon at bounding box center [781, 64] width 10 height 10
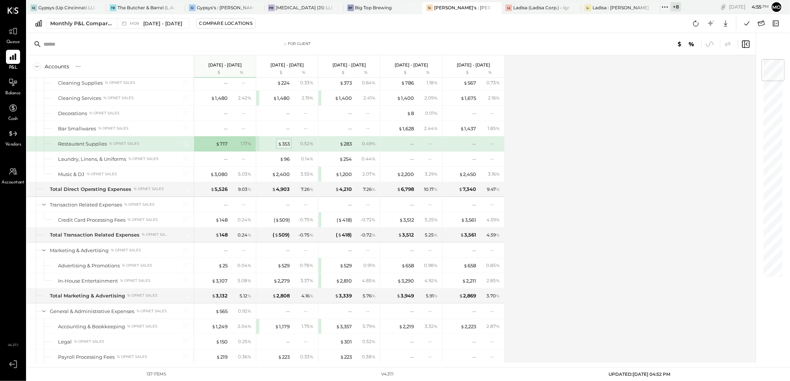
click at [284, 144] on div "$ 353" at bounding box center [284, 144] width 12 height 7
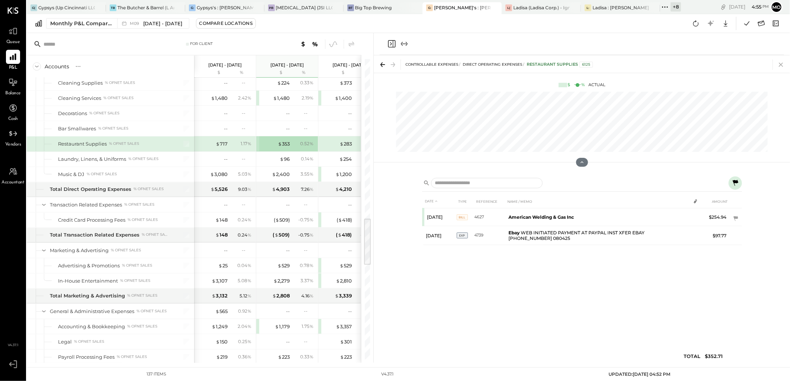
click at [782, 65] on icon at bounding box center [781, 64] width 10 height 10
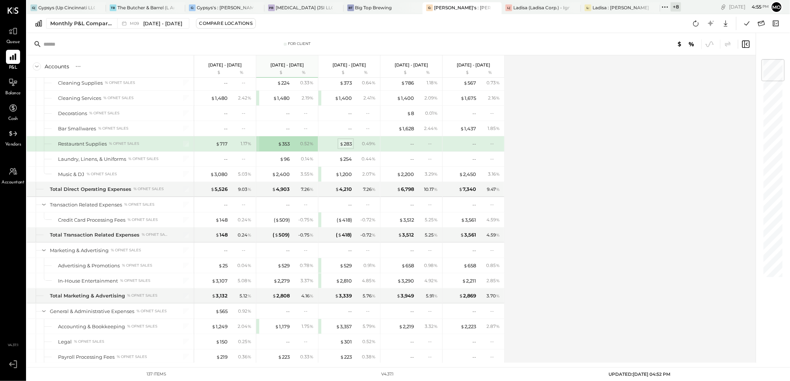
click at [346, 144] on div "$ 283" at bounding box center [345, 144] width 12 height 7
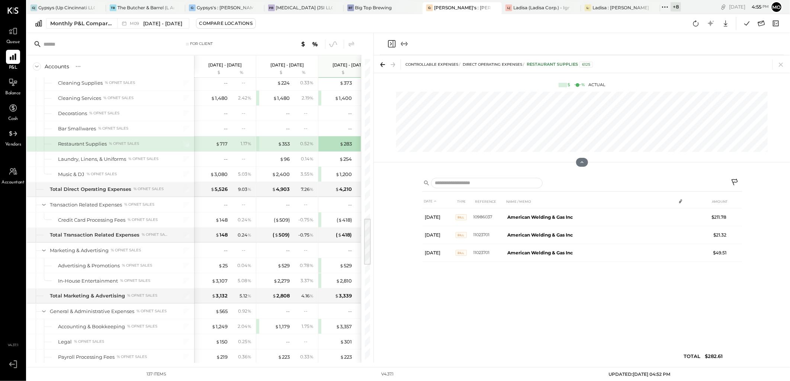
drag, startPoint x: 783, startPoint y: 62, endPoint x: 471, endPoint y: 147, distance: 323.0
click at [783, 63] on icon at bounding box center [781, 64] width 10 height 10
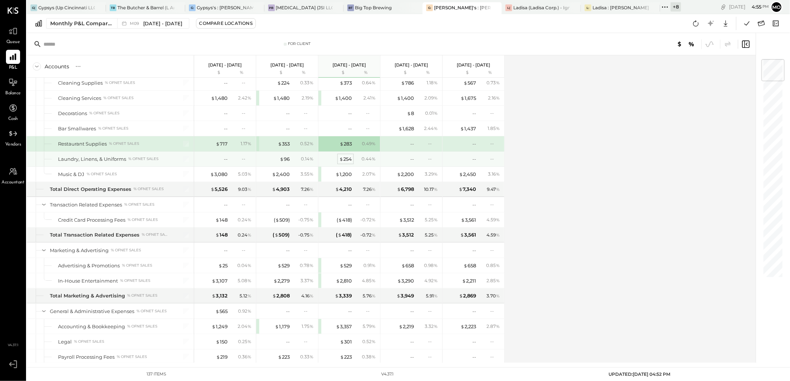
click at [344, 162] on div "$ 254" at bounding box center [345, 159] width 13 height 7
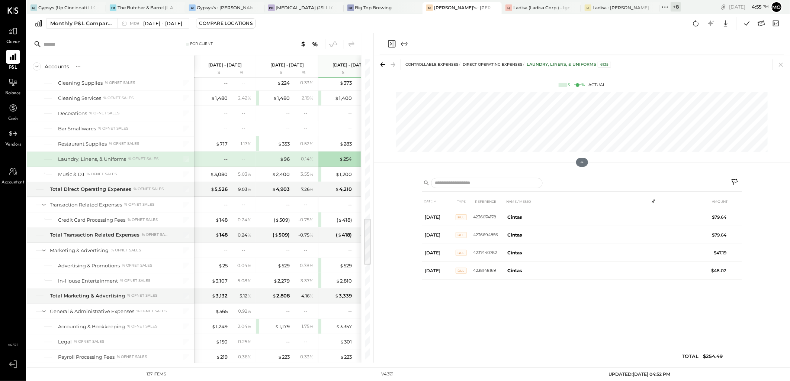
drag, startPoint x: 779, startPoint y: 66, endPoint x: 335, endPoint y: 180, distance: 458.8
click at [780, 65] on icon at bounding box center [781, 65] width 4 height 4
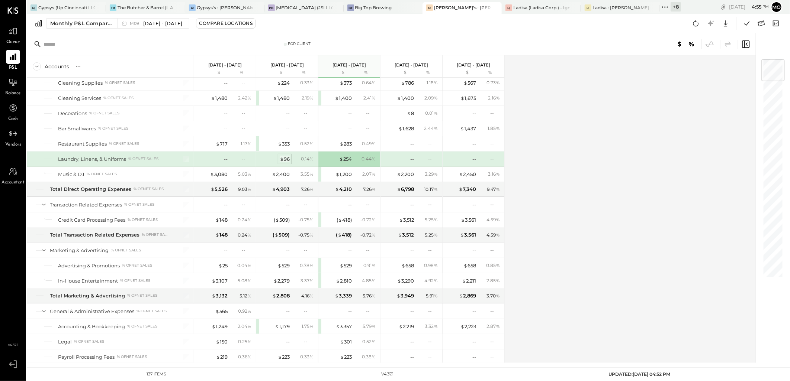
click at [286, 163] on div "$ 96" at bounding box center [285, 159] width 10 height 7
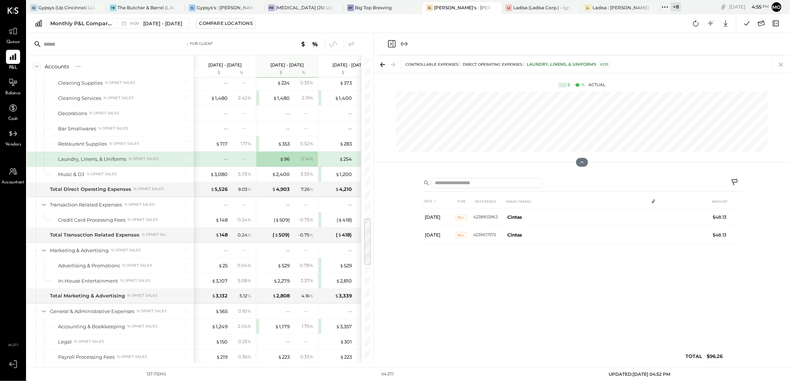
click at [780, 64] on icon at bounding box center [781, 65] width 4 height 4
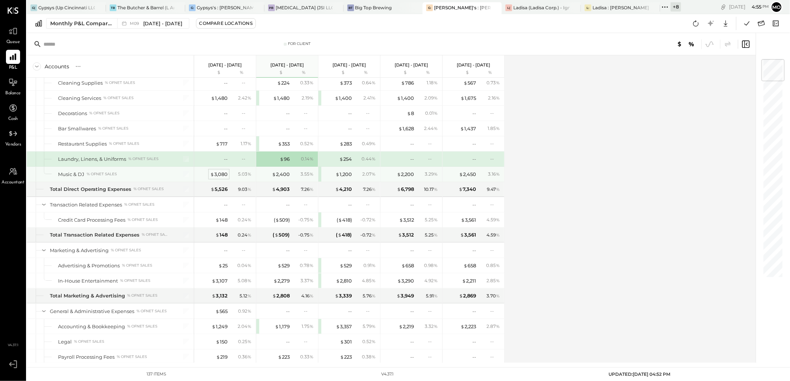
click at [221, 178] on div "$ 3,080" at bounding box center [218, 174] width 17 height 7
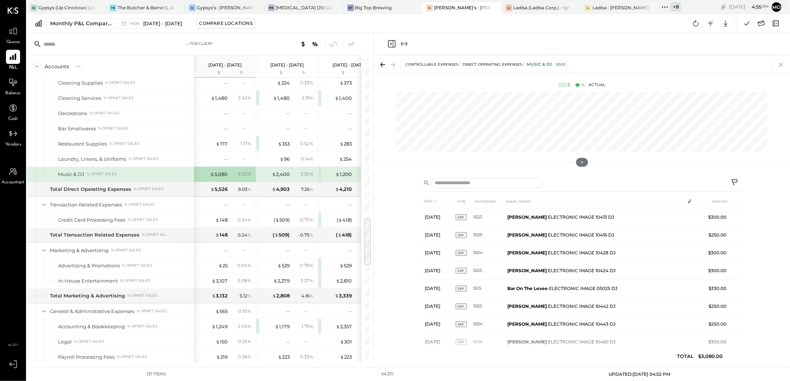
click at [779, 64] on icon at bounding box center [781, 64] width 10 height 10
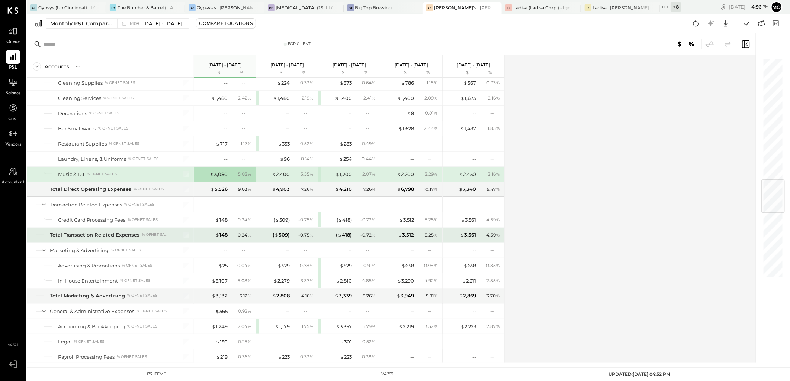
scroll to position [1033, 0]
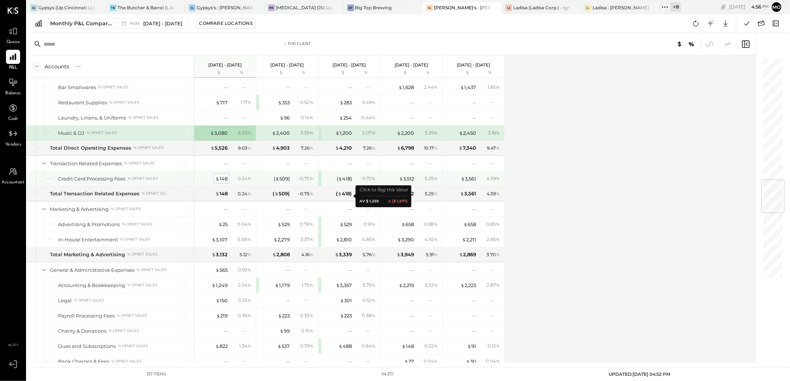
click at [222, 183] on div "$ 148" at bounding box center [221, 179] width 12 height 7
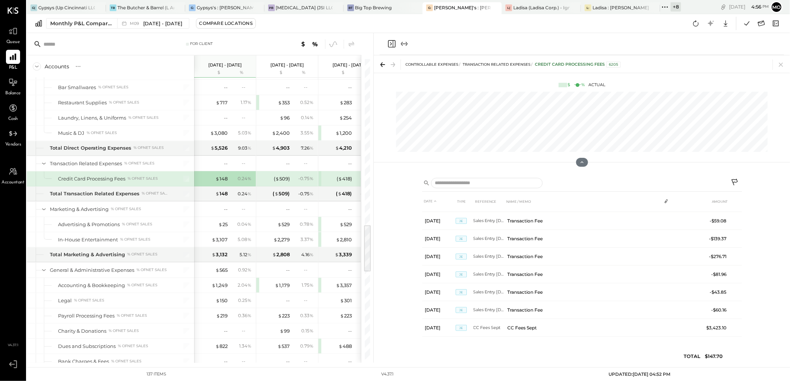
scroll to position [333, 0]
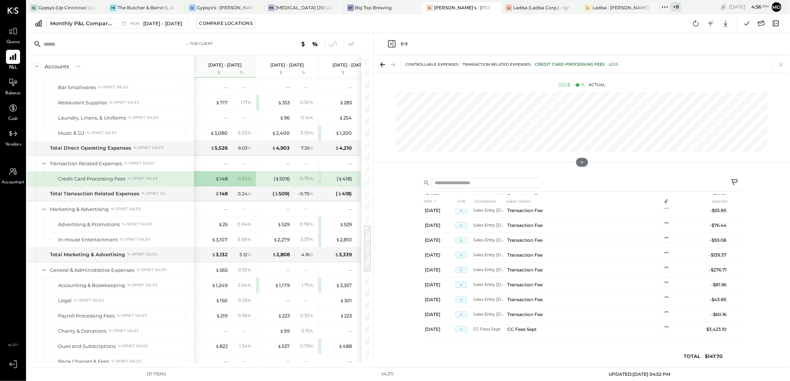
click at [780, 62] on icon at bounding box center [781, 64] width 10 height 10
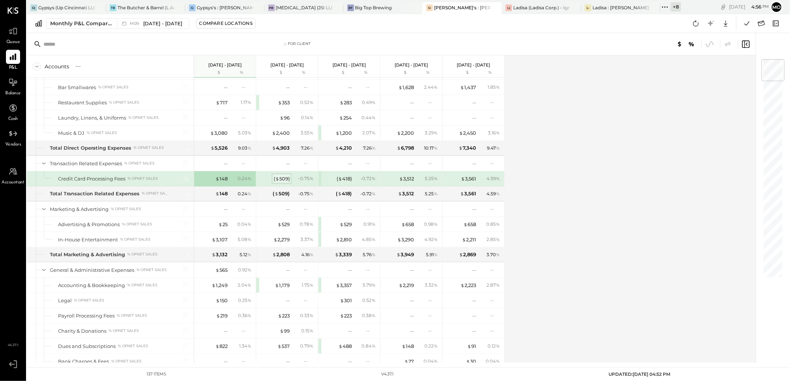
click at [284, 180] on div "( $ 509 )" at bounding box center [282, 179] width 16 height 7
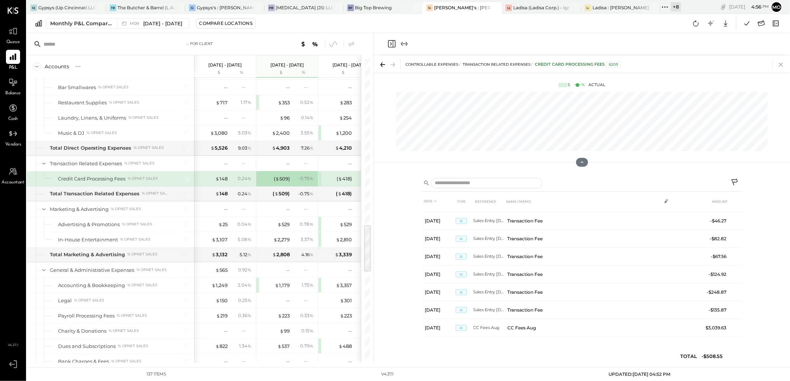
scroll to position [348, 0]
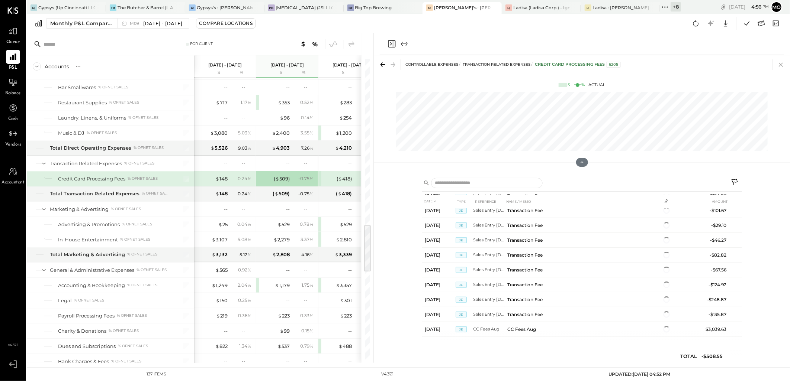
click at [782, 63] on icon at bounding box center [781, 64] width 10 height 10
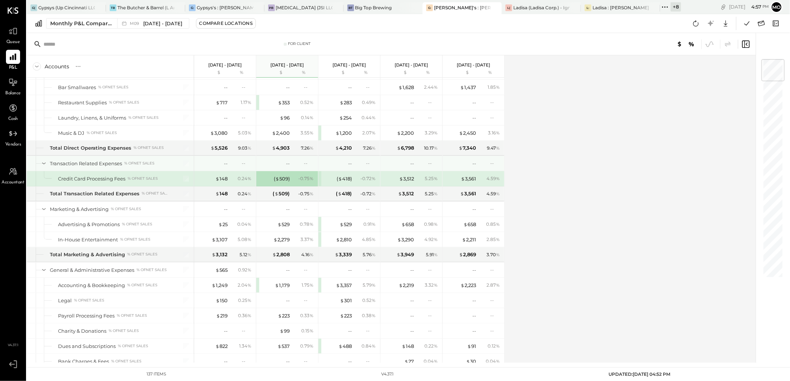
scroll to position [1074, 0]
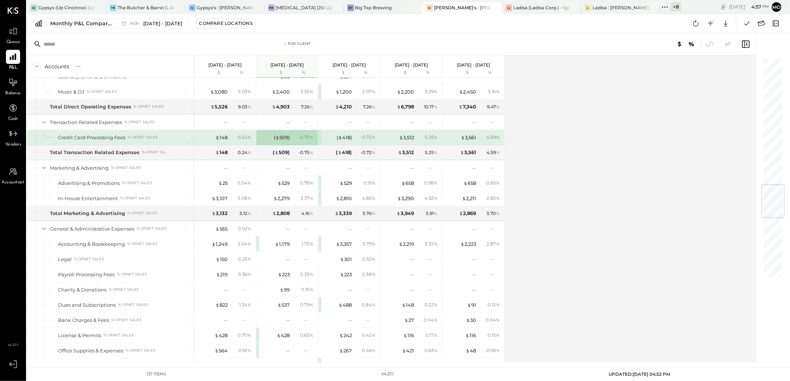
click at [622, 167] on div "Accounts S % GL Sep 1 - 30, 2025 $ % Aug 1 - 31, 2025 $ % Jul 1 - 31, 2025 $ % …" at bounding box center [392, 209] width 730 height 308
click at [284, 186] on div "$ 529" at bounding box center [283, 183] width 12 height 7
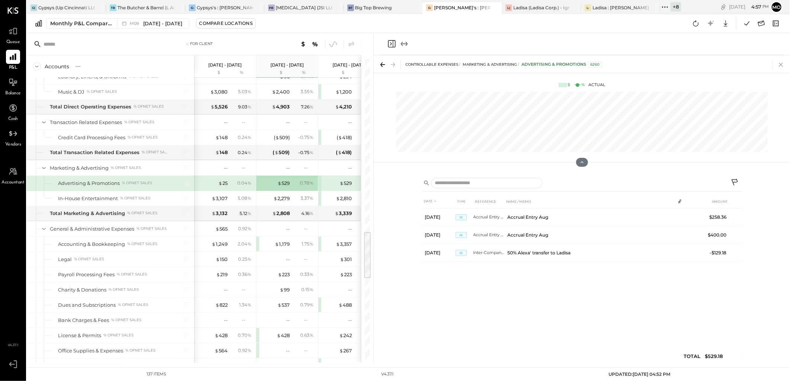
click at [780, 63] on icon at bounding box center [781, 65] width 4 height 4
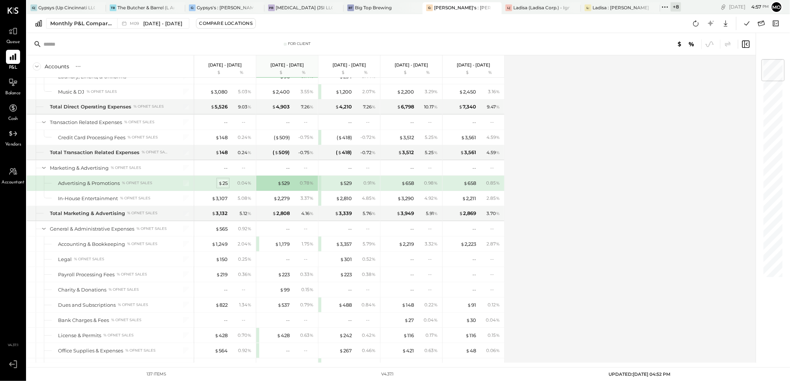
click at [225, 183] on div "$ 25" at bounding box center [222, 183] width 9 height 7
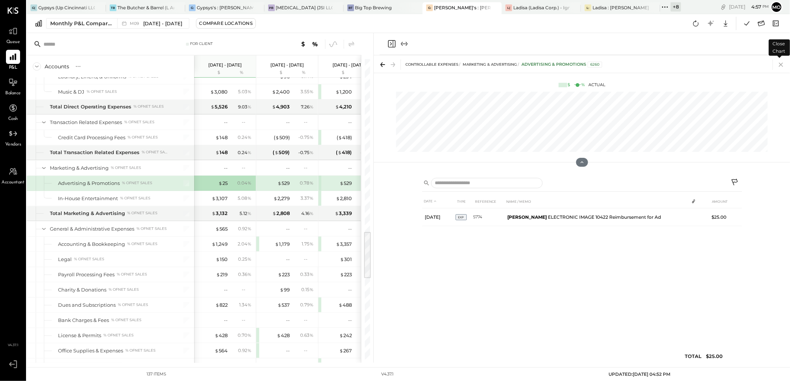
click at [779, 64] on icon at bounding box center [781, 64] width 10 height 10
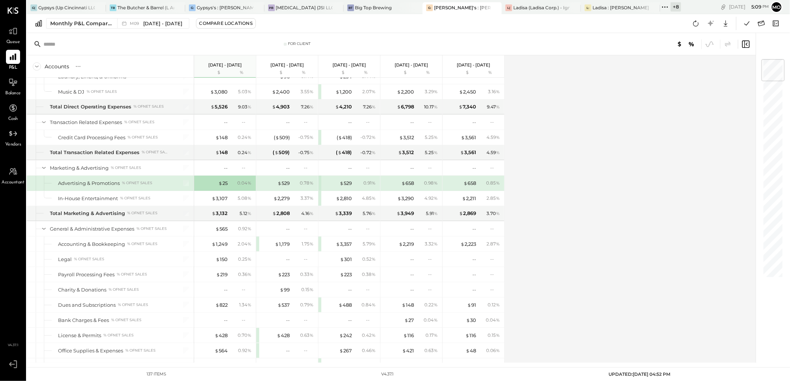
click at [696, 21] on icon at bounding box center [696, 24] width 10 height 10
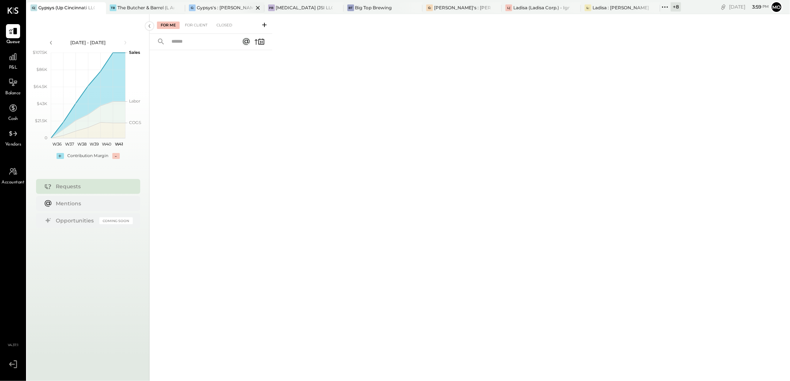
click at [235, 4] on div "G: [PERSON_NAME]'s : [PERSON_NAME] on the levee" at bounding box center [224, 8] width 79 height 12
click at [457, 12] on div "G: [PERSON_NAME]'s : [PERSON_NAME]'s" at bounding box center [461, 8] width 79 height 12
click at [200, 22] on div "For Client" at bounding box center [196, 25] width 30 height 7
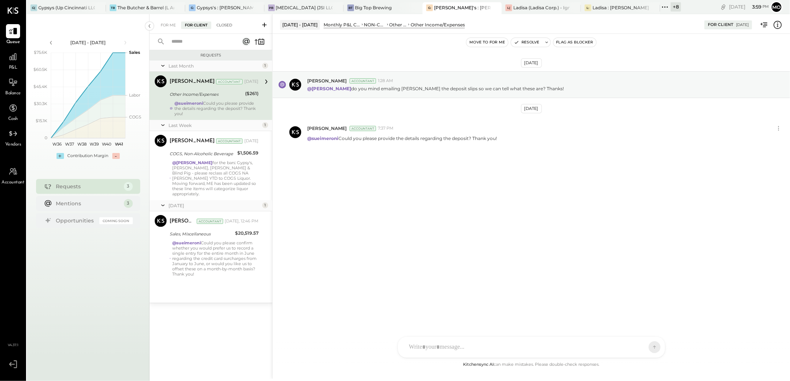
click at [225, 23] on div "Closed" at bounding box center [224, 25] width 23 height 7
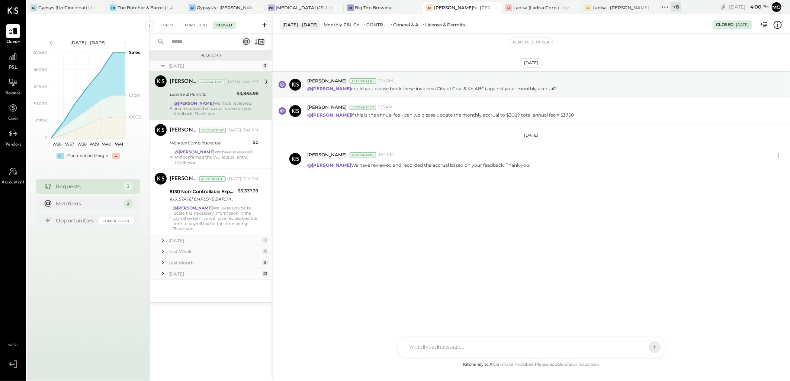
click at [191, 26] on div "For Client" at bounding box center [196, 25] width 30 height 7
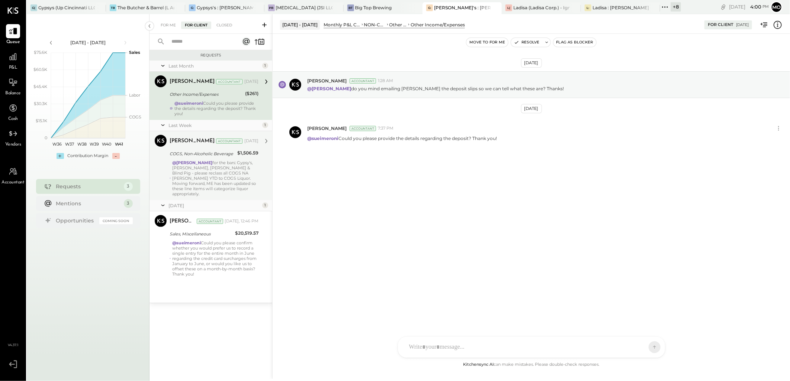
click at [253, 153] on div "$1,506.59" at bounding box center [247, 152] width 21 height 7
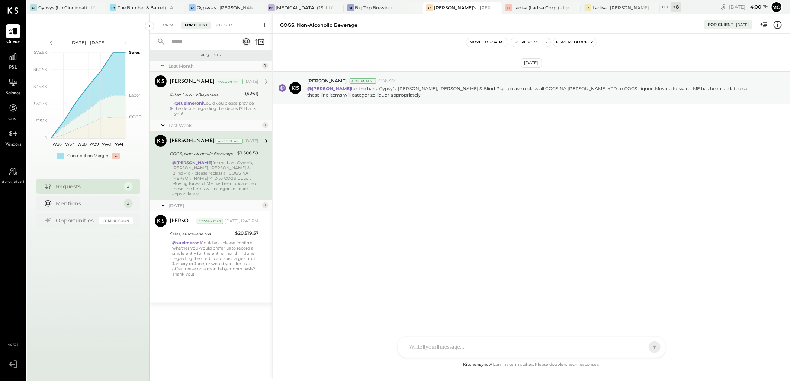
click at [213, 97] on div "Other Income/Expenses" at bounding box center [206, 94] width 73 height 7
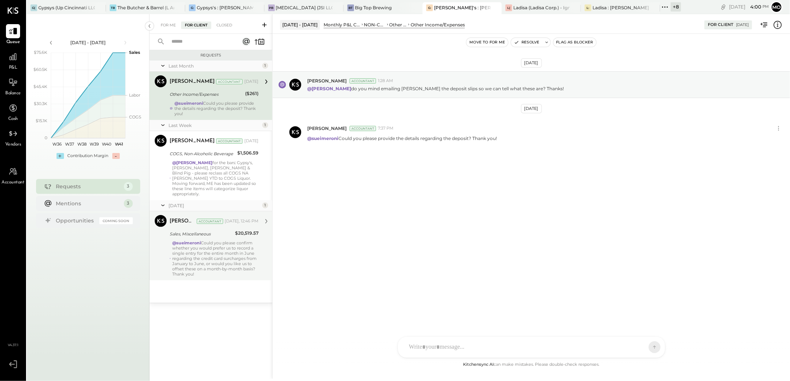
click at [234, 248] on div "@sueimeroni Could you please confirm whether you would prefer us to record a si…" at bounding box center [215, 259] width 86 height 36
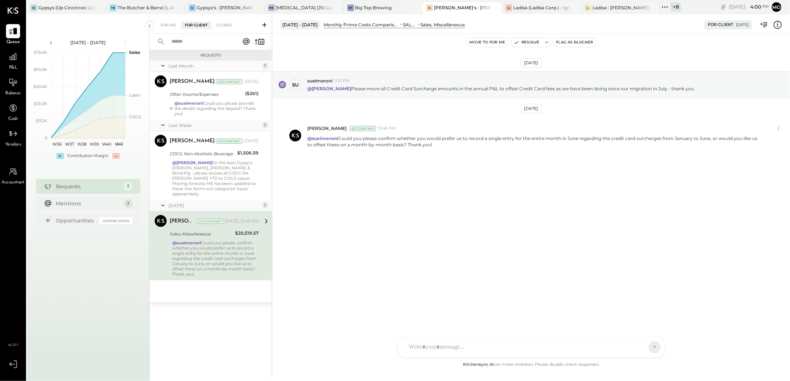
drag, startPoint x: 464, startPoint y: 146, endPoint x: 410, endPoint y: 192, distance: 70.9
click at [410, 192] on div "[DATE] su sueimeroni 11:51 PM @[PERSON_NAME] Please move all Credit Card Surcha…" at bounding box center [531, 131] width 517 height 158
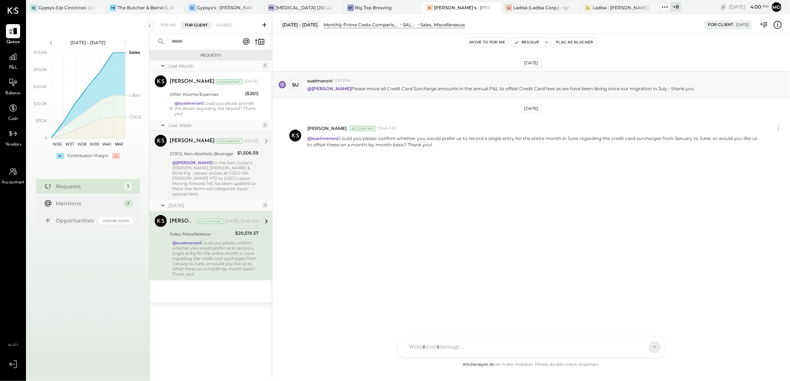
click at [210, 168] on div "@Mohammadsalkin Ansari for the bars: Gypsy's, [PERSON_NAME], [PERSON_NAME] & Bl…" at bounding box center [215, 178] width 86 height 36
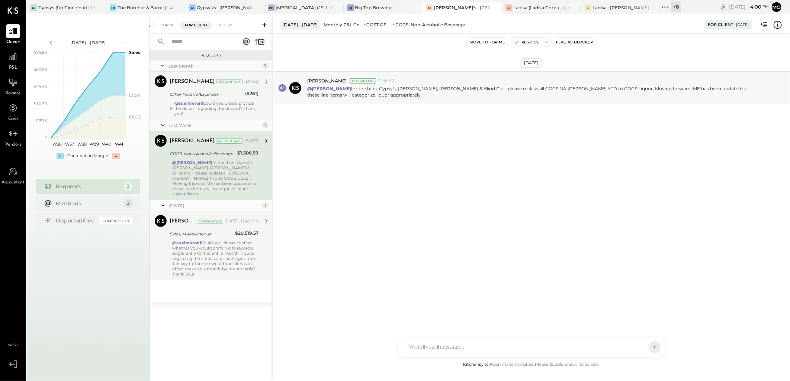
click at [196, 95] on div "Other Income/Expenses" at bounding box center [206, 94] width 73 height 7
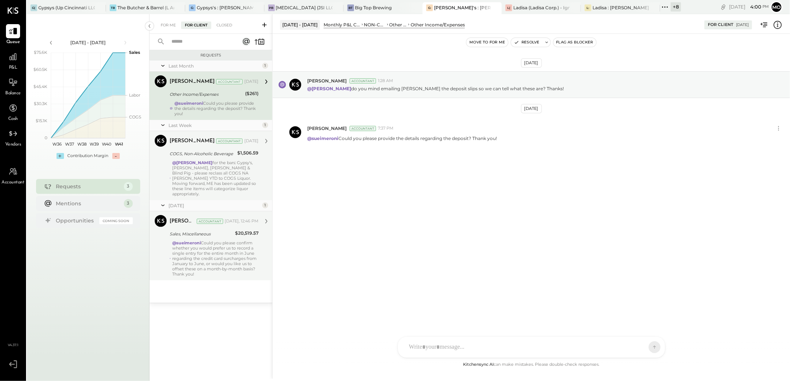
click at [203, 157] on div "COGS, Non-Alcoholic Beverage" at bounding box center [202, 153] width 65 height 7
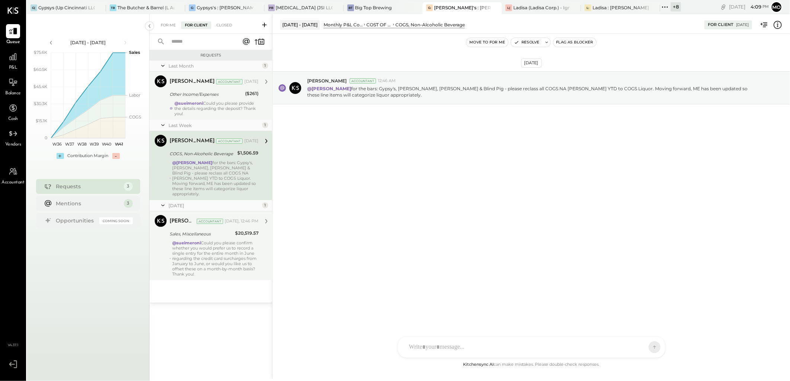
click at [202, 97] on div "Other Income/Expenses" at bounding box center [206, 94] width 73 height 7
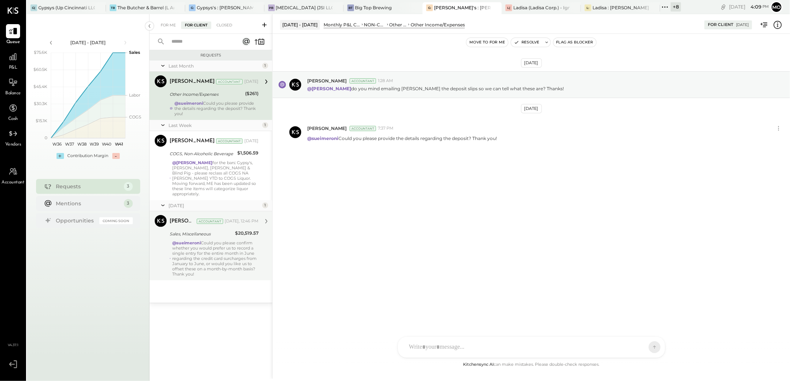
click at [208, 250] on div "@sueimeroni Could you please confirm whether you would prefer us to record a si…" at bounding box center [215, 259] width 86 height 36
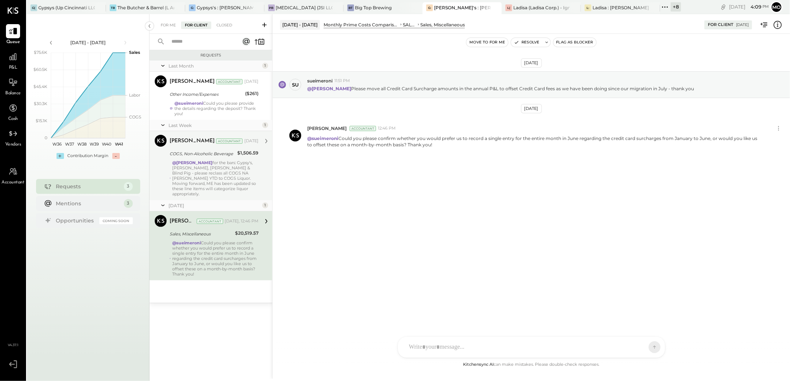
click at [212, 163] on strong "@[PERSON_NAME]" at bounding box center [192, 162] width 40 height 5
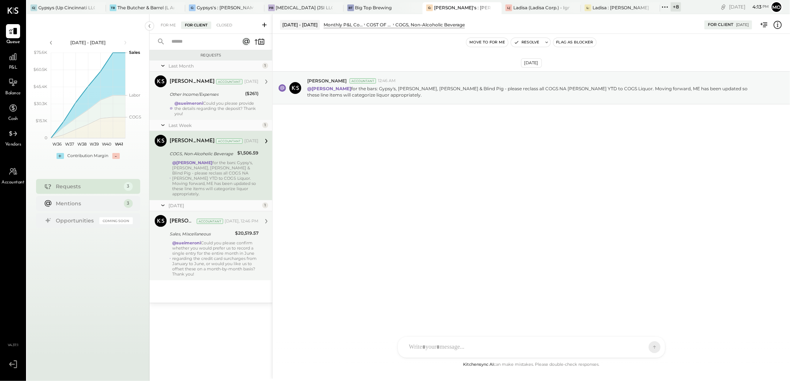
click at [202, 84] on div "[PERSON_NAME]" at bounding box center [192, 81] width 45 height 7
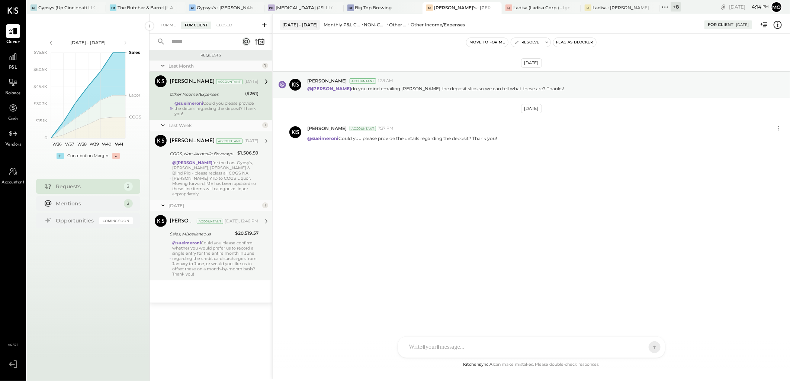
click at [205, 169] on div "@Mohammadsalkin Ansari for the bars: Gypsy's, [PERSON_NAME], [PERSON_NAME] & Bl…" at bounding box center [215, 178] width 86 height 36
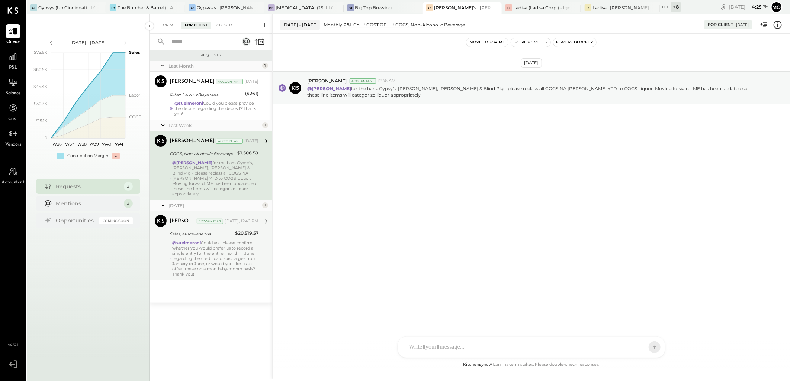
drag, startPoint x: 436, startPoint y: 347, endPoint x: 550, endPoint y: 291, distance: 126.7
click at [436, 347] on div at bounding box center [524, 347] width 239 height 16
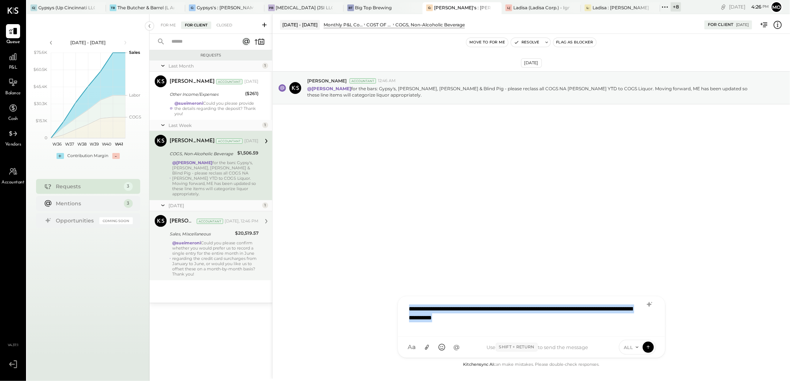
drag, startPoint x: 543, startPoint y: 319, endPoint x: 376, endPoint y: 297, distance: 168.3
click at [376, 297] on div "**********" at bounding box center [531, 196] width 518 height 365
click at [649, 303] on icon at bounding box center [648, 304] width 5 height 5
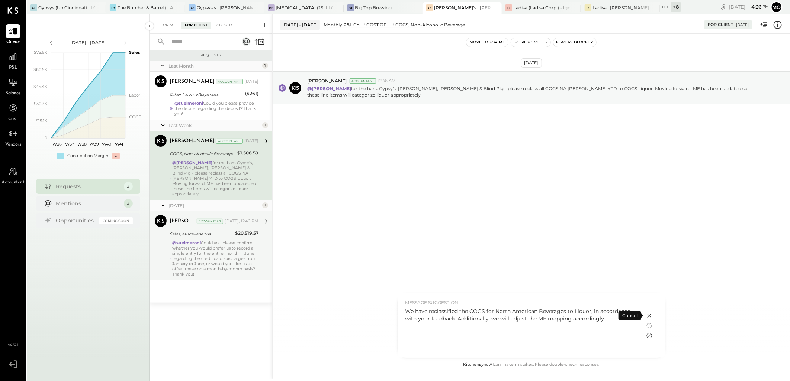
click at [648, 336] on icon at bounding box center [649, 336] width 9 height 9
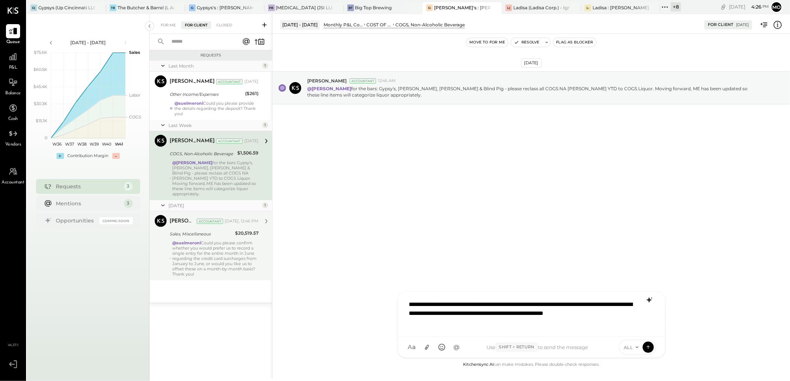
click at [558, 305] on div "**********" at bounding box center [531, 314] width 252 height 34
click at [571, 306] on div "**********" at bounding box center [531, 316] width 252 height 30
click at [550, 306] on div "**********" at bounding box center [531, 316] width 252 height 30
click at [460, 325] on div "**********" at bounding box center [531, 314] width 252 height 34
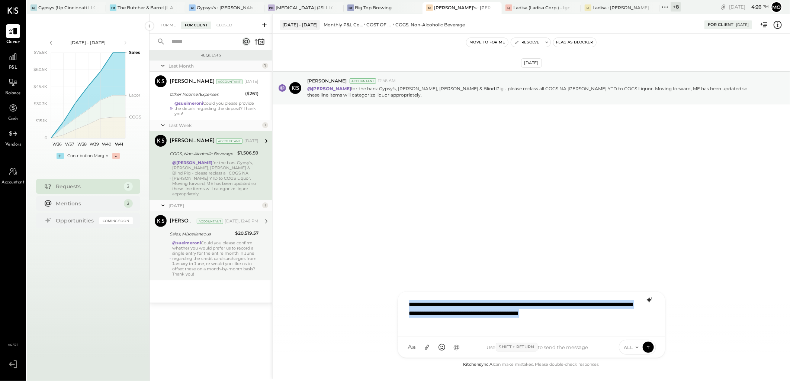
drag, startPoint x: 444, startPoint y: 321, endPoint x: 387, endPoint y: 293, distance: 63.2
click at [387, 293] on div "[DATE] - [DATE] Monthly P&L Comparison COST OF GOODS SOLD (COGS) COGS, Non-Alco…" at bounding box center [531, 196] width 518 height 365
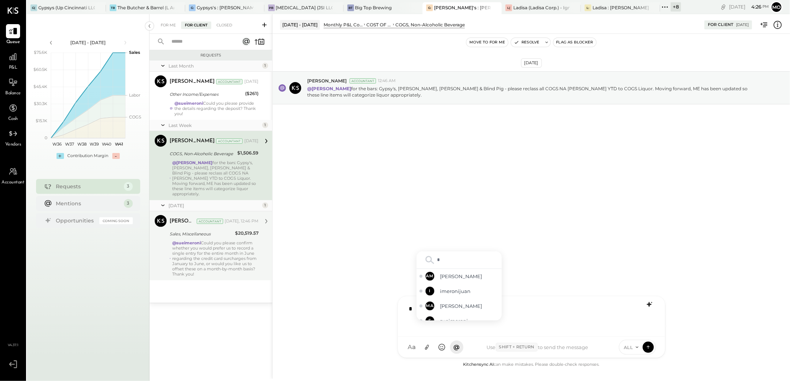
type input "**"
click at [458, 295] on span "[PERSON_NAME]" at bounding box center [469, 291] width 58 height 7
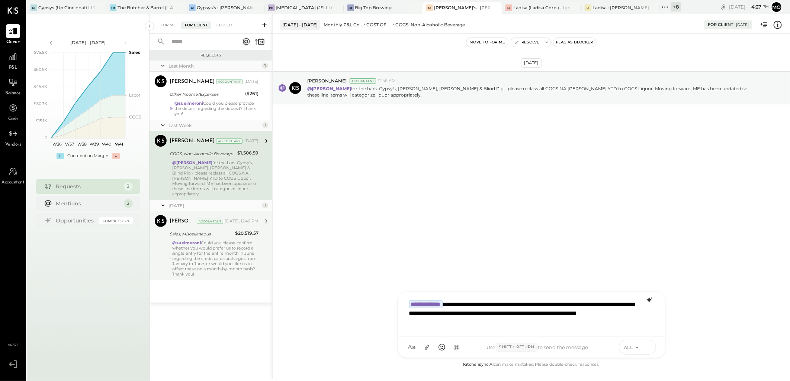
click at [647, 348] on icon at bounding box center [648, 347] width 7 height 7
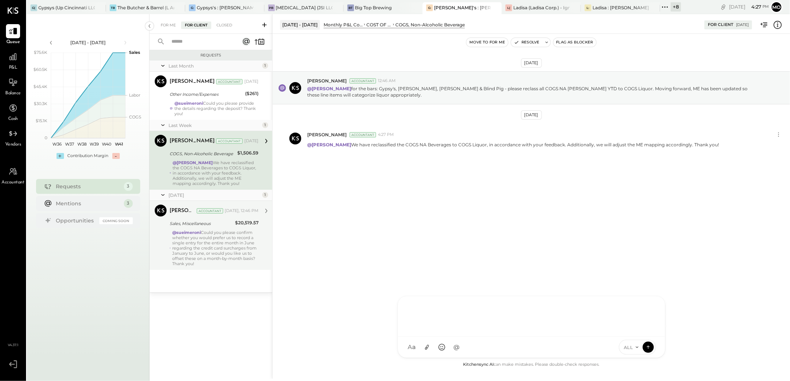
click at [222, 248] on div "@sueimeroni Could you please confirm whether you would prefer us to record a si…" at bounding box center [215, 248] width 86 height 36
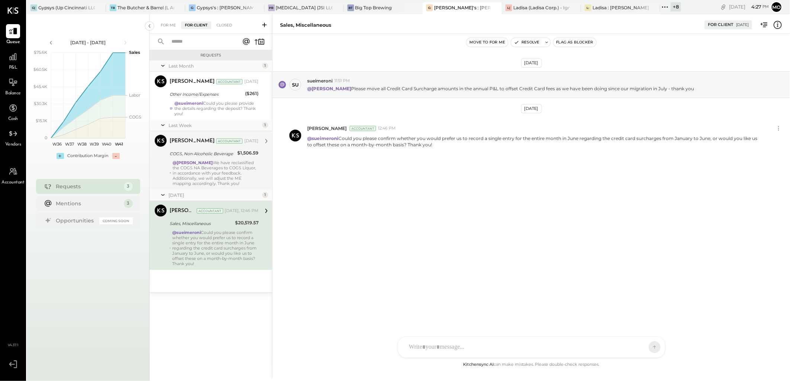
click at [224, 164] on div "@[PERSON_NAME] We have reclassified the COGS NA Beverages to COGS Liquor, in ac…" at bounding box center [216, 173] width 86 height 26
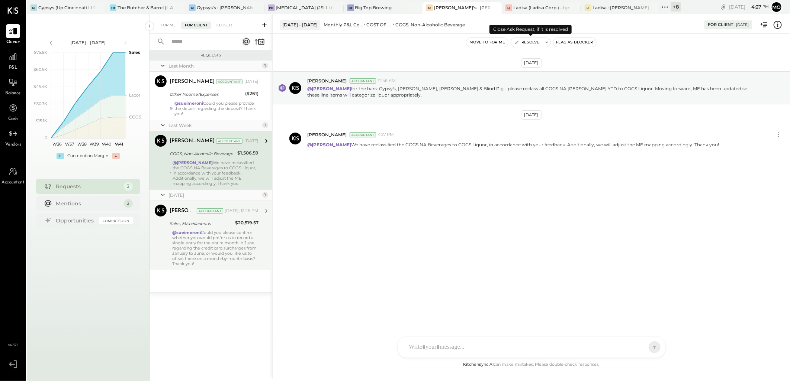
click at [532, 42] on button "Resolve" at bounding box center [526, 42] width 31 height 9
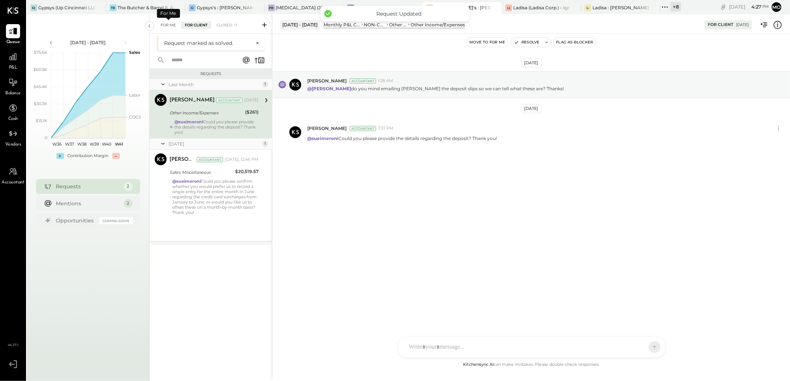
click at [166, 24] on div "For Me" at bounding box center [168, 25] width 23 height 7
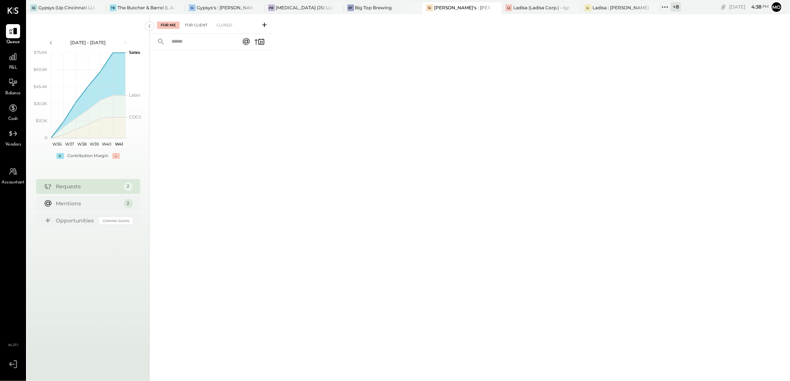
click at [189, 24] on div "For Client" at bounding box center [196, 25] width 30 height 7
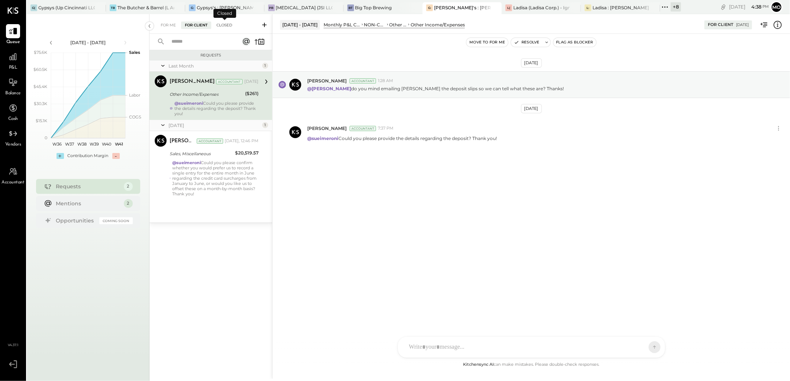
click at [218, 24] on div "Closed" at bounding box center [224, 25] width 23 height 7
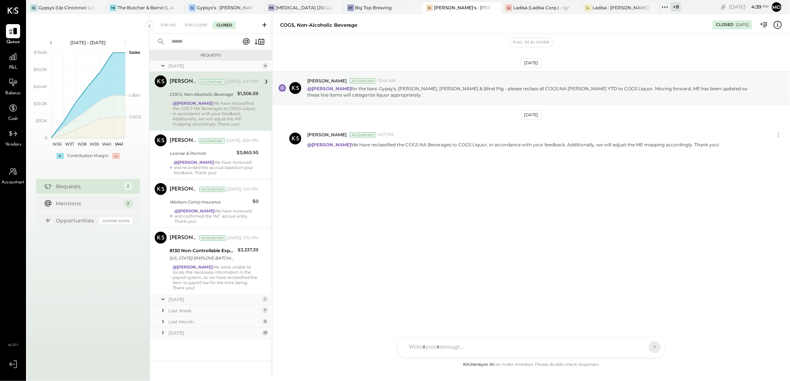
click at [164, 300] on icon at bounding box center [162, 299] width 7 height 19
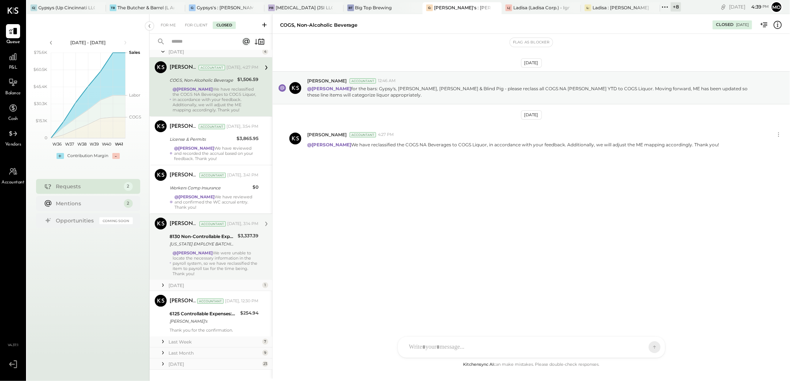
scroll to position [28, 0]
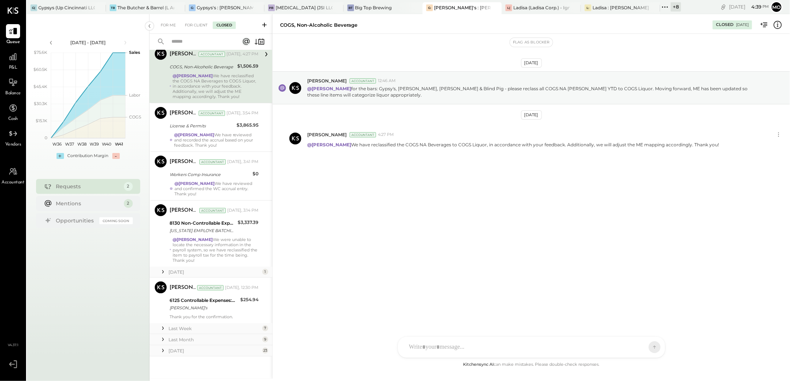
click at [166, 328] on icon at bounding box center [162, 328] width 7 height 7
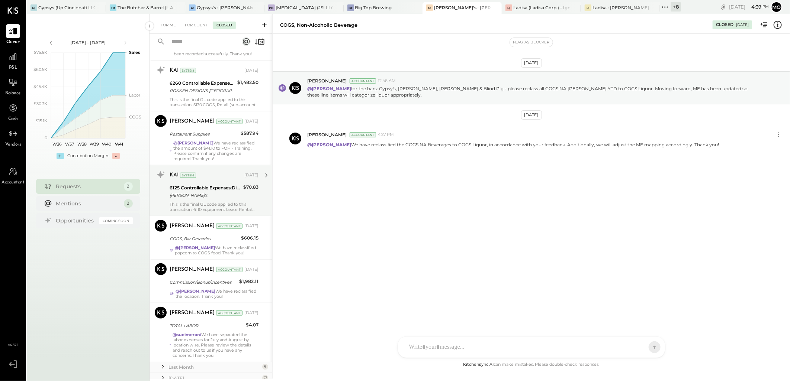
scroll to position [378, 0]
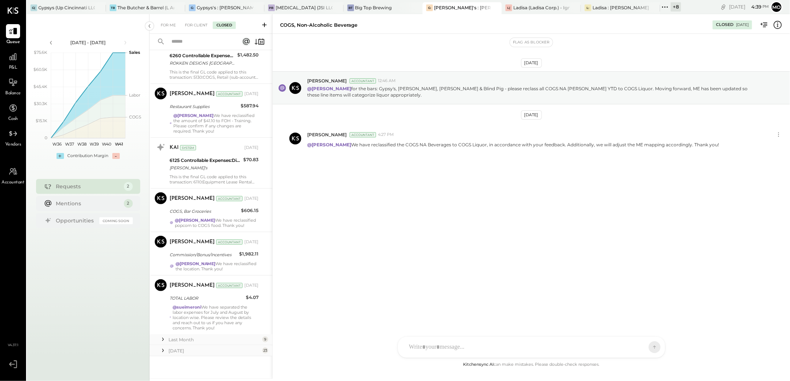
click at [162, 339] on icon at bounding box center [162, 339] width 7 height 7
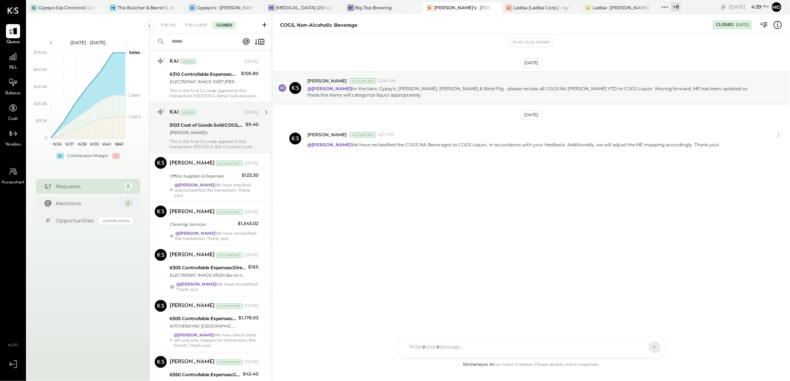
scroll to position [819, 0]
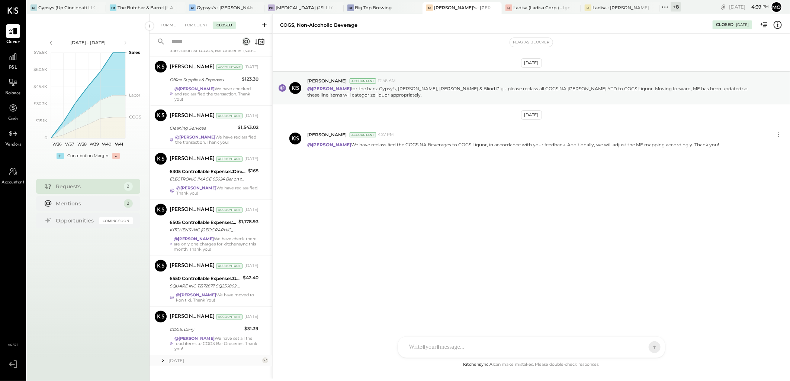
click at [165, 357] on icon at bounding box center [162, 360] width 7 height 7
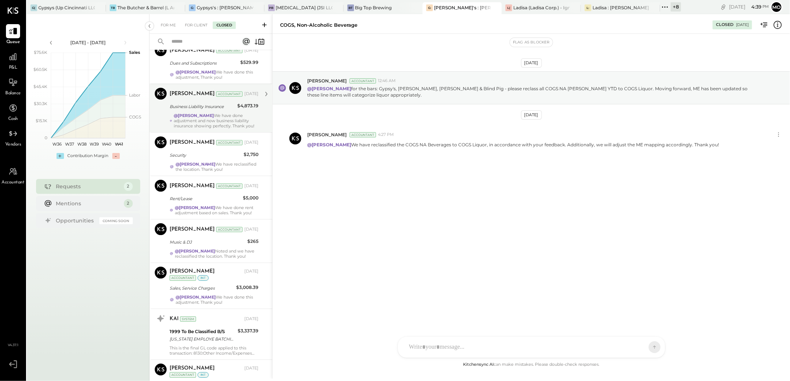
scroll to position [1439, 0]
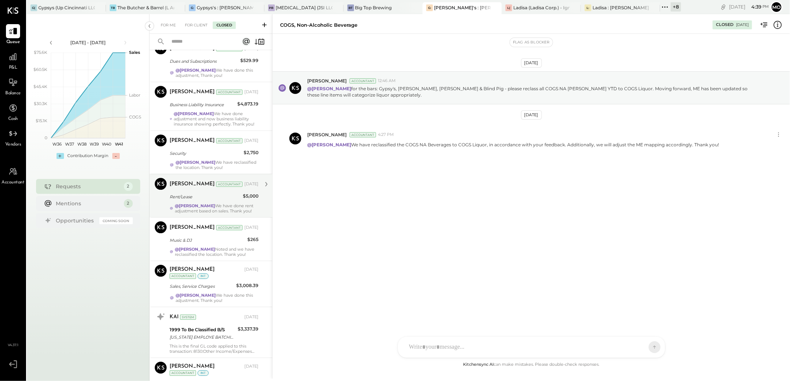
click at [204, 203] on div "@[PERSON_NAME] We have done rent adjustment based on sales. Thank you!" at bounding box center [217, 208] width 84 height 10
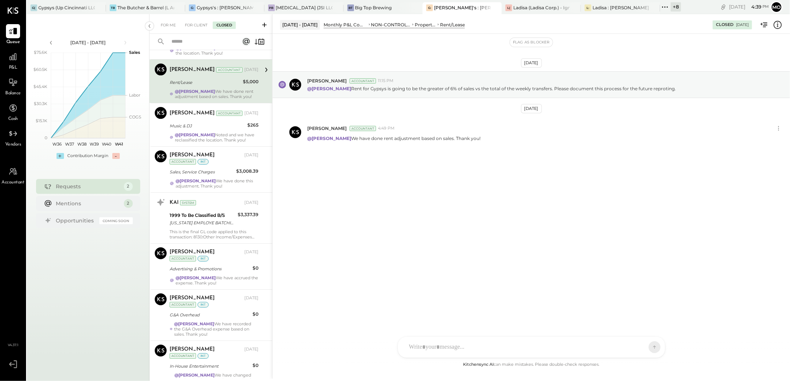
scroll to position [1604, 0]
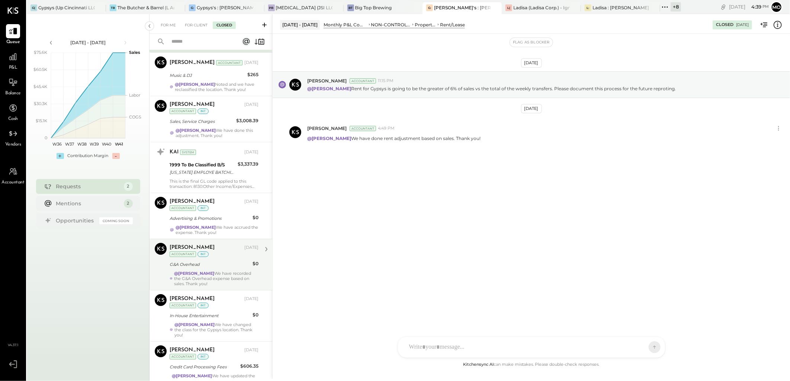
click at [208, 271] on div "@[PERSON_NAME] We have recorded the G&A Overhead expense based on sales. Thank …" at bounding box center [216, 279] width 84 height 16
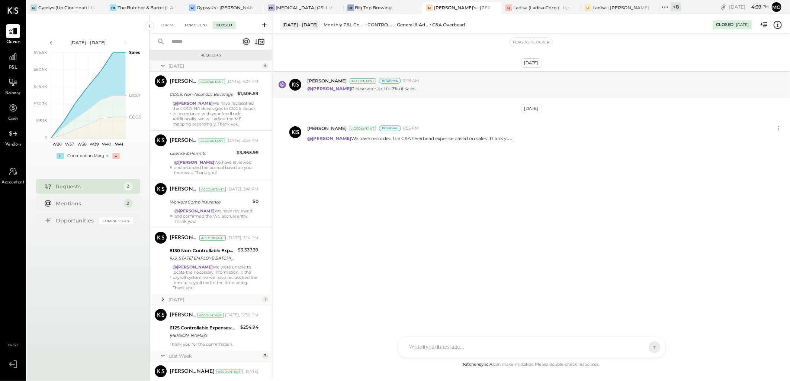
click at [187, 25] on div "For Client" at bounding box center [196, 25] width 30 height 7
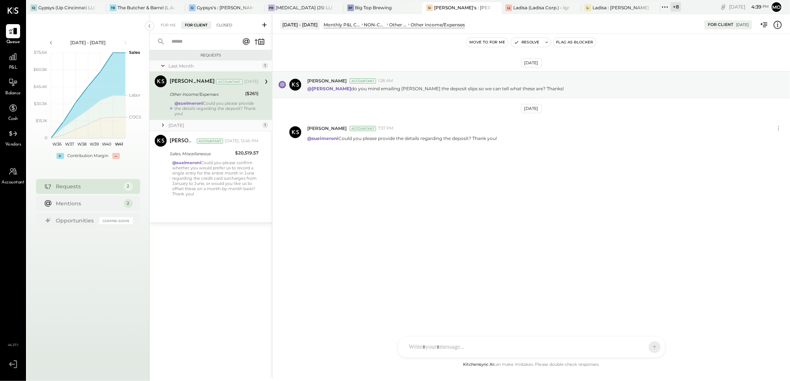
click at [229, 26] on div "Closed" at bounding box center [224, 25] width 23 height 7
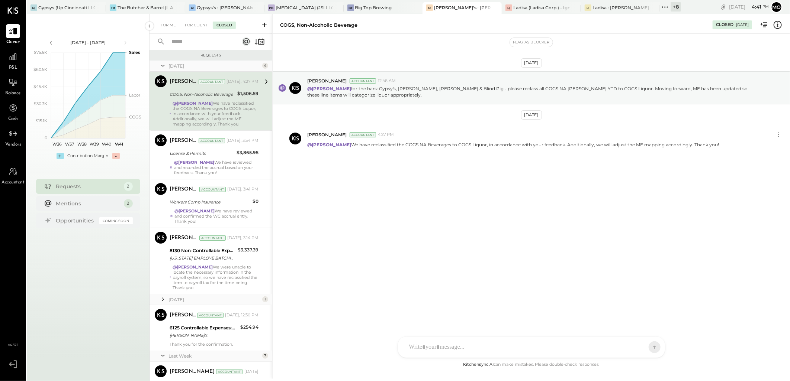
click at [167, 66] on div "[DATE] 4" at bounding box center [210, 66] width 123 height 11
click at [164, 65] on icon at bounding box center [162, 65] width 3 height 1
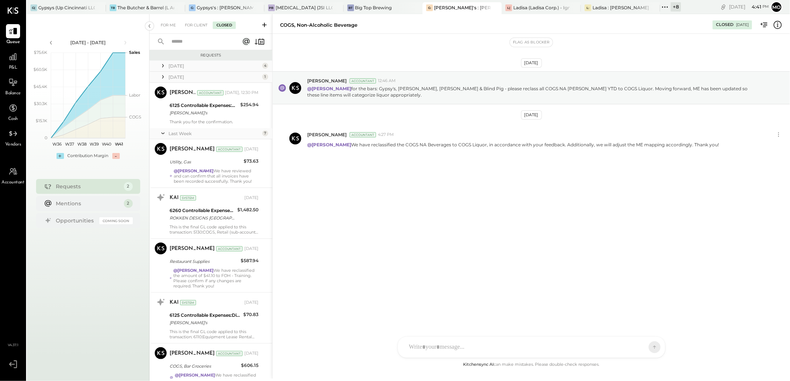
click at [162, 77] on icon at bounding box center [162, 76] width 7 height 7
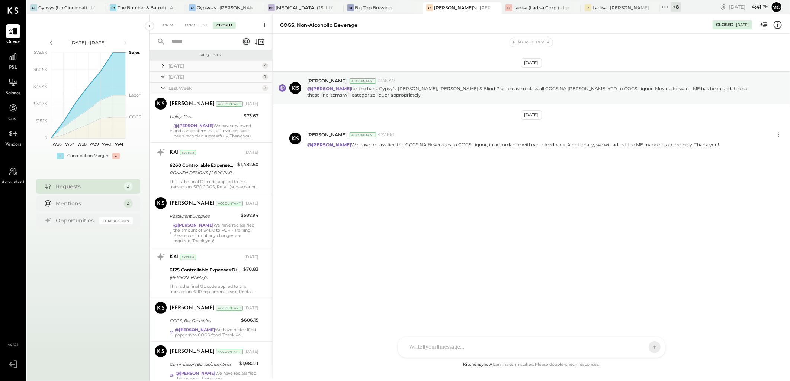
click at [164, 90] on icon at bounding box center [162, 88] width 7 height 19
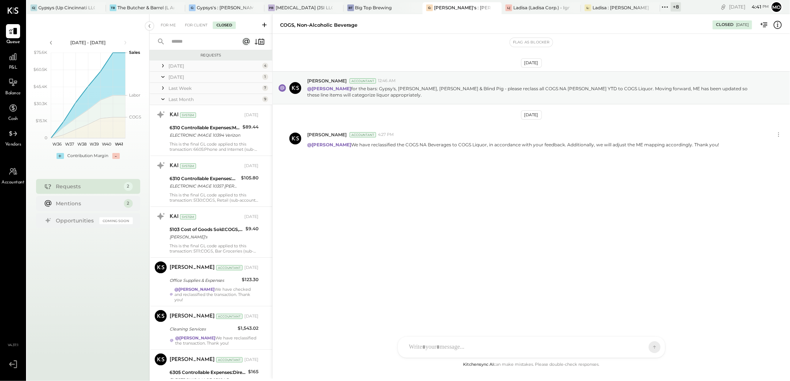
click at [162, 99] on icon at bounding box center [162, 99] width 7 height 19
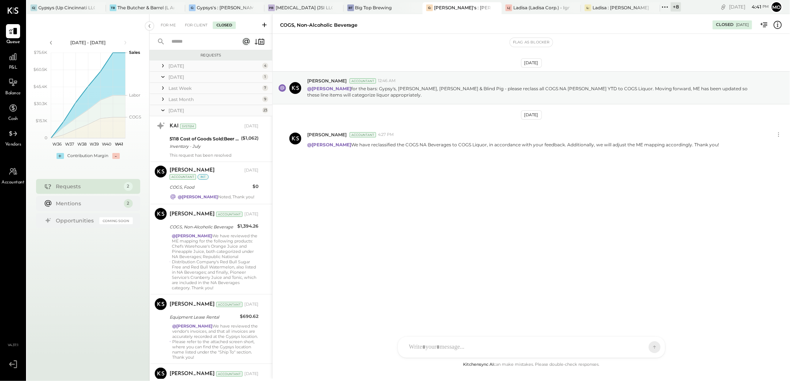
click at [162, 110] on icon at bounding box center [162, 110] width 7 height 19
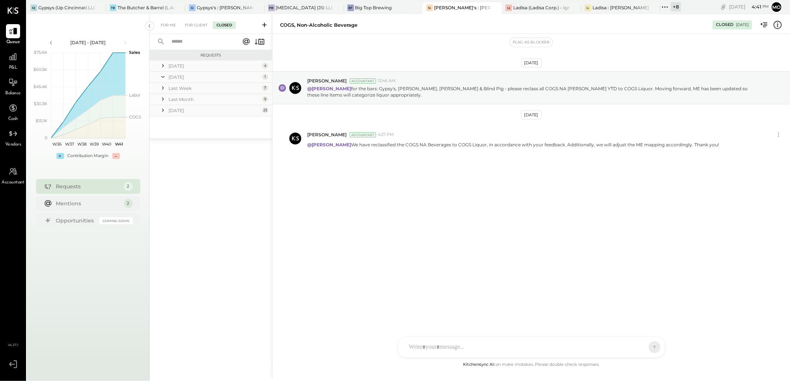
click at [160, 63] on icon at bounding box center [162, 65] width 7 height 7
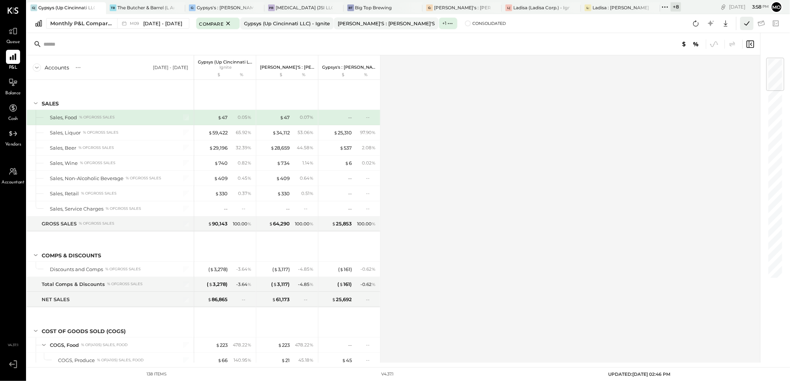
click at [746, 26] on icon at bounding box center [747, 24] width 10 height 10
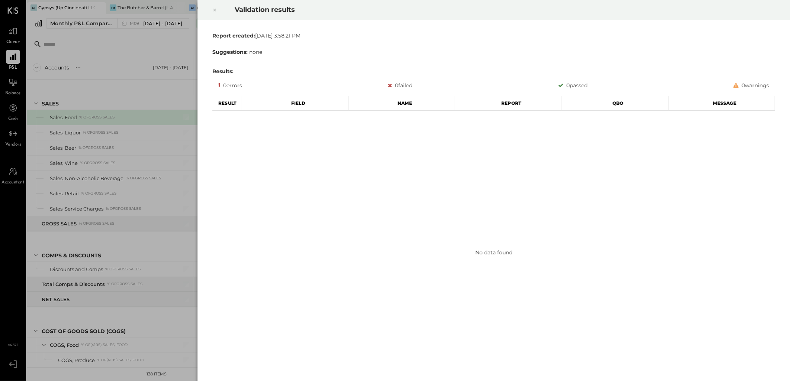
click at [213, 9] on icon at bounding box center [214, 10] width 4 height 9
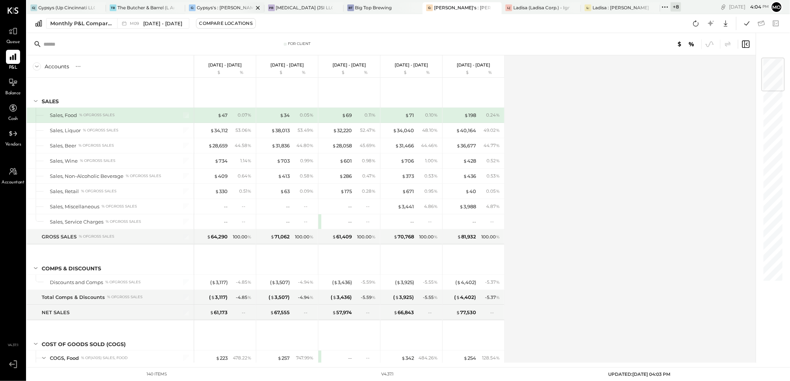
click at [215, 5] on div "Gypsys's : [PERSON_NAME] on the levee" at bounding box center [225, 7] width 57 height 6
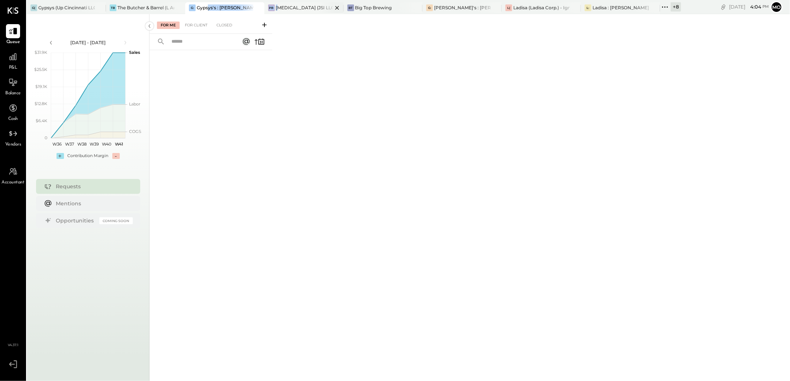
drag, startPoint x: 208, startPoint y: 6, endPoint x: 279, endPoint y: 12, distance: 71.2
click at [279, 12] on div "G( Gypsys (Up Cincinnati LLC) - Ignite TB The Butcher & Barrel (L Argento LLC) …" at bounding box center [354, 7] width 654 height 14
drag, startPoint x: 279, startPoint y: 12, endPoint x: 309, endPoint y: 136, distance: 127.3
click at [309, 136] on div "For Me For Client Closed" at bounding box center [469, 196] width 640 height 365
click at [13, 66] on span "P&L" at bounding box center [13, 68] width 9 height 7
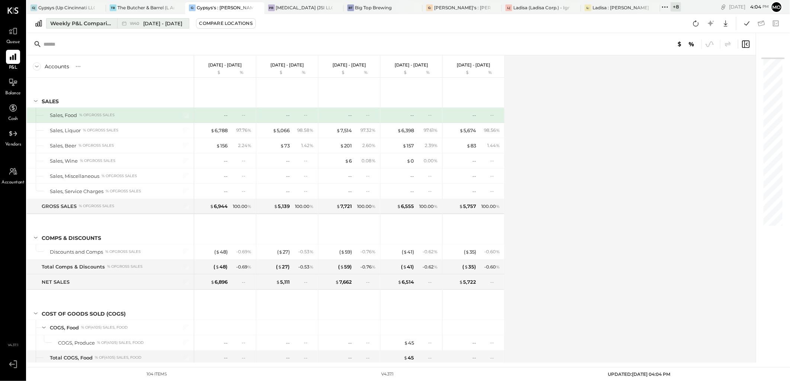
click at [151, 23] on span "Sep 29 - Oct 5, 2025" at bounding box center [162, 23] width 39 height 7
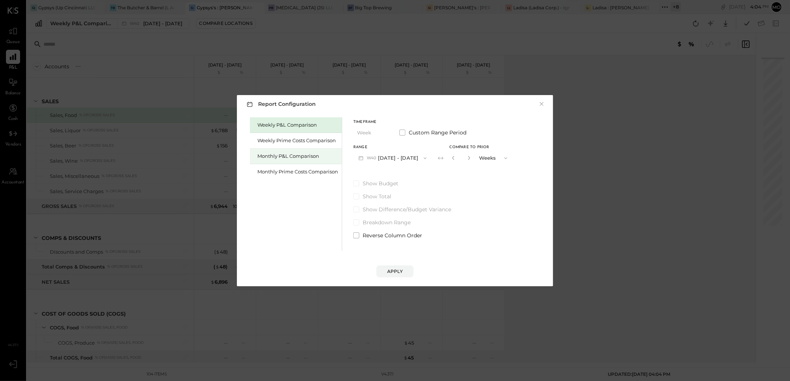
click at [298, 160] on div "Monthly P&L Comparison" at bounding box center [296, 157] width 92 height 16
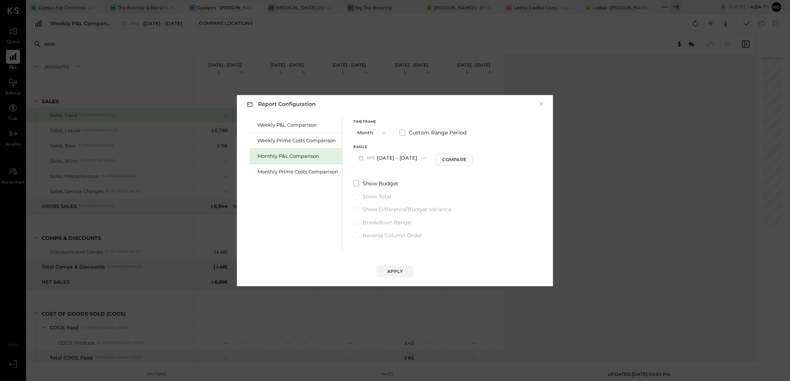
click at [426, 160] on button "M10 Oct 1 - 31, 2025" at bounding box center [391, 158] width 77 height 14
click at [405, 173] on span "[DATE] - [DATE]" at bounding box center [389, 174] width 35 height 6
click at [449, 164] on button "Compare" at bounding box center [455, 160] width 37 height 12
click at [466, 160] on button "button" at bounding box center [469, 158] width 6 height 8
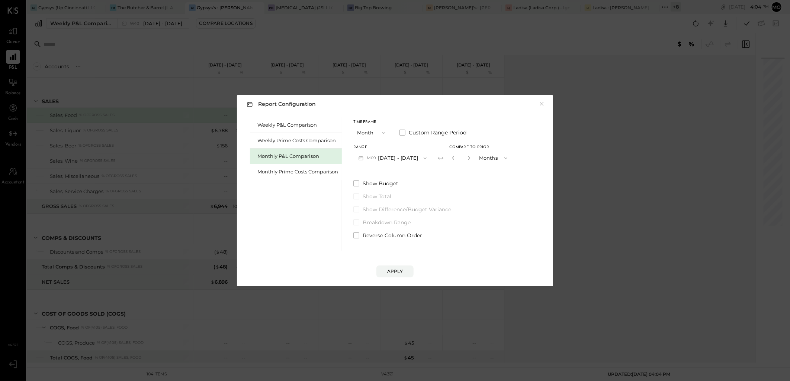
click at [466, 160] on button "button" at bounding box center [469, 158] width 6 height 8
type input "*"
click at [390, 269] on div "Apply" at bounding box center [395, 271] width 16 height 6
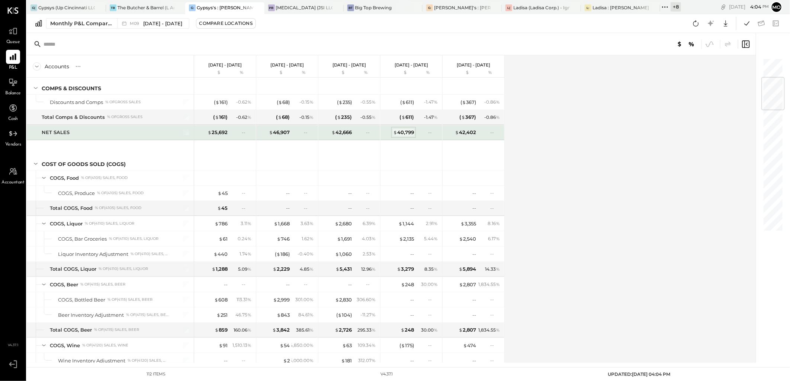
scroll to position [206, 0]
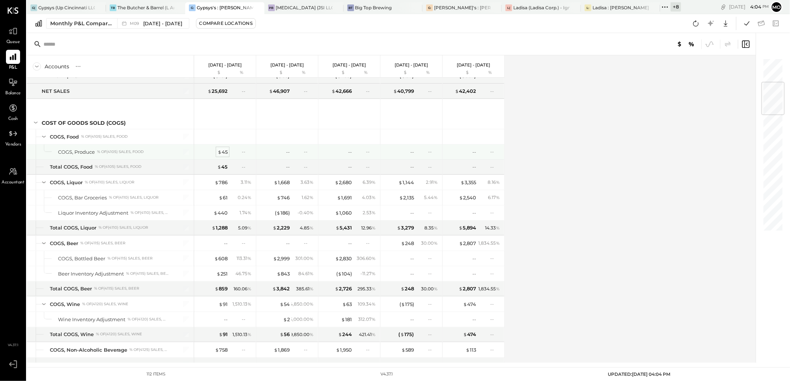
click at [222, 151] on div "$ 45" at bounding box center [223, 152] width 10 height 7
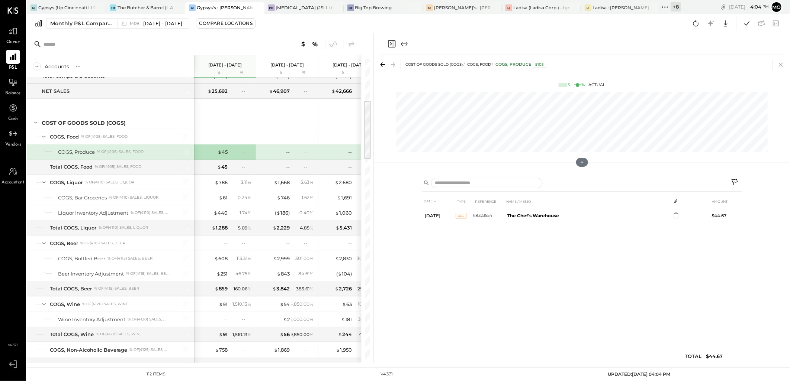
click at [779, 65] on icon at bounding box center [781, 64] width 10 height 10
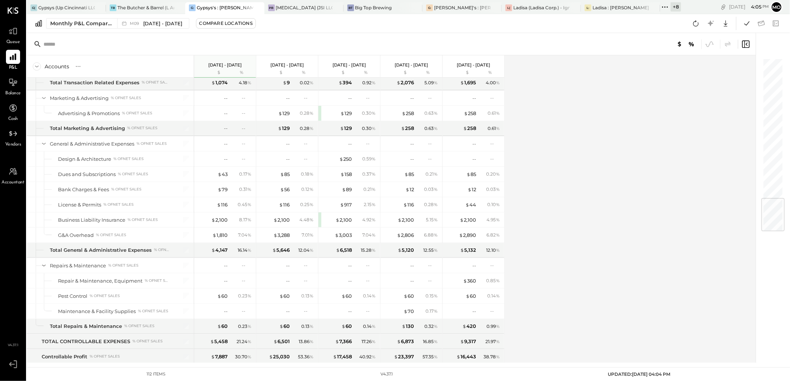
scroll to position [1197, 0]
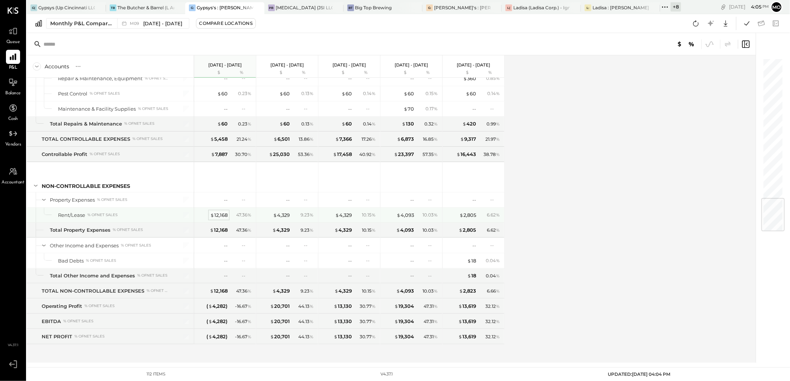
click at [221, 213] on div "$ 12,168" at bounding box center [218, 215] width 17 height 7
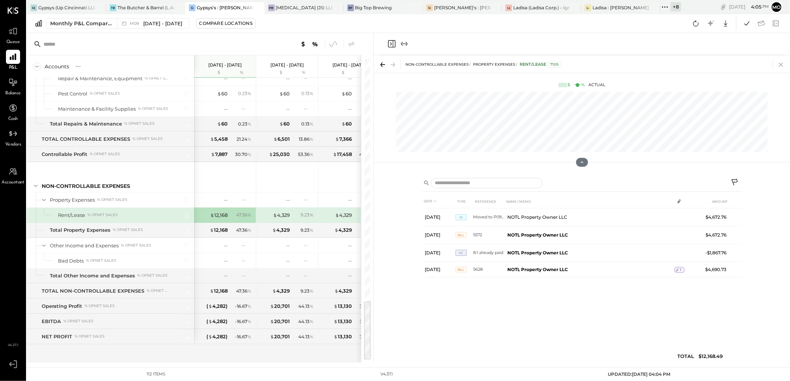
click at [779, 65] on icon at bounding box center [781, 64] width 10 height 10
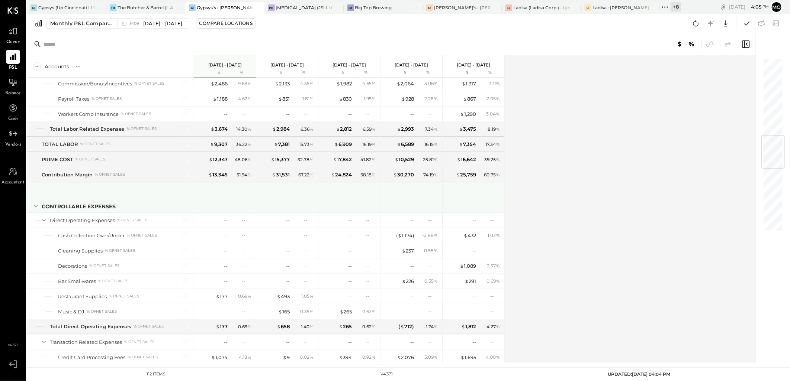
scroll to position [577, 0]
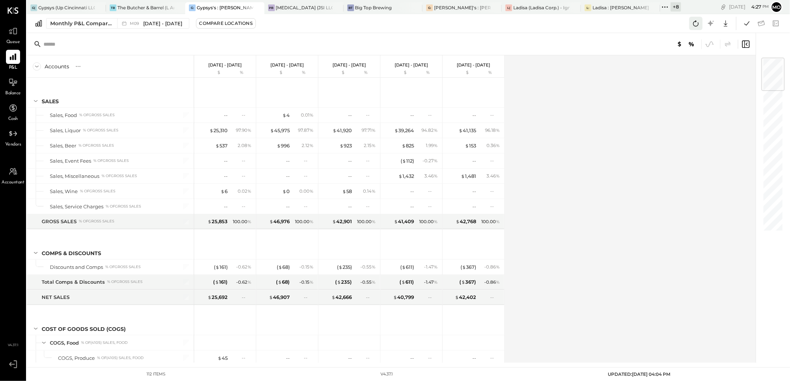
click at [698, 25] on icon at bounding box center [696, 23] width 6 height 6
click at [692, 25] on icon at bounding box center [696, 24] width 10 height 10
click at [696, 23] on icon at bounding box center [696, 24] width 10 height 10
click at [696, 25] on icon at bounding box center [696, 24] width 10 height 10
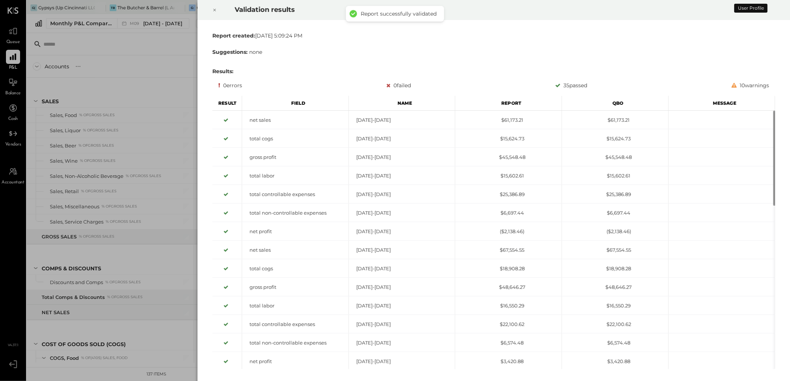
scroll to position [1032, 0]
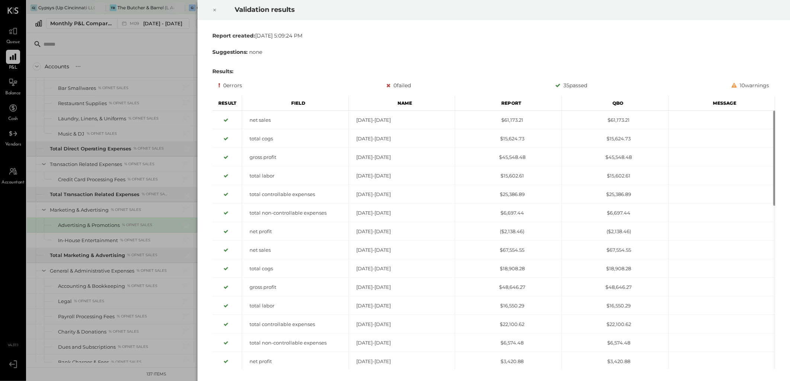
click at [216, 10] on icon at bounding box center [214, 10] width 4 height 9
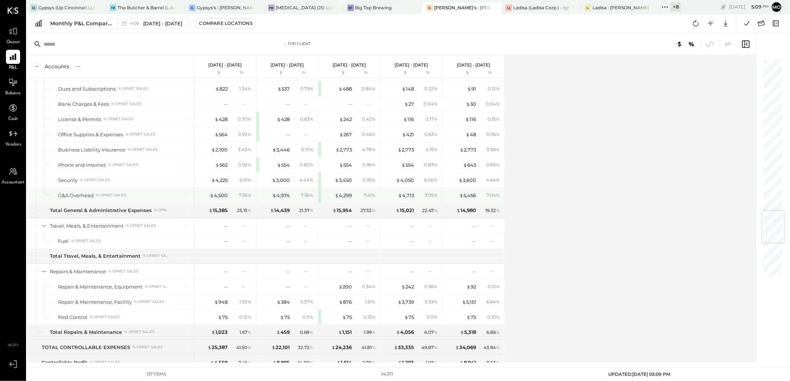
scroll to position [1249, 0]
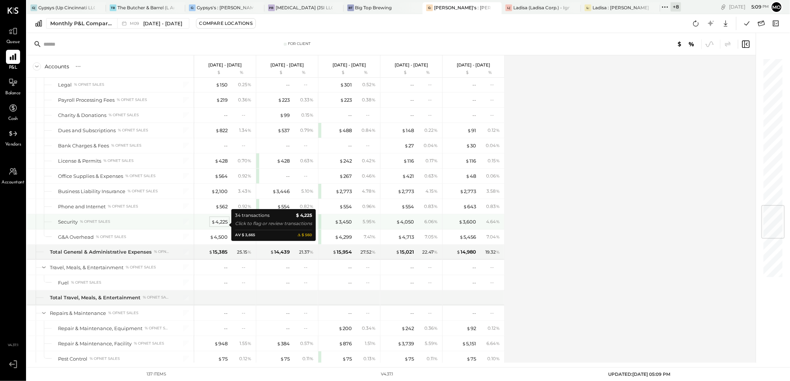
click at [219, 226] on div "$ 4,225" at bounding box center [219, 222] width 16 height 7
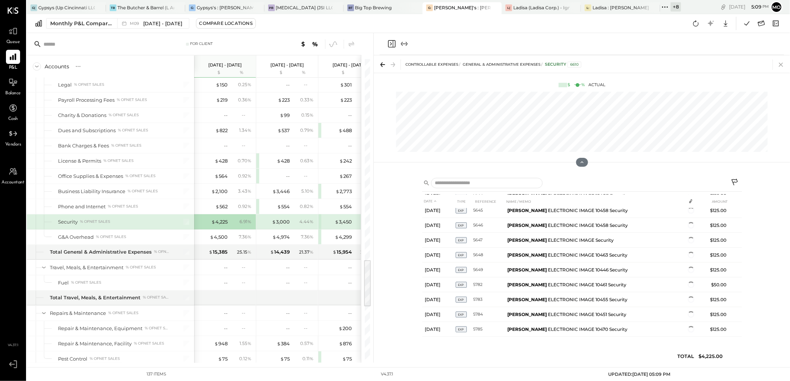
scroll to position [479, 0]
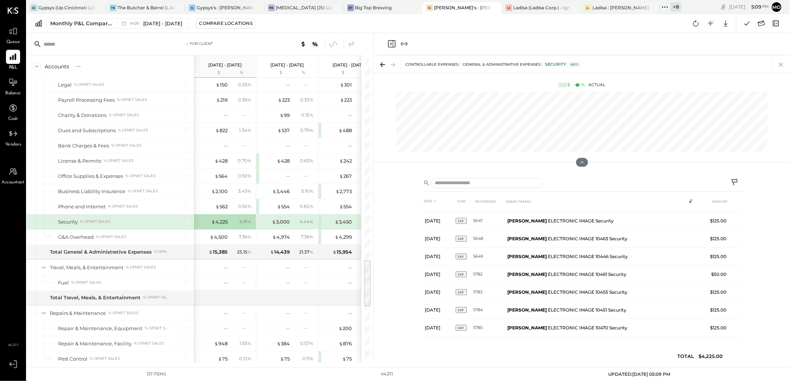
click at [785, 62] on icon at bounding box center [781, 64] width 10 height 10
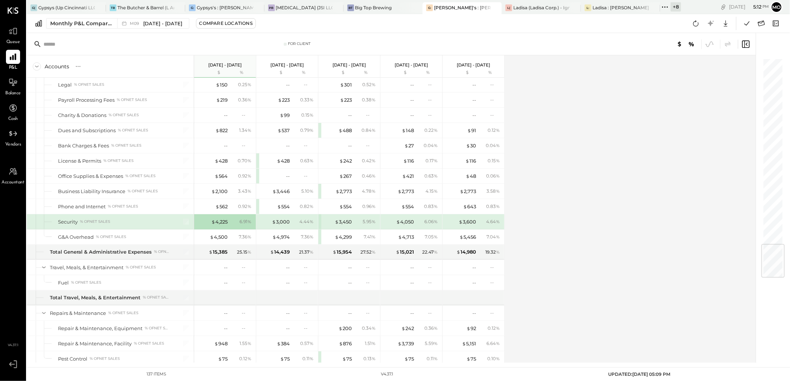
scroll to position [1579, 0]
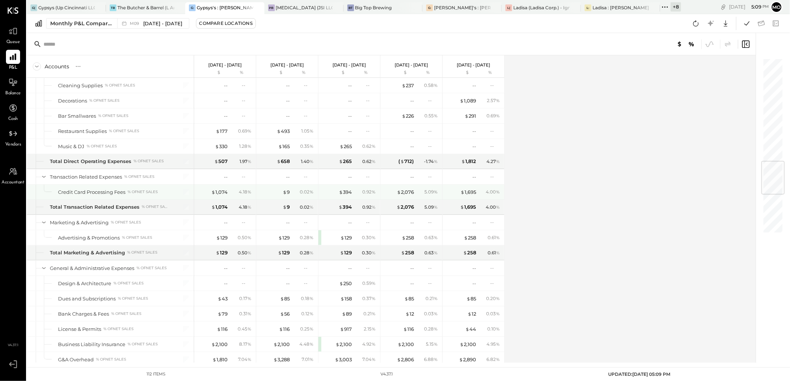
scroll to position [841, 0]
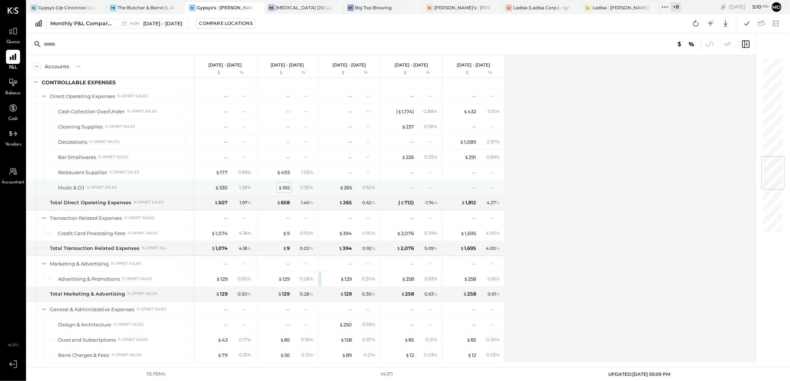
click at [287, 190] on div "$ 165" at bounding box center [284, 187] width 12 height 7
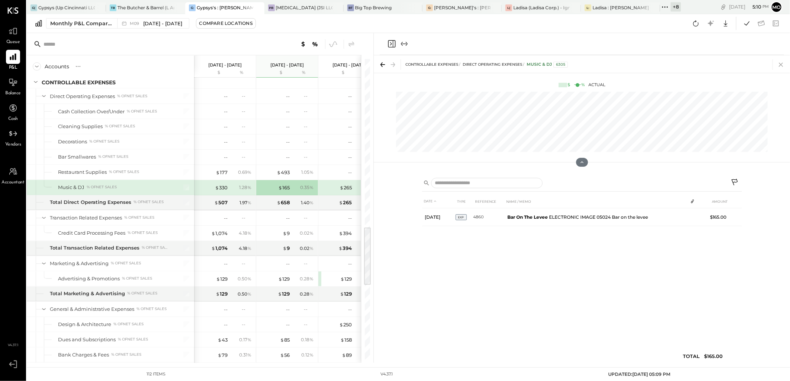
click at [778, 66] on icon at bounding box center [781, 64] width 10 height 10
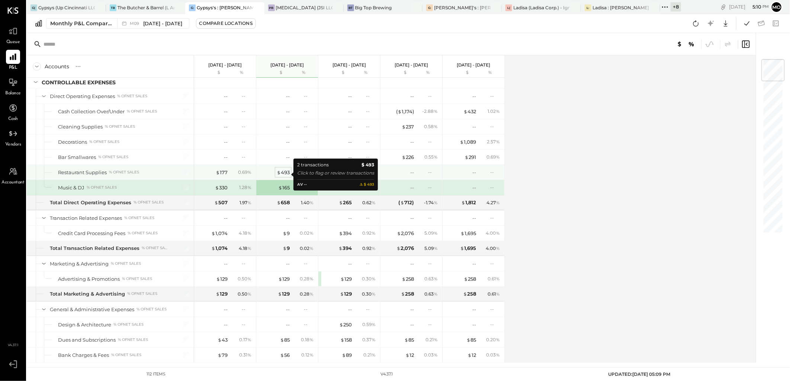
click at [287, 174] on div "$ 493" at bounding box center [283, 172] width 13 height 7
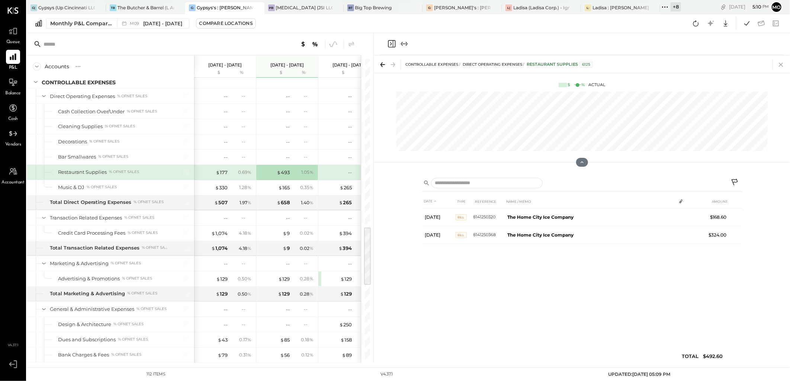
click at [780, 66] on icon at bounding box center [781, 64] width 10 height 10
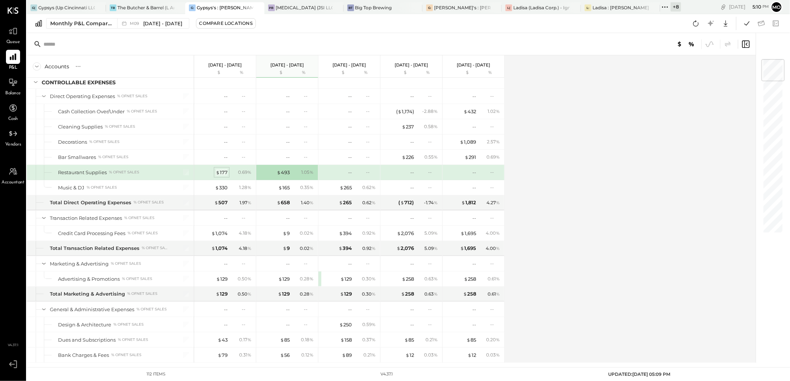
click at [222, 176] on div "$ 177" at bounding box center [222, 172] width 12 height 7
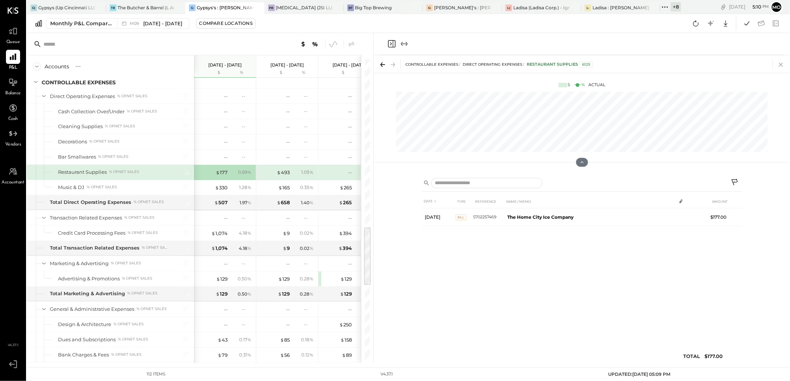
click at [778, 65] on icon at bounding box center [781, 64] width 10 height 10
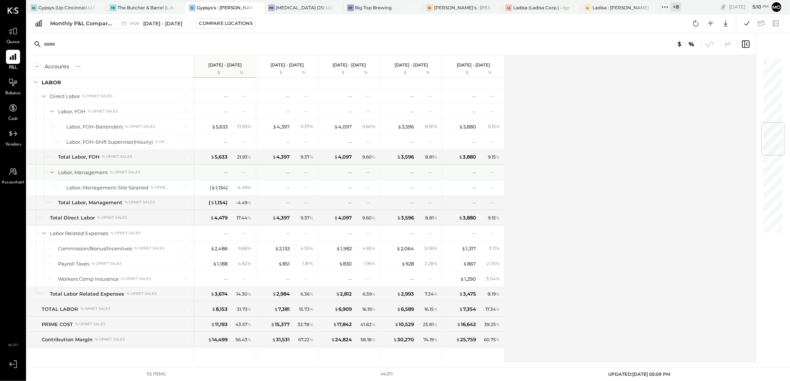
scroll to position [469, 0]
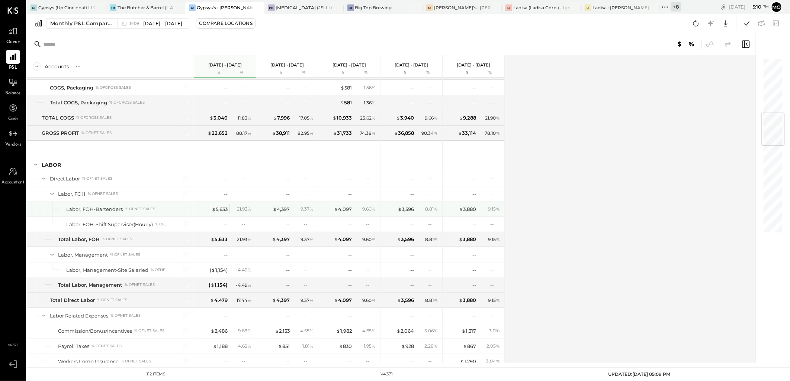
click at [223, 210] on div "$ 5,633" at bounding box center [220, 209] width 16 height 7
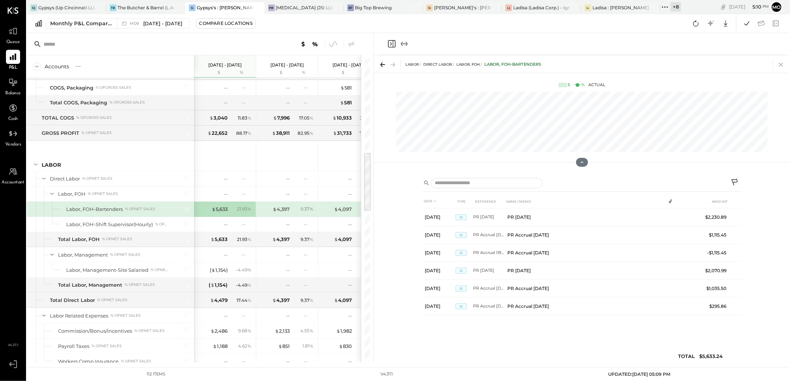
click at [780, 61] on icon at bounding box center [781, 64] width 10 height 10
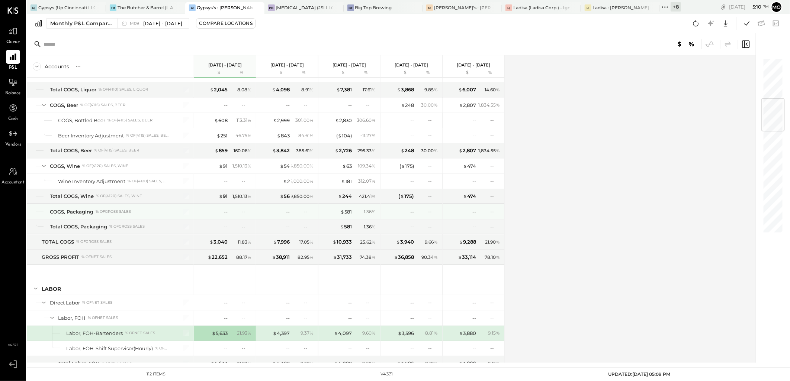
scroll to position [303, 0]
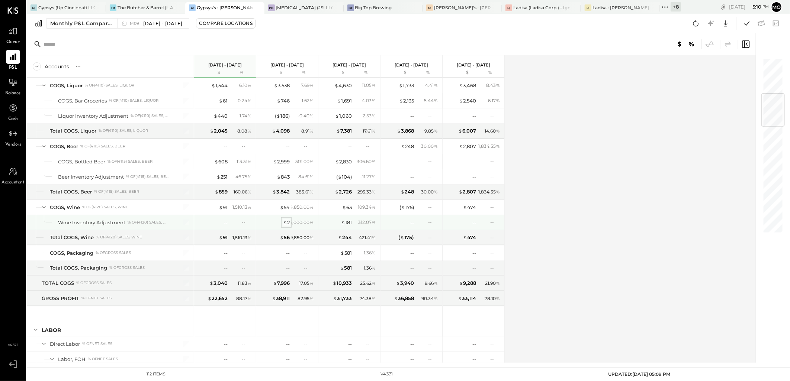
click at [285, 224] on span "$" at bounding box center [285, 223] width 4 height 6
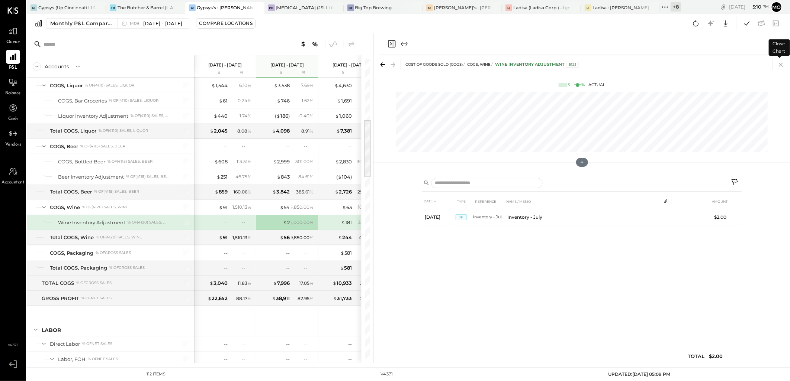
click at [779, 65] on icon at bounding box center [781, 64] width 10 height 10
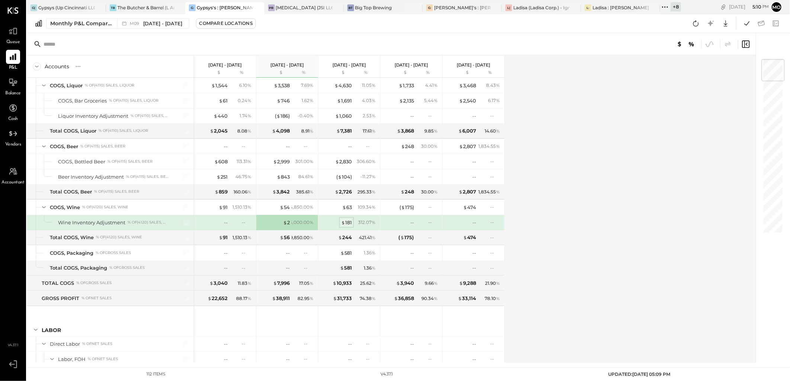
click at [346, 225] on div "$ 181" at bounding box center [346, 222] width 11 height 7
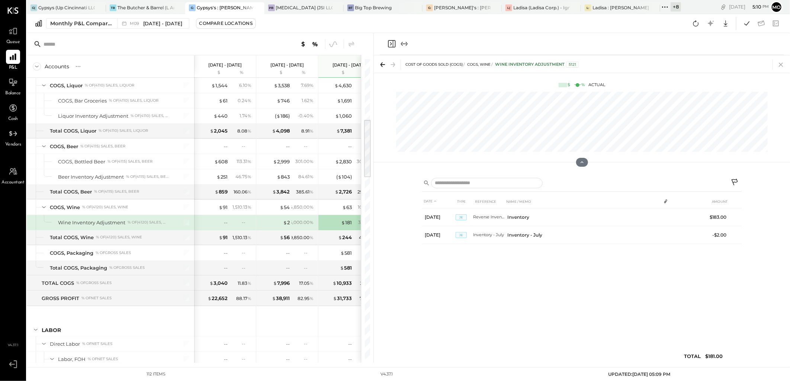
click at [779, 65] on icon at bounding box center [781, 64] width 10 height 10
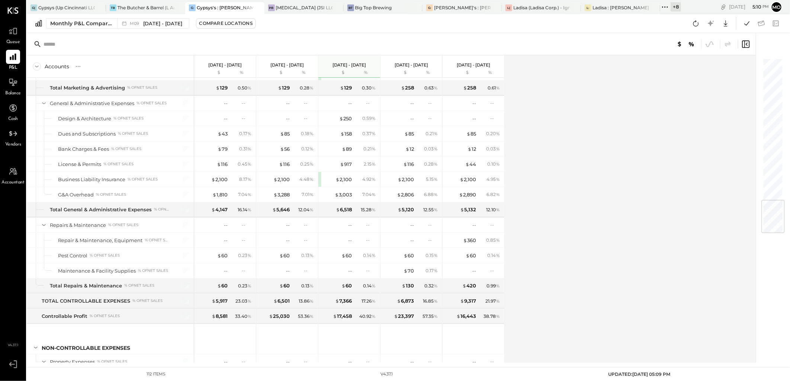
scroll to position [1213, 0]
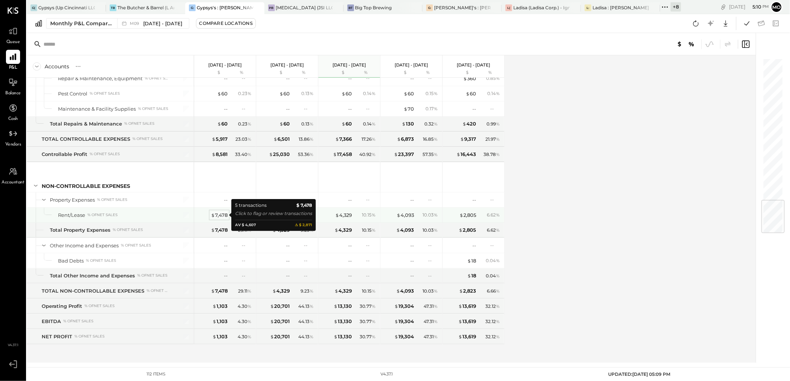
click at [221, 216] on div "$ 7,478" at bounding box center [219, 215] width 17 height 7
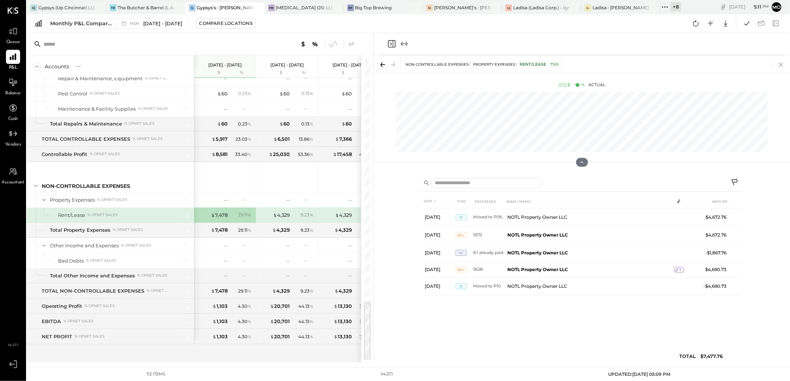
click at [778, 67] on icon at bounding box center [781, 64] width 10 height 10
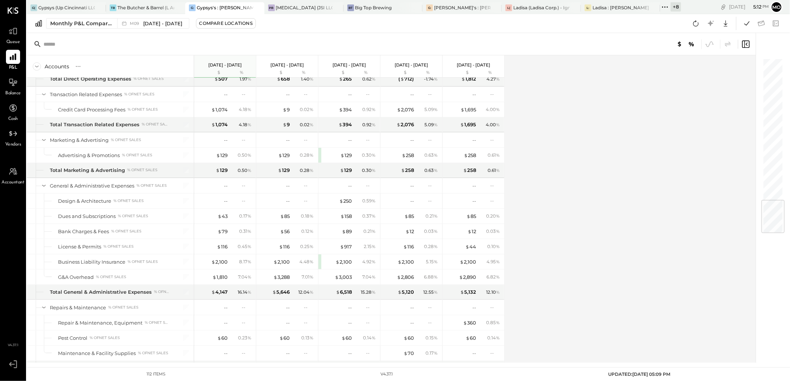
scroll to position [1213, 0]
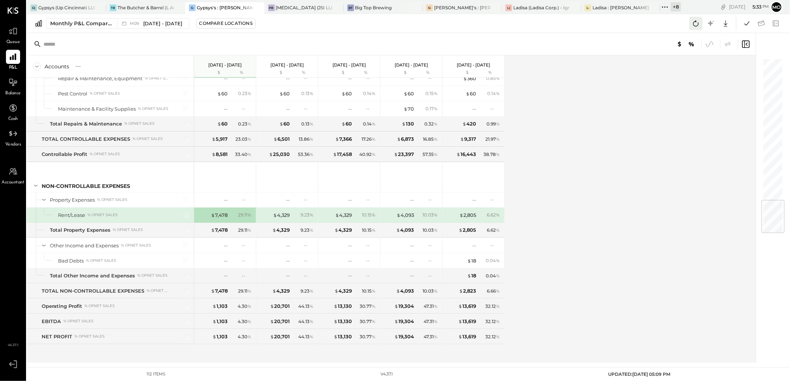
click at [698, 23] on icon at bounding box center [696, 24] width 10 height 10
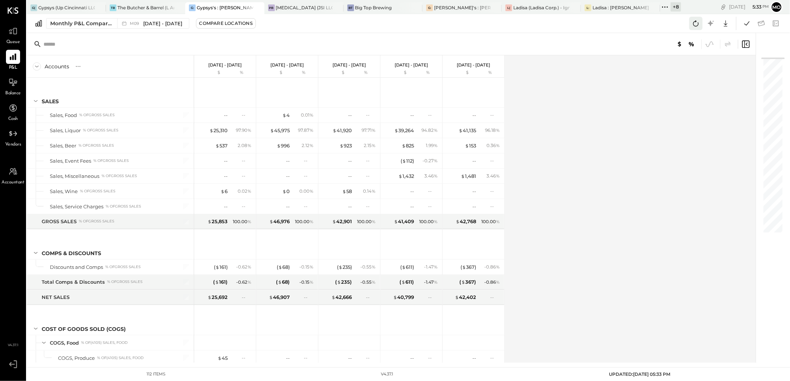
click at [695, 25] on icon at bounding box center [696, 24] width 10 height 10
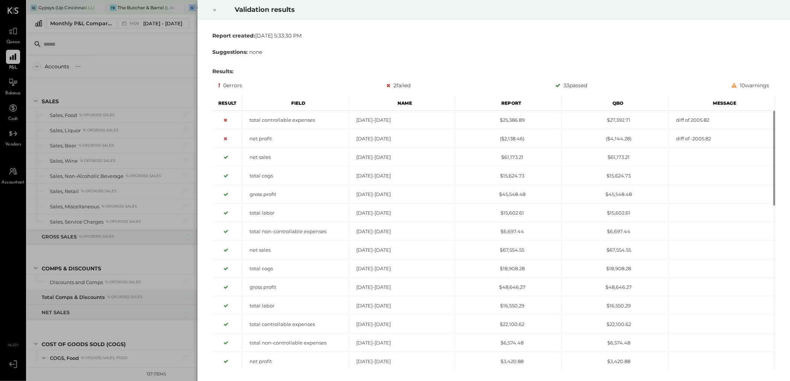
scroll to position [1246, 0]
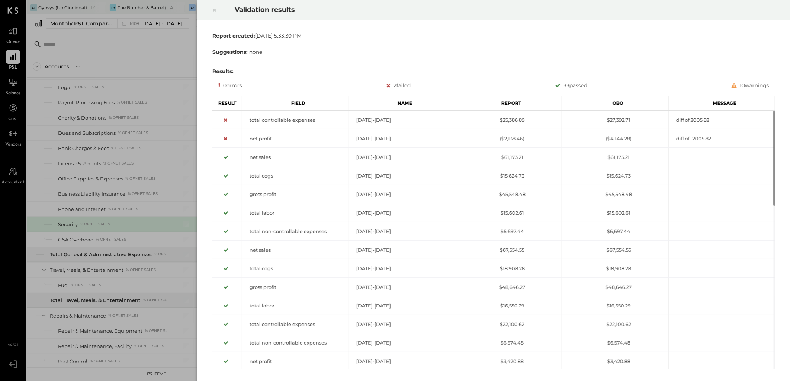
click at [216, 9] on icon at bounding box center [214, 10] width 4 height 9
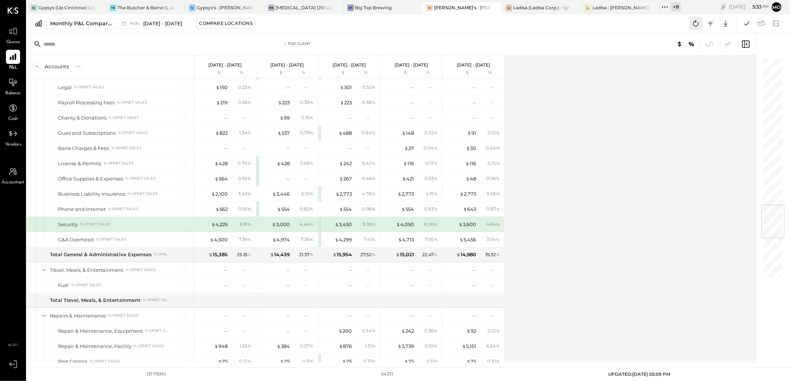
click at [691, 25] on icon at bounding box center [696, 24] width 10 height 10
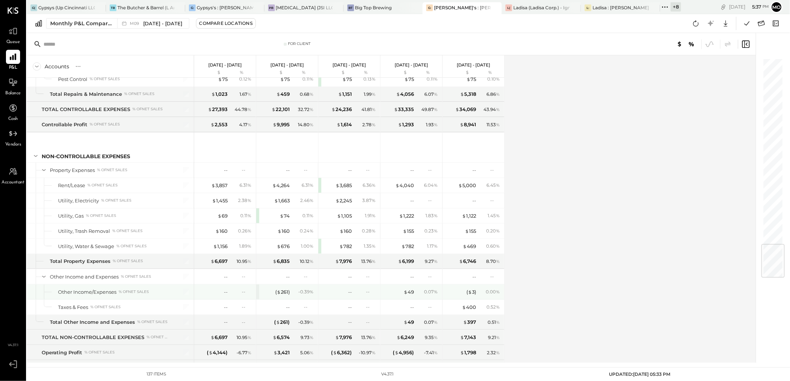
scroll to position [1579, 0]
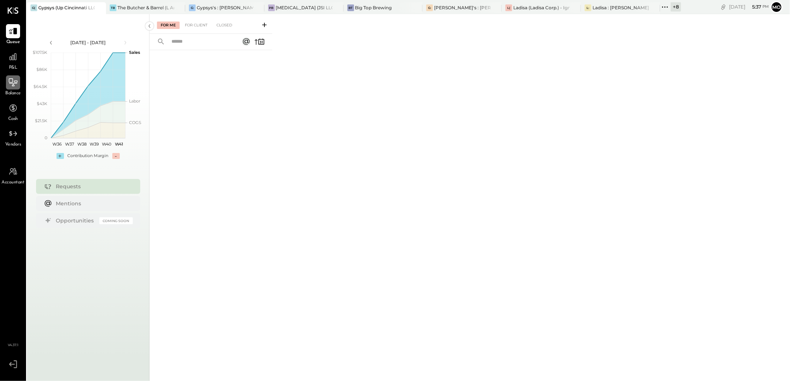
click at [13, 85] on icon at bounding box center [13, 82] width 9 height 8
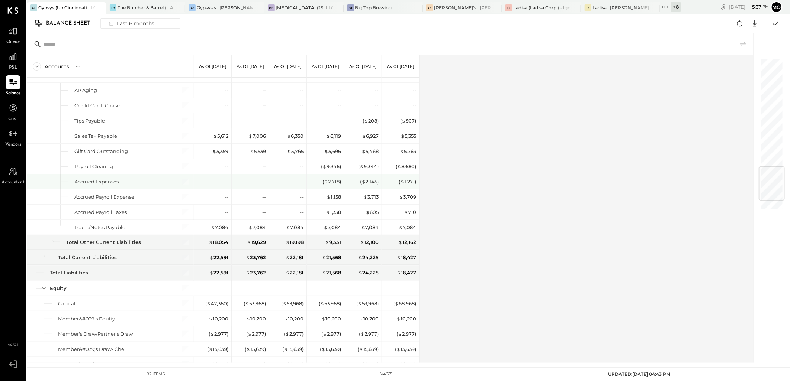
scroll to position [985, 0]
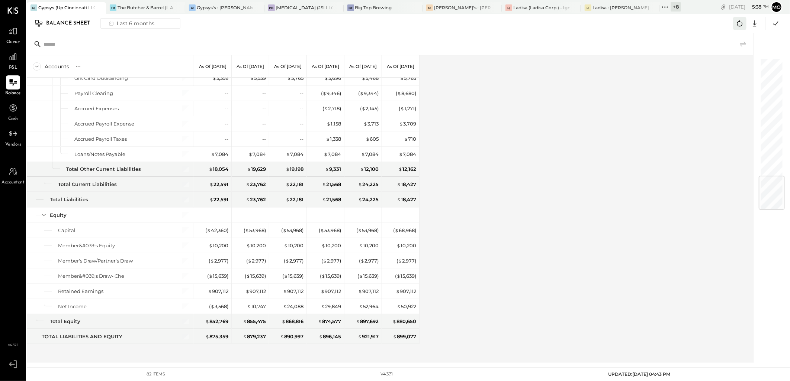
click at [736, 25] on icon at bounding box center [740, 24] width 10 height 10
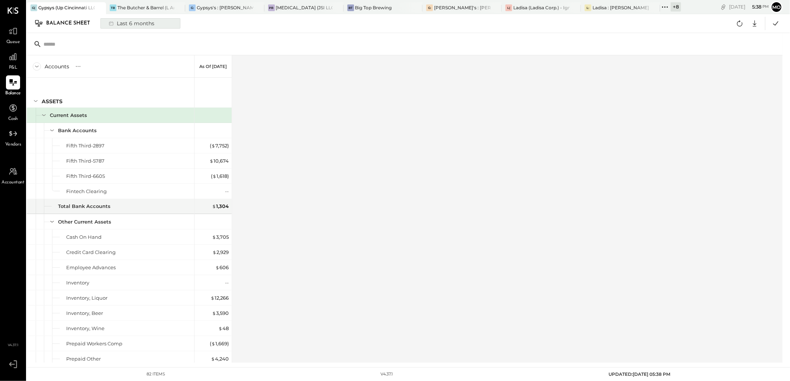
click at [113, 23] on icon at bounding box center [110, 23] width 7 height 7
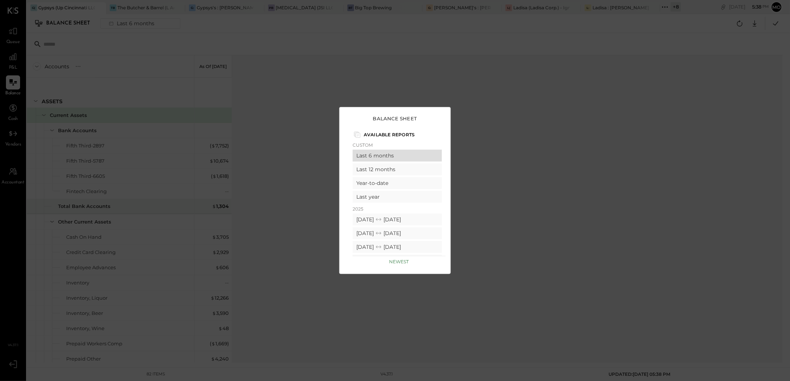
click at [379, 160] on div "Last 6 months" at bounding box center [396, 156] width 89 height 12
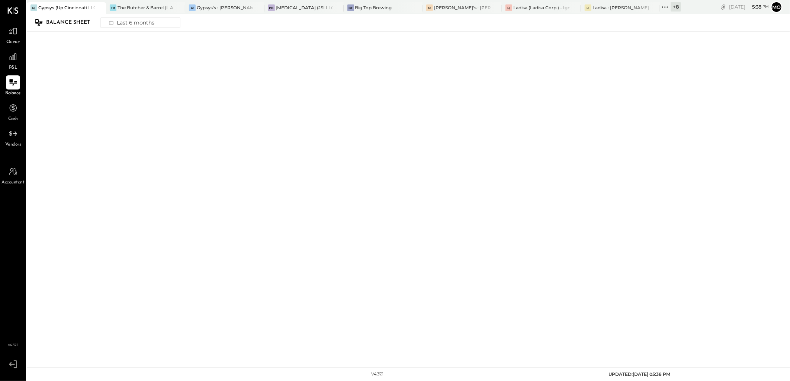
click at [62, 22] on div "Balance Sheet" at bounding box center [71, 23] width 51 height 12
click at [283, 128] on div at bounding box center [408, 197] width 763 height 330
click at [115, 21] on icon at bounding box center [110, 22] width 7 height 7
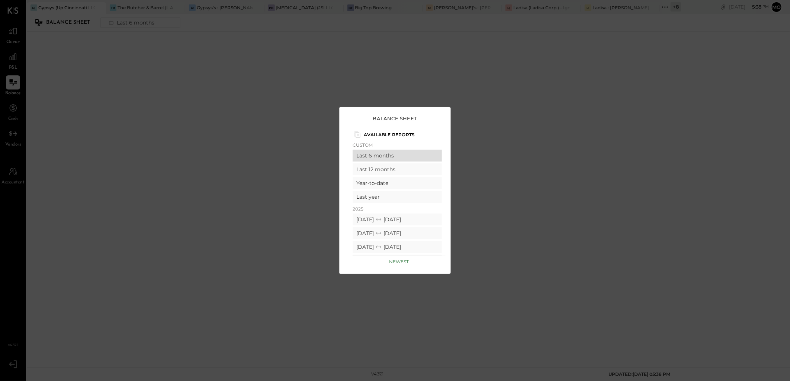
click at [384, 155] on div "Last 6 months" at bounding box center [396, 156] width 89 height 12
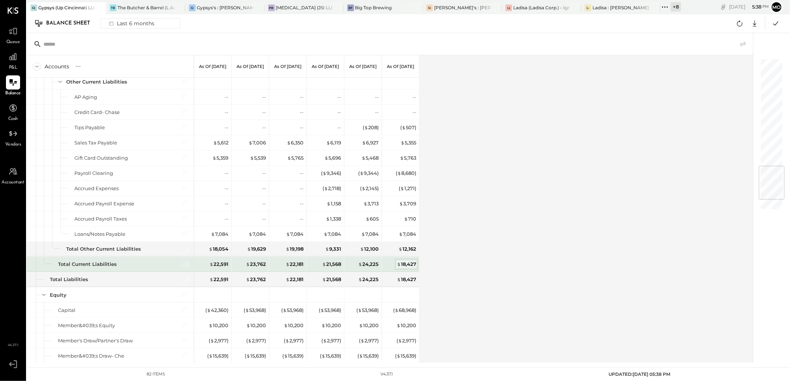
scroll to position [985, 0]
